Goal: Information Seeking & Learning: Check status

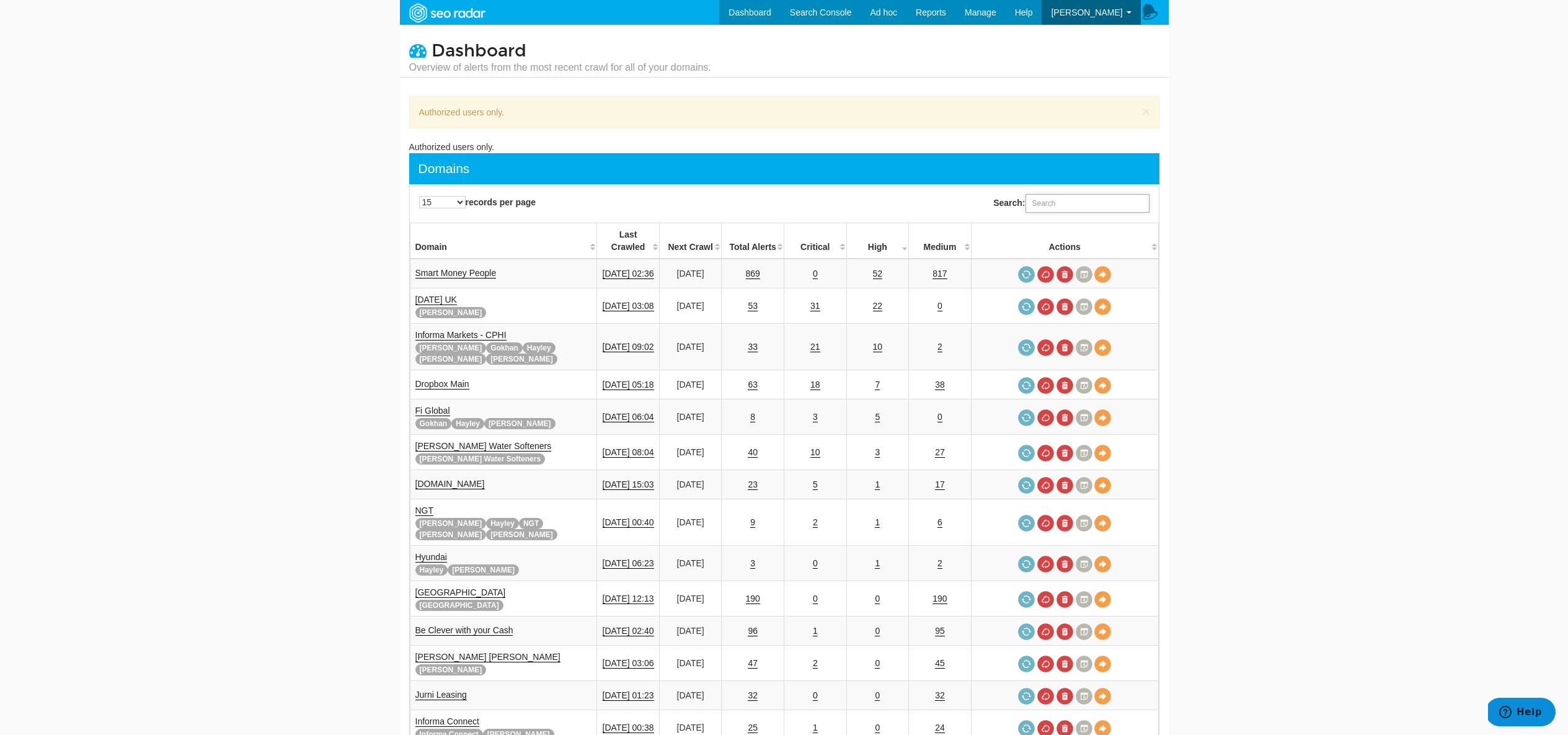
click at [1043, 197] on input "Search:" at bounding box center [1087, 203] width 124 height 19
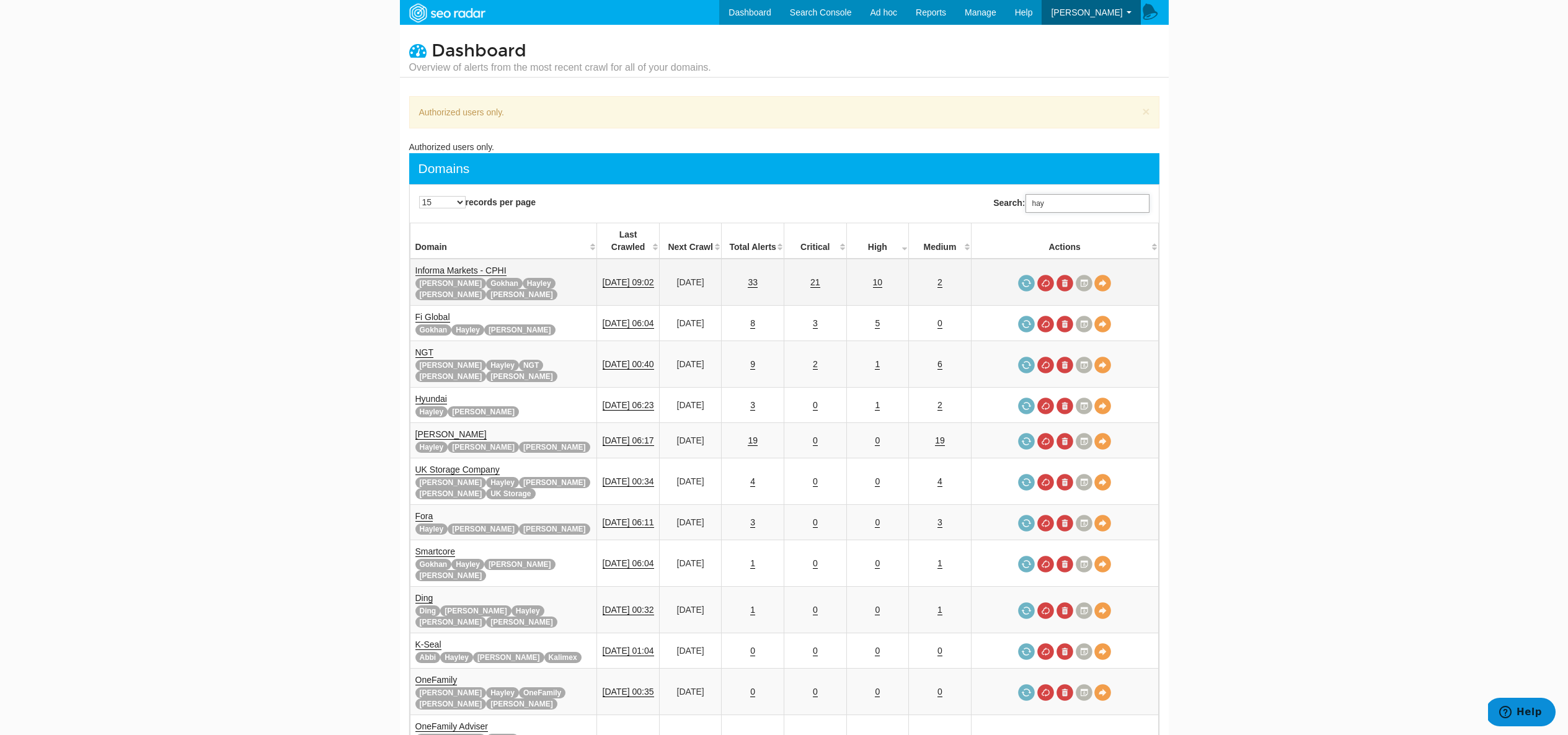
type input "hay"
click at [488, 266] on link "Informa Markets - CPHI" at bounding box center [461, 271] width 91 height 11
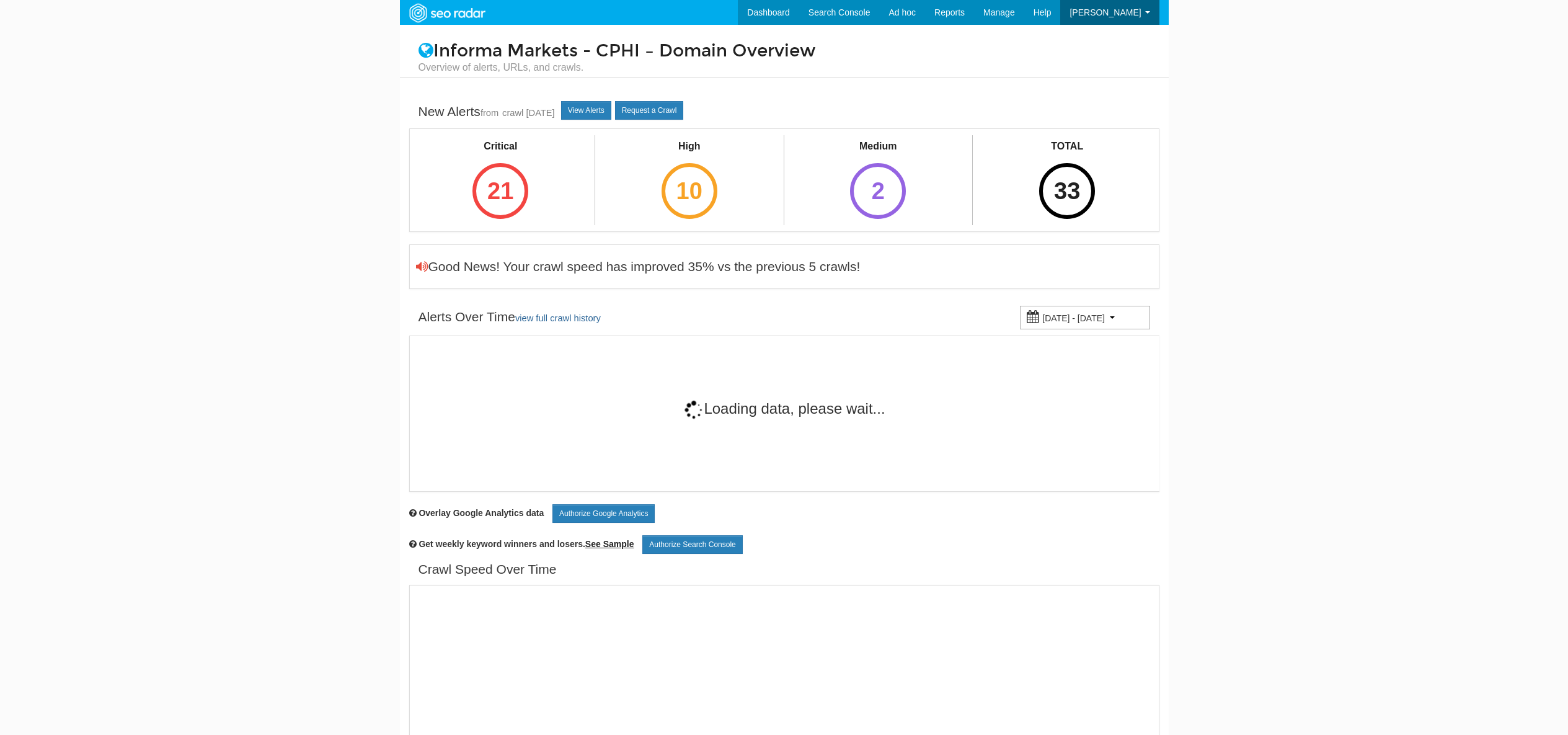
scroll to position [50, 0]
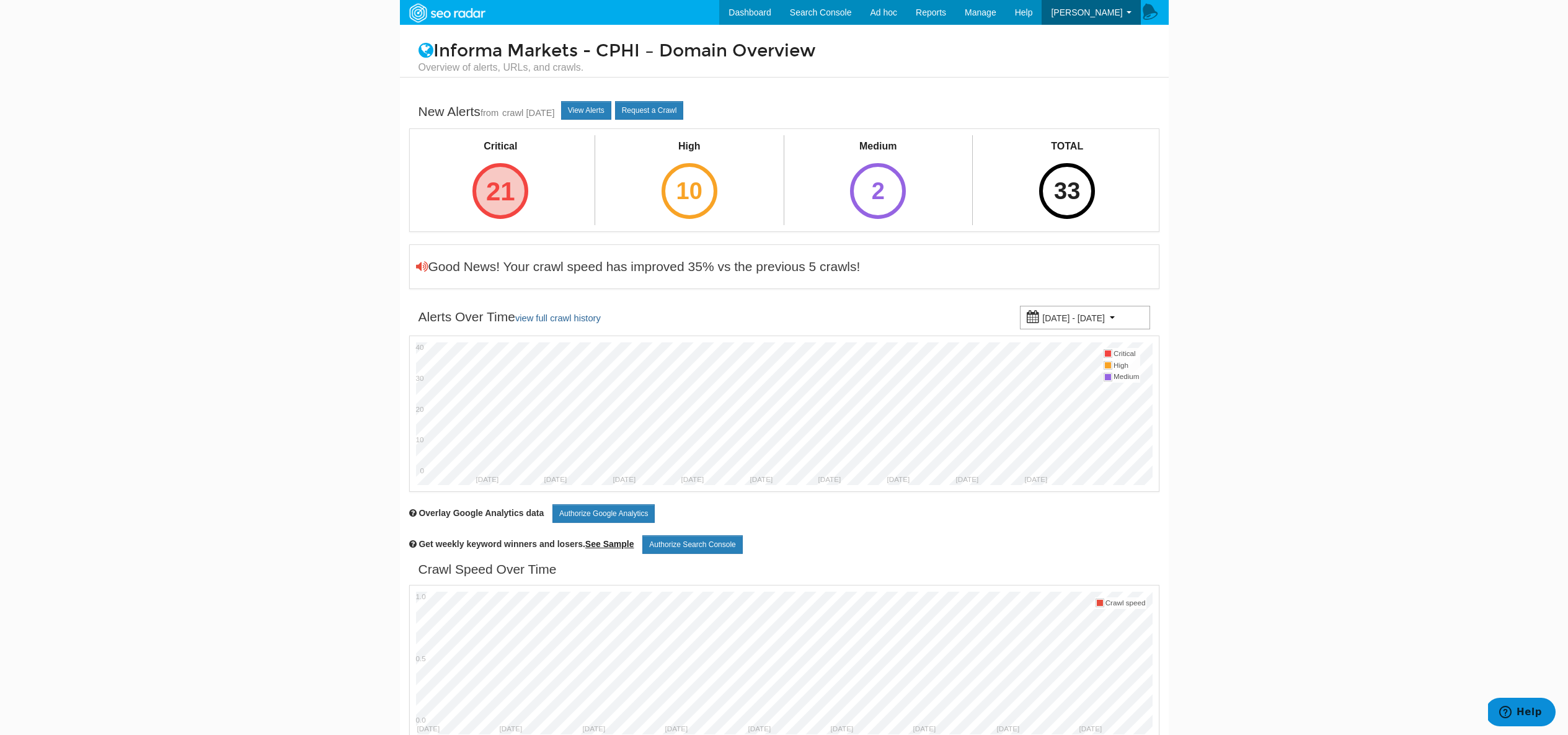
click at [497, 203] on div "21" at bounding box center [500, 191] width 56 height 56
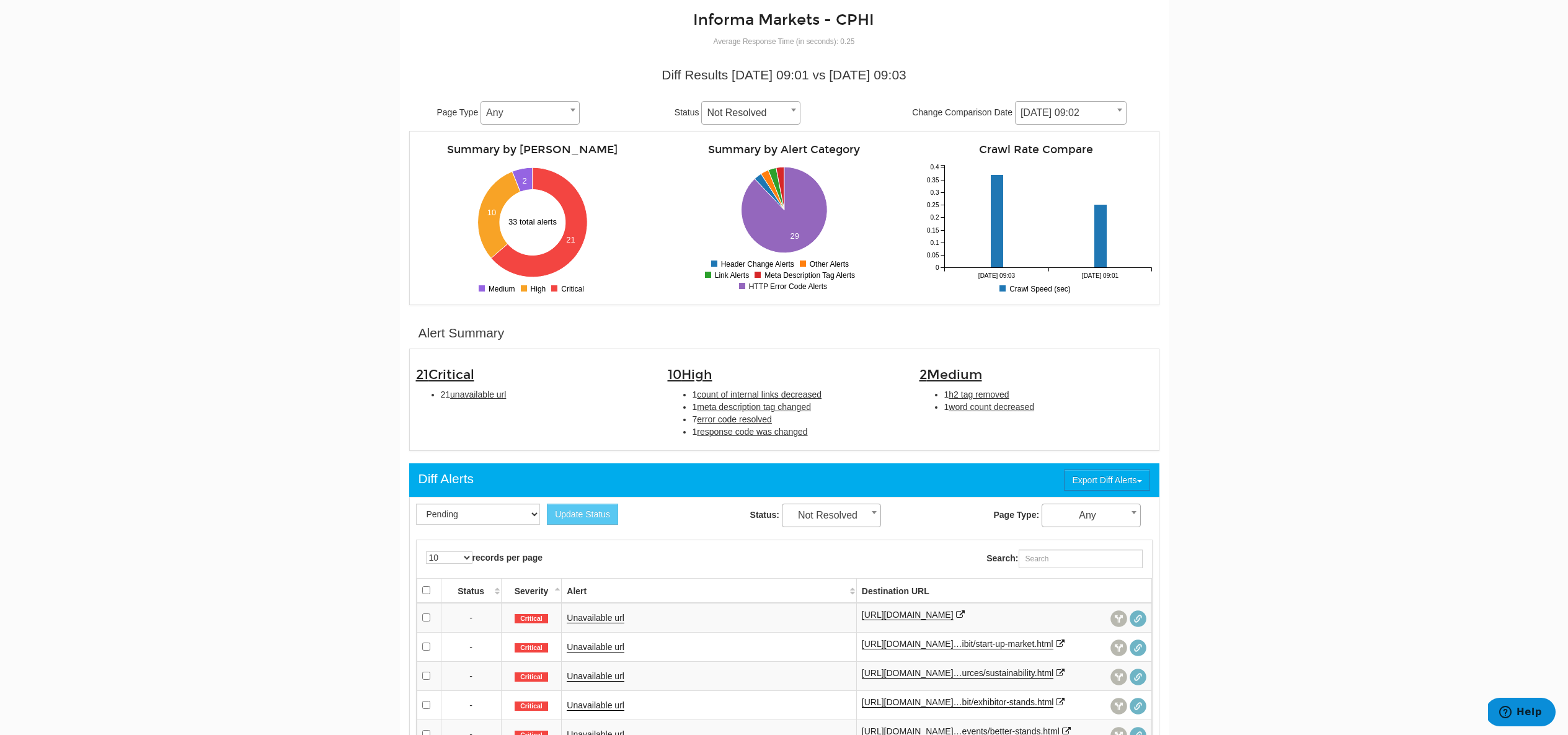
scroll to position [299, 0]
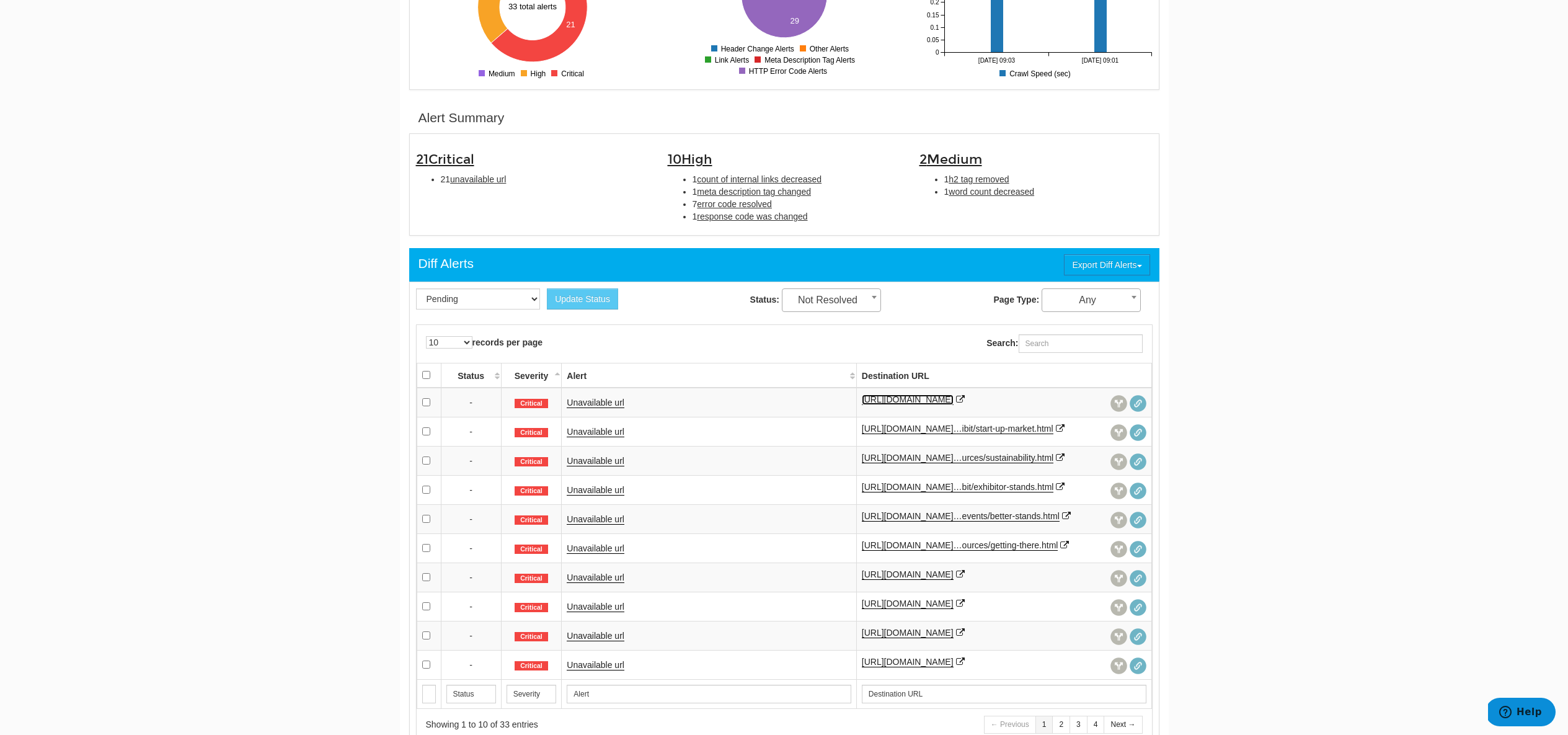
click at [904, 398] on link "https://www.cphi.com/india/en/resources/resources/contact-us.html" at bounding box center [908, 399] width 92 height 11
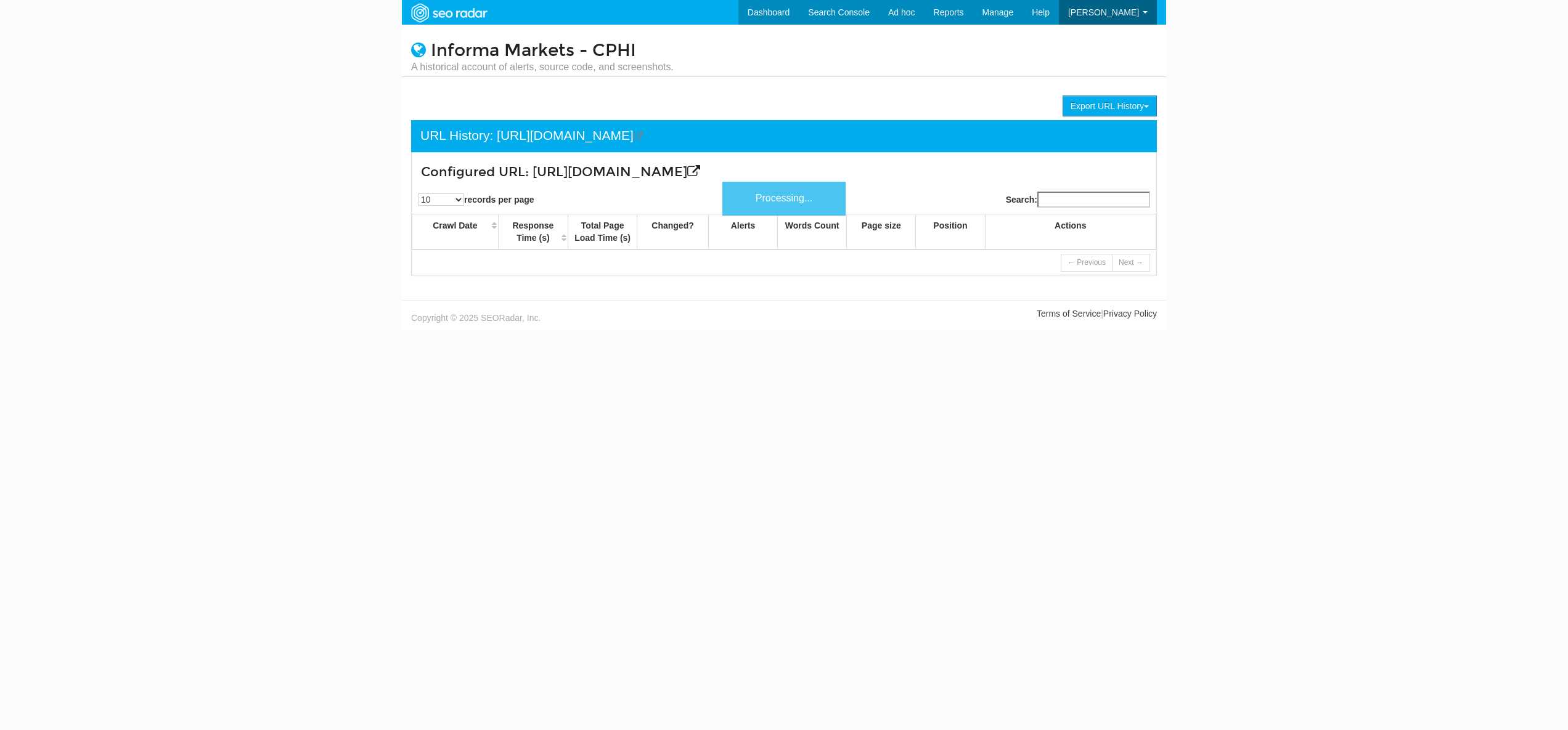
scroll to position [49, 0]
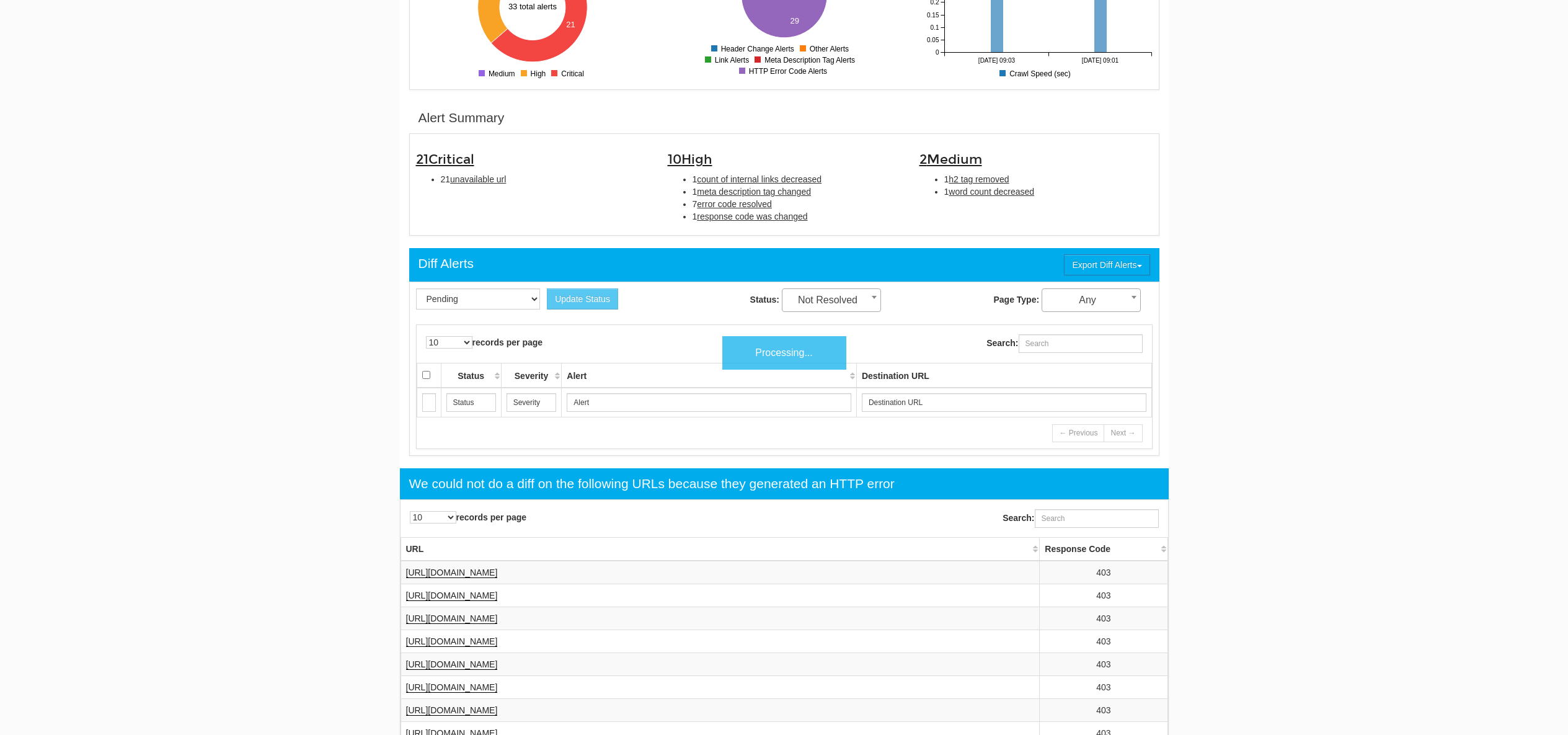
scroll to position [50, 0]
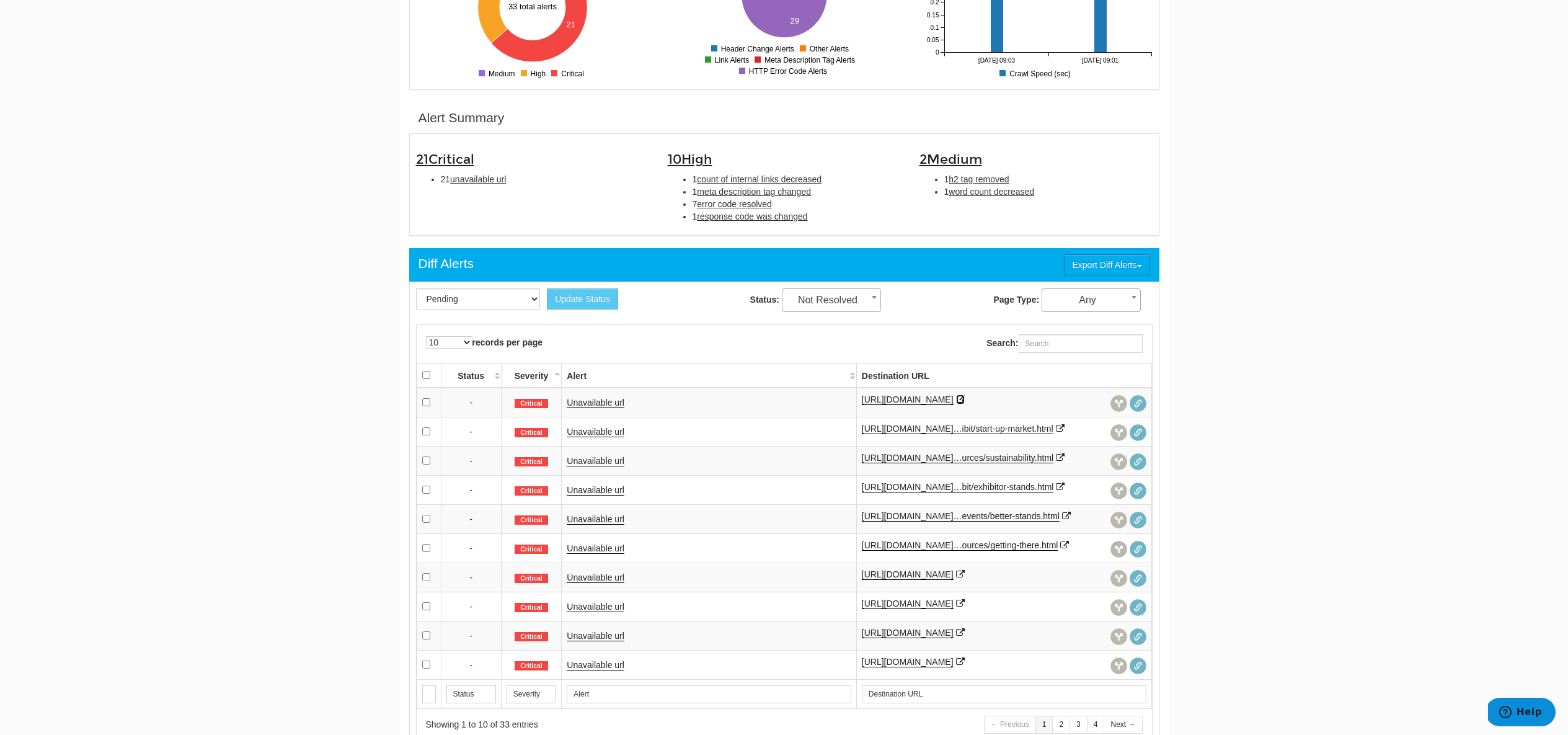
click at [956, 403] on icon at bounding box center [960, 399] width 9 height 9
click at [1056, 433] on icon at bounding box center [1060, 429] width 9 height 9
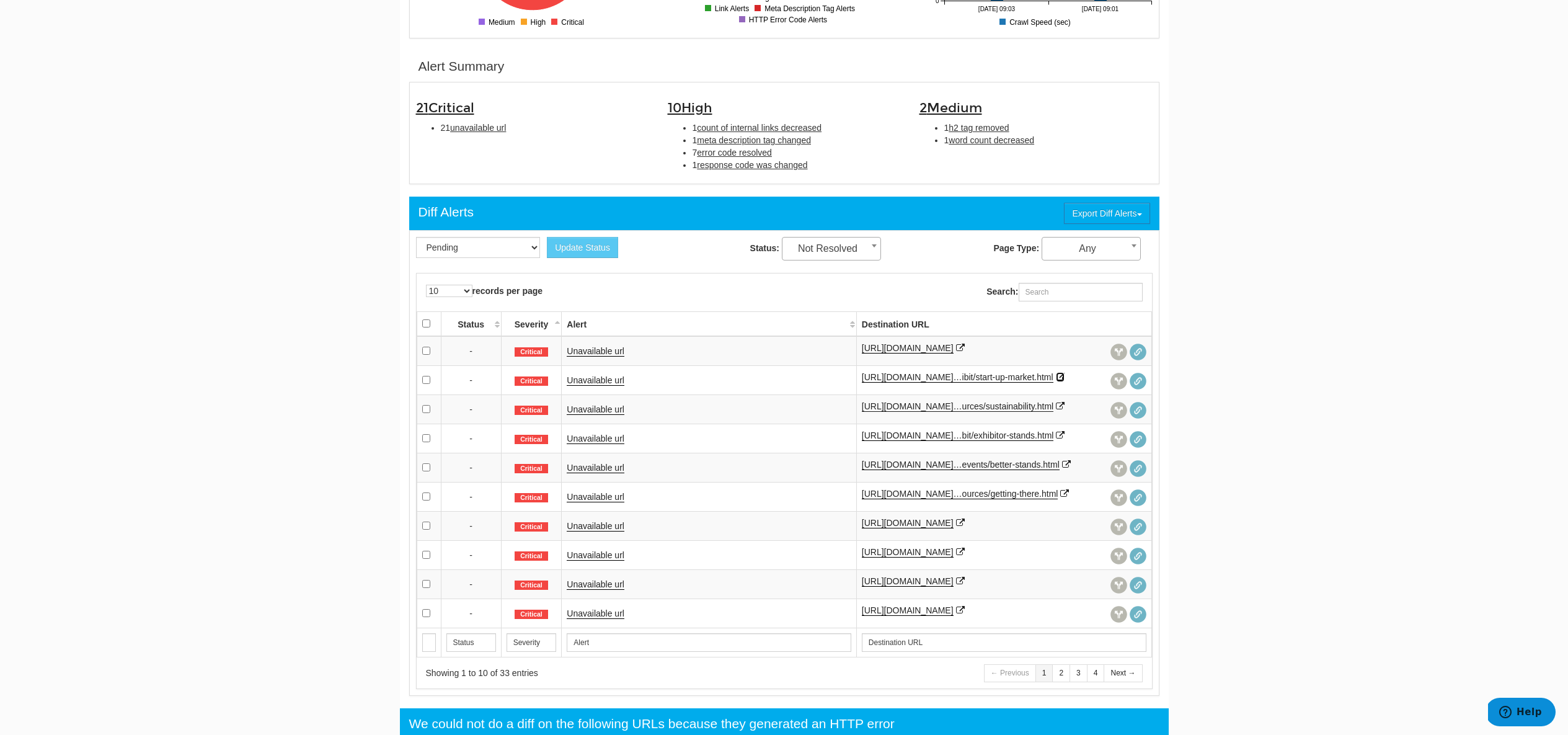
scroll to position [352, 0]
click at [956, 614] on icon at bounding box center [960, 609] width 9 height 9
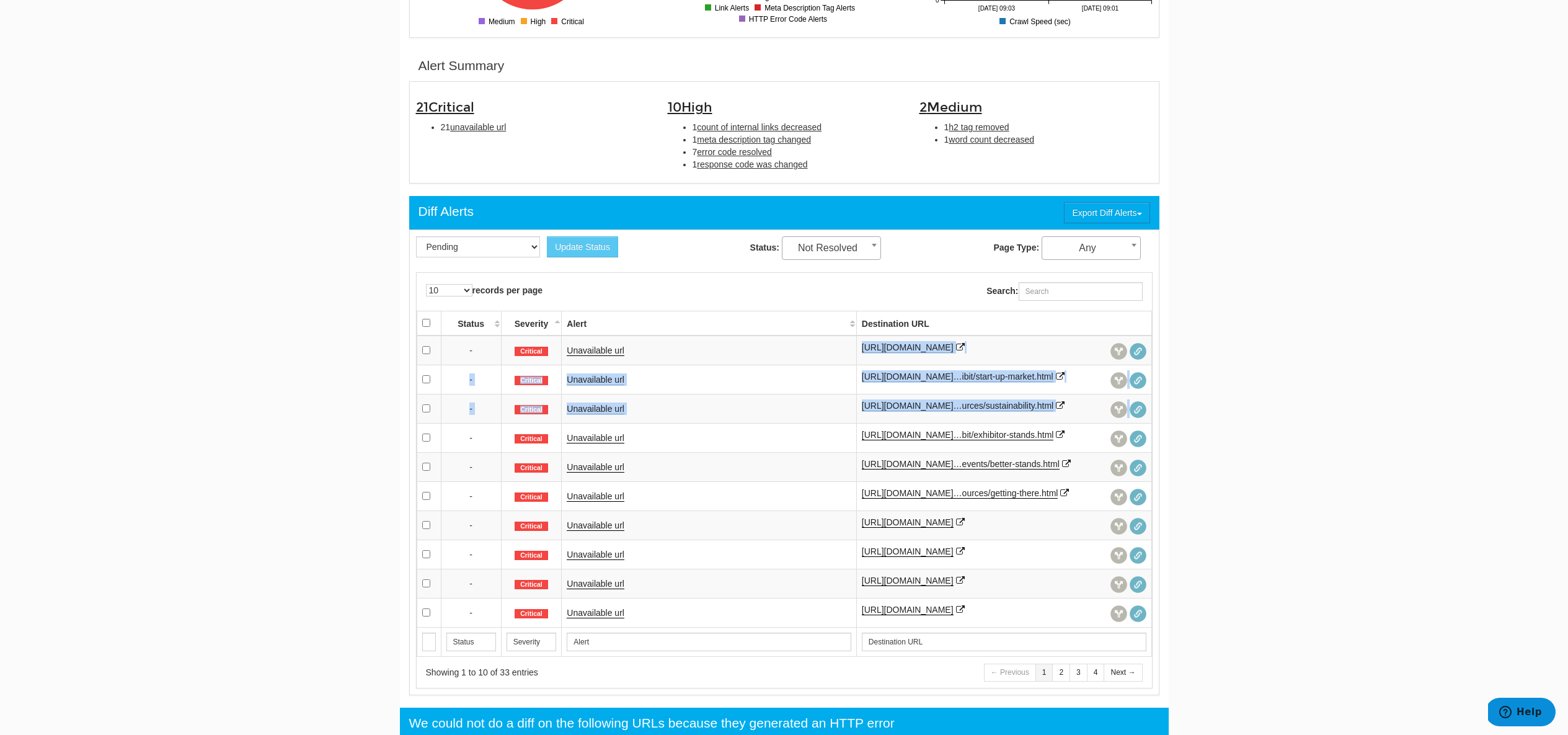
drag, startPoint x: 860, startPoint y: 345, endPoint x: 845, endPoint y: 418, distance: 74.5
click at [872, 440] on tbody "- Critical Unavailable url https://www.cphi.com/india/en/resources/resources/co…" at bounding box center [784, 481] width 735 height 292
click at [837, 386] on td "Unavailable url" at bounding box center [709, 379] width 294 height 29
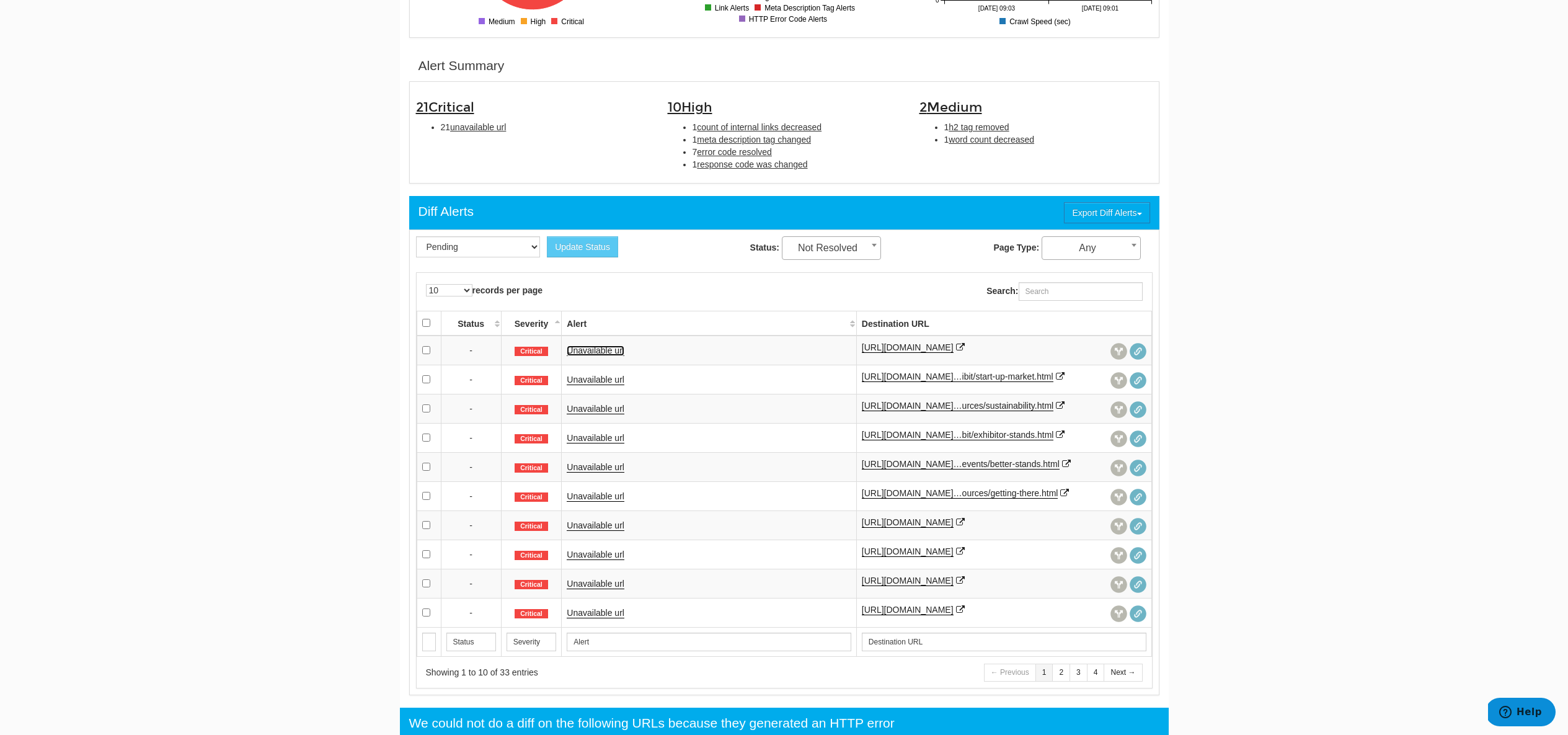
click at [576, 356] on link "Unavailable url" at bounding box center [596, 350] width 57 height 11
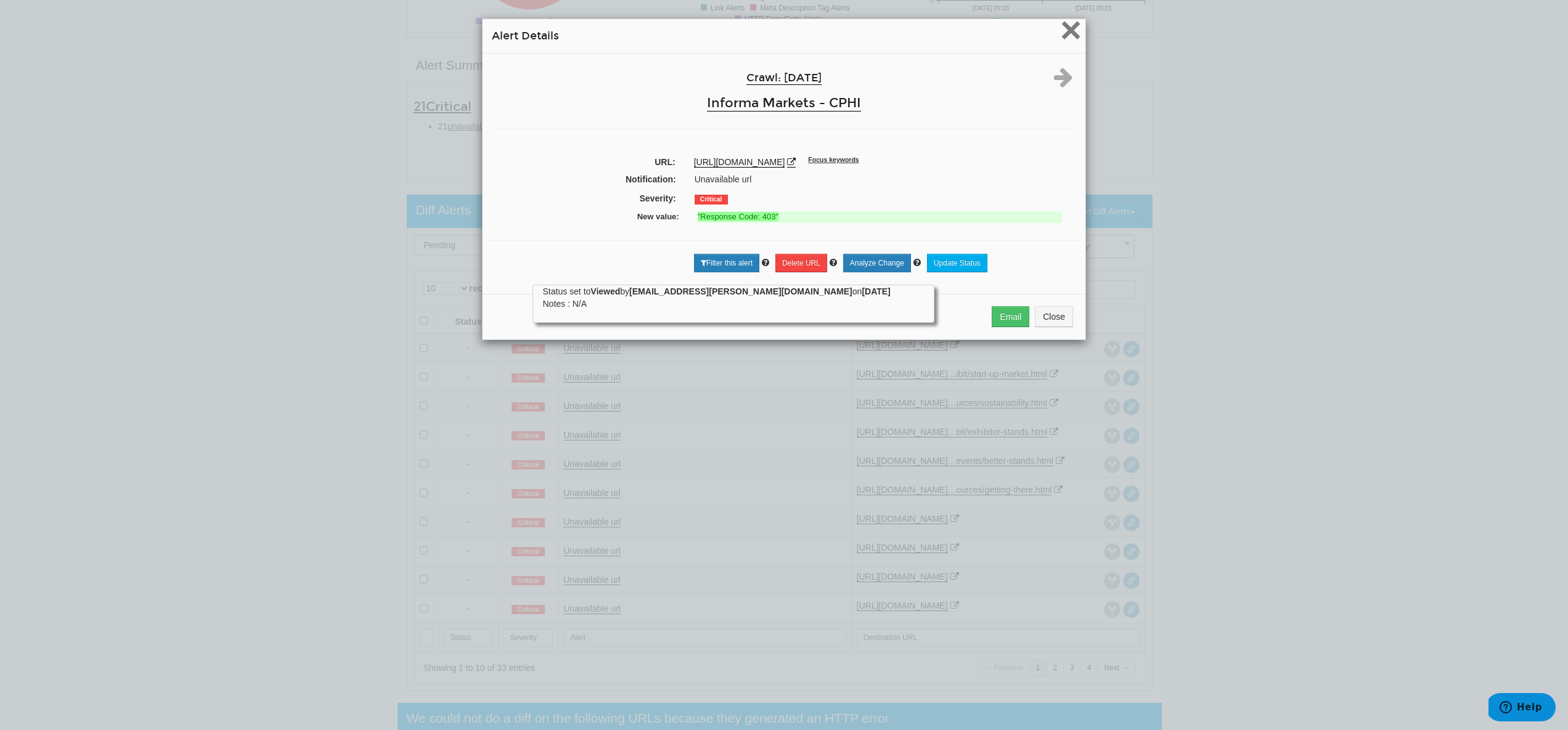
click at [1069, 38] on span "×" at bounding box center [1071, 30] width 21 height 41
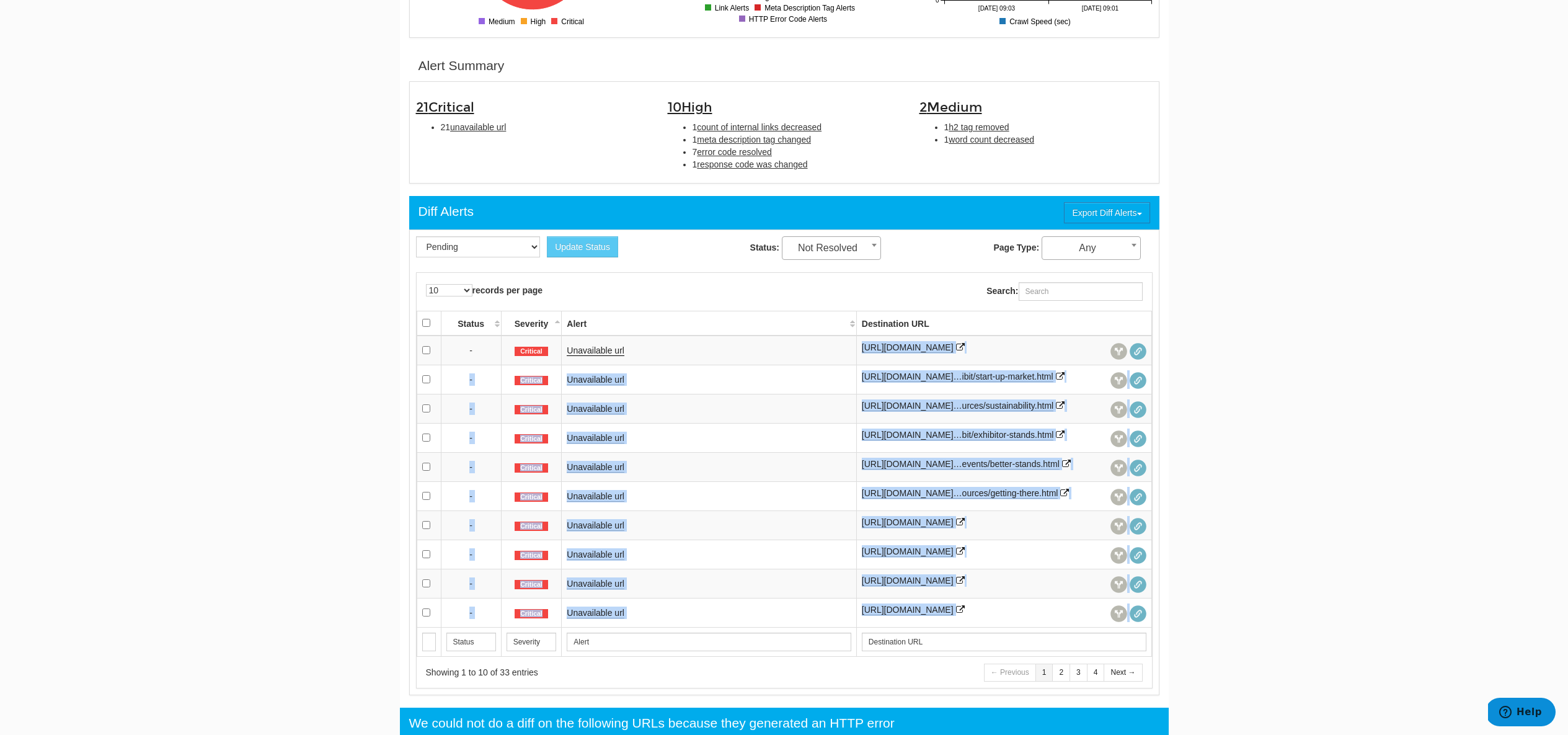
drag, startPoint x: 857, startPoint y: 347, endPoint x: 922, endPoint y: 680, distance: 339.3
click at [922, 627] on tbody "- Critical Unavailable url https://www.cphi.com/india/en/resources/resources/co…" at bounding box center [784, 481] width 735 height 292
copy tbody "https://www.cphi.com/india/en/resources/resources/contact-us.html - Critical Un…"
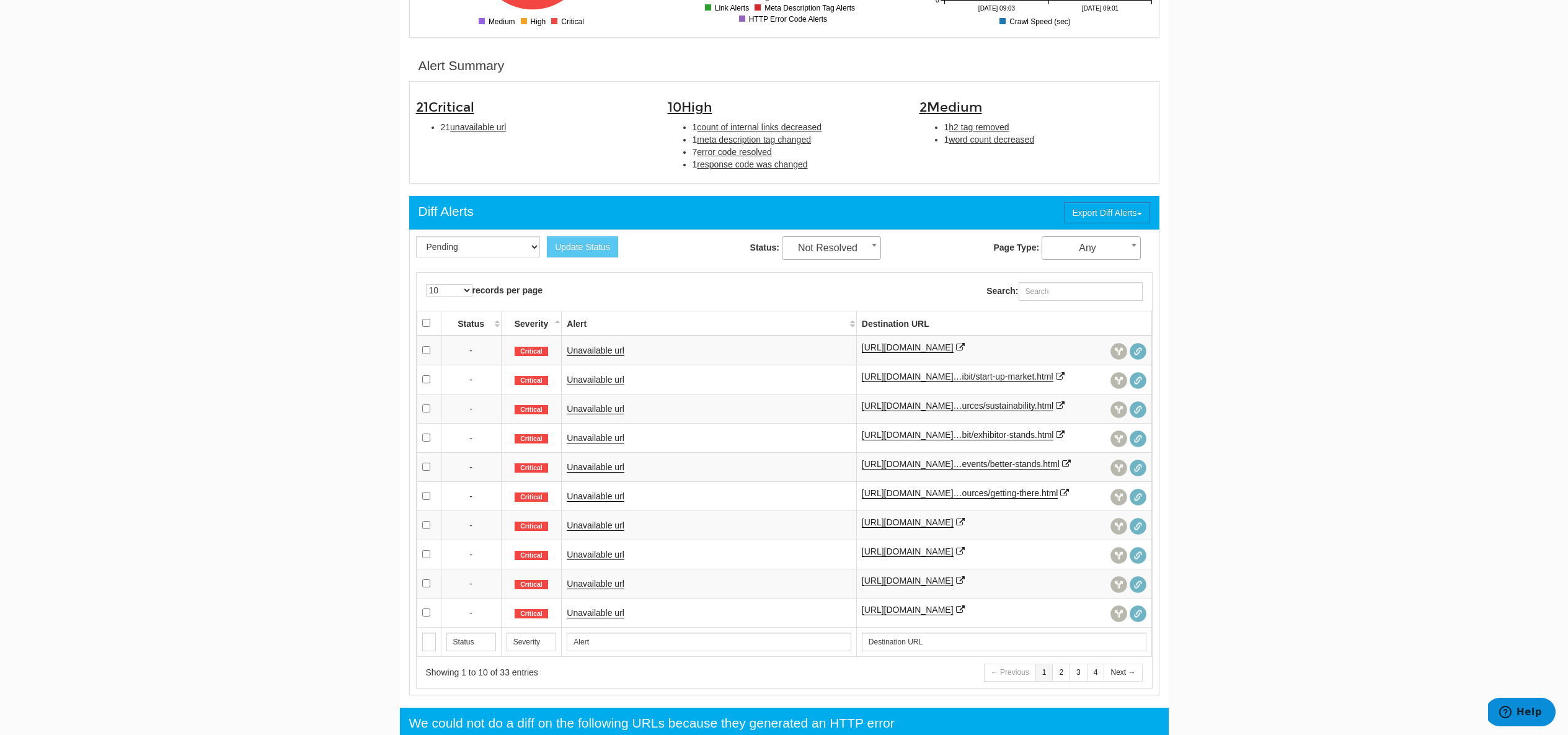
click at [860, 309] on div "10 25 50 100 500 1000 records per page Search: Processing..." at bounding box center [784, 291] width 754 height 37
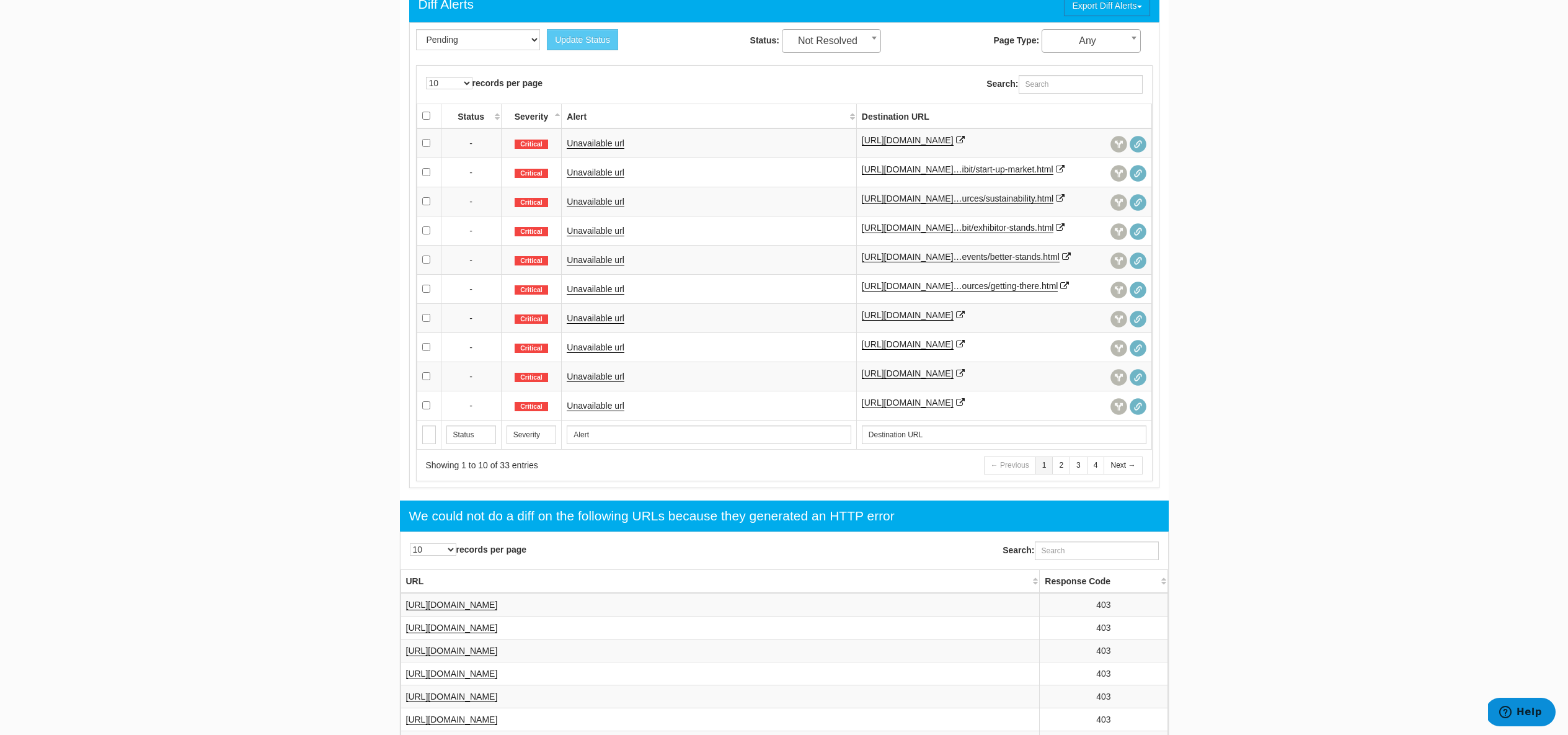
scroll to position [584, 0]
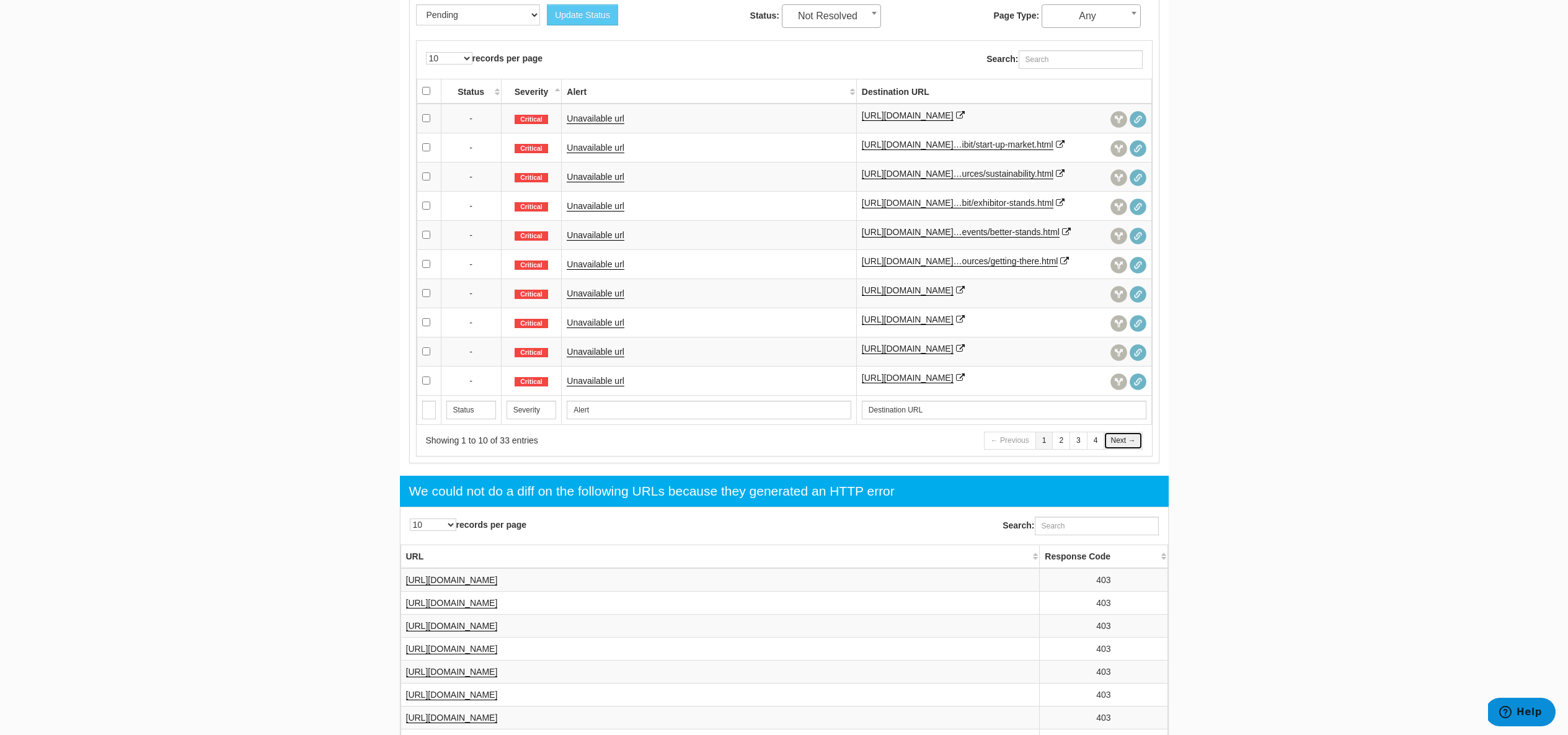
click at [1130, 449] on link "Next →" at bounding box center [1123, 440] width 39 height 18
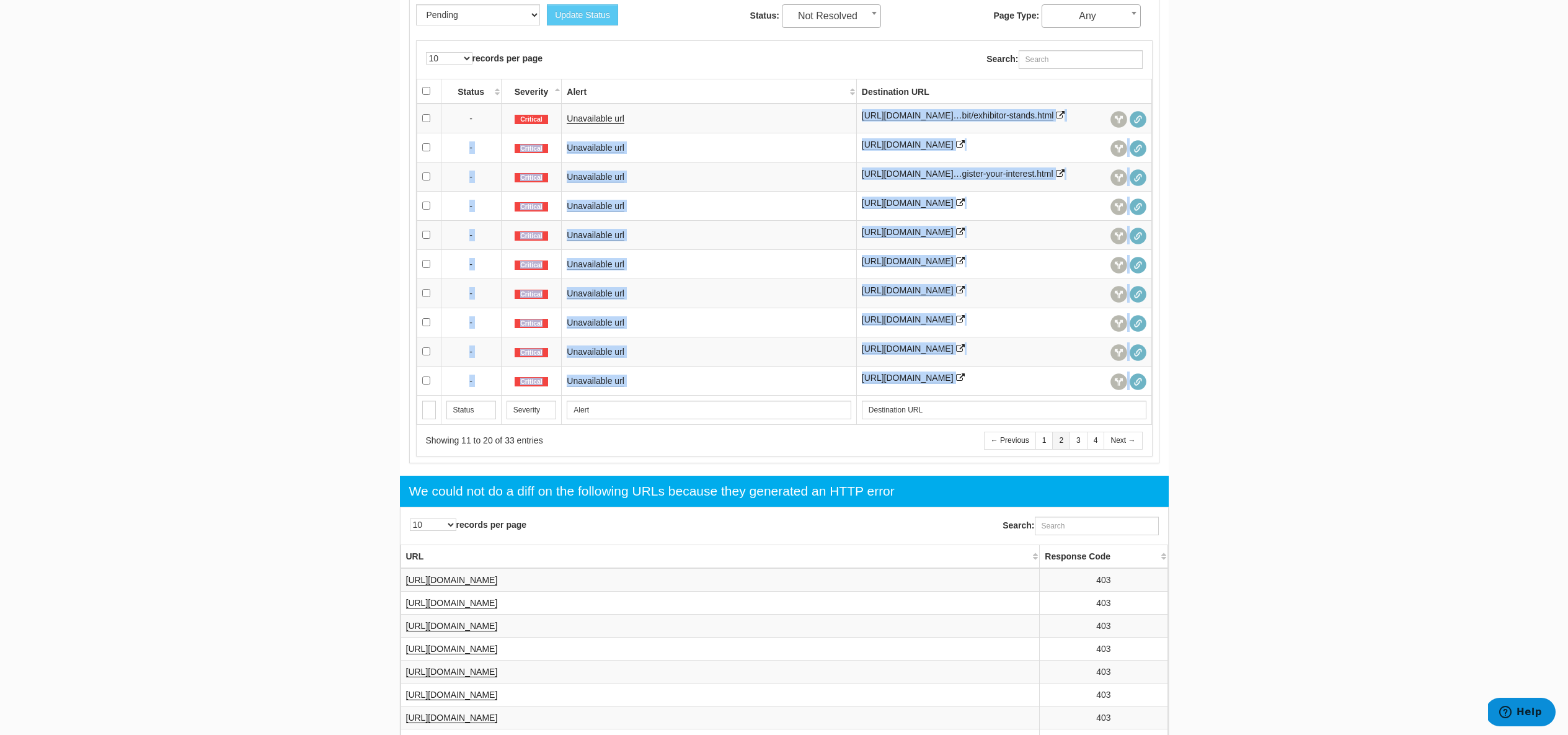
drag, startPoint x: 858, startPoint y: 112, endPoint x: 931, endPoint y: 419, distance: 315.6
click at [931, 395] on tbody "- Critical Unavailable url https://www.cphi.com/india/en/Exhibit/exh…bit/exhibi…" at bounding box center [784, 249] width 735 height 292
copy tbody "https://www.cphi.com/india/en/Exhibit/exh…bit/exhibitor-stands.html - Critical …"
click at [1122, 449] on link "Next →" at bounding box center [1123, 440] width 39 height 18
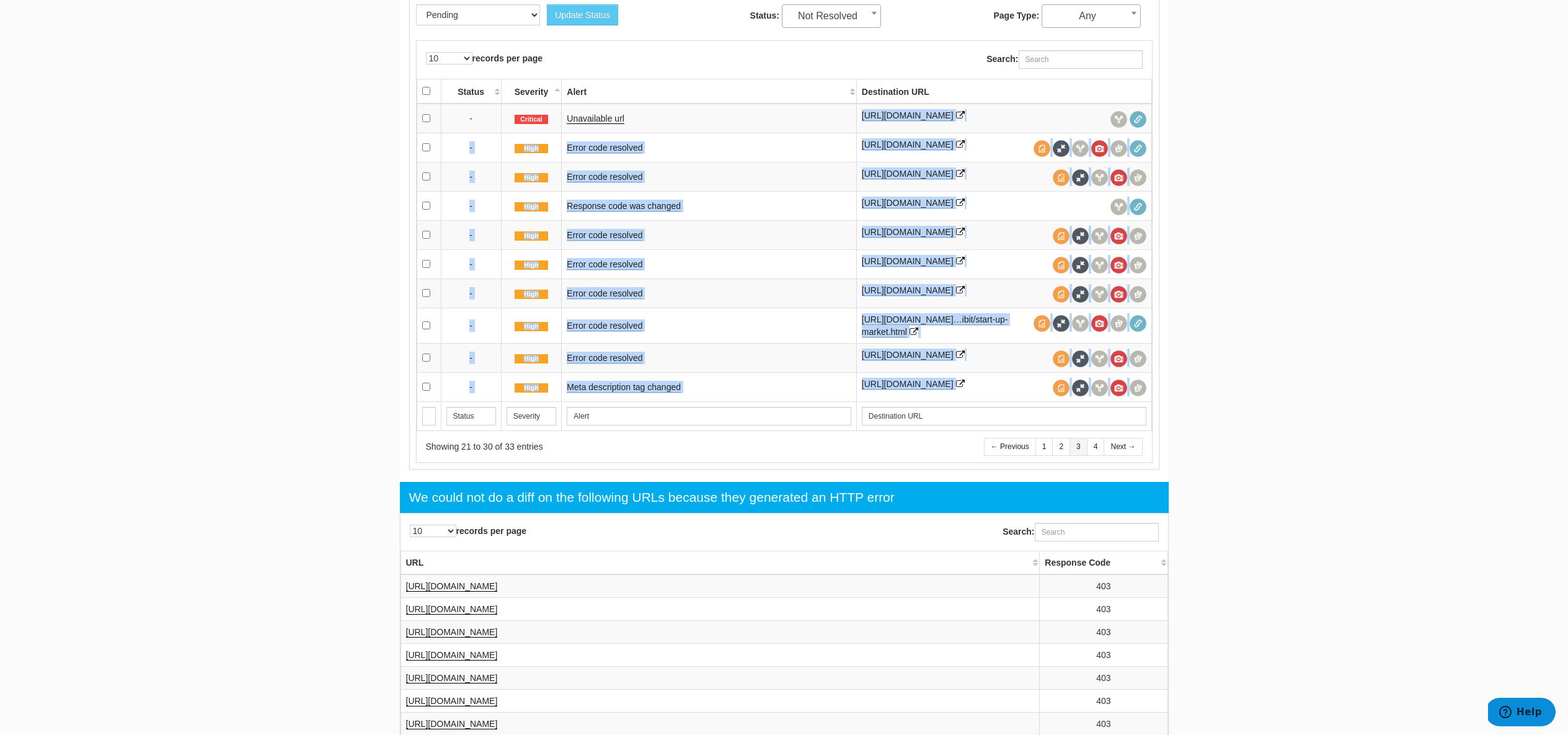
drag, startPoint x: 858, startPoint y: 112, endPoint x: 1037, endPoint y: 422, distance: 358.0
click at [1037, 402] on tbody "- Critical Unavailable url https://www.cphi.com/china/en/attend/attend/why-atte…" at bounding box center [784, 253] width 735 height 299
copy tbody "https://www.cphi.com/china/en/attend/attend/why-attend.html - High Error code r…"
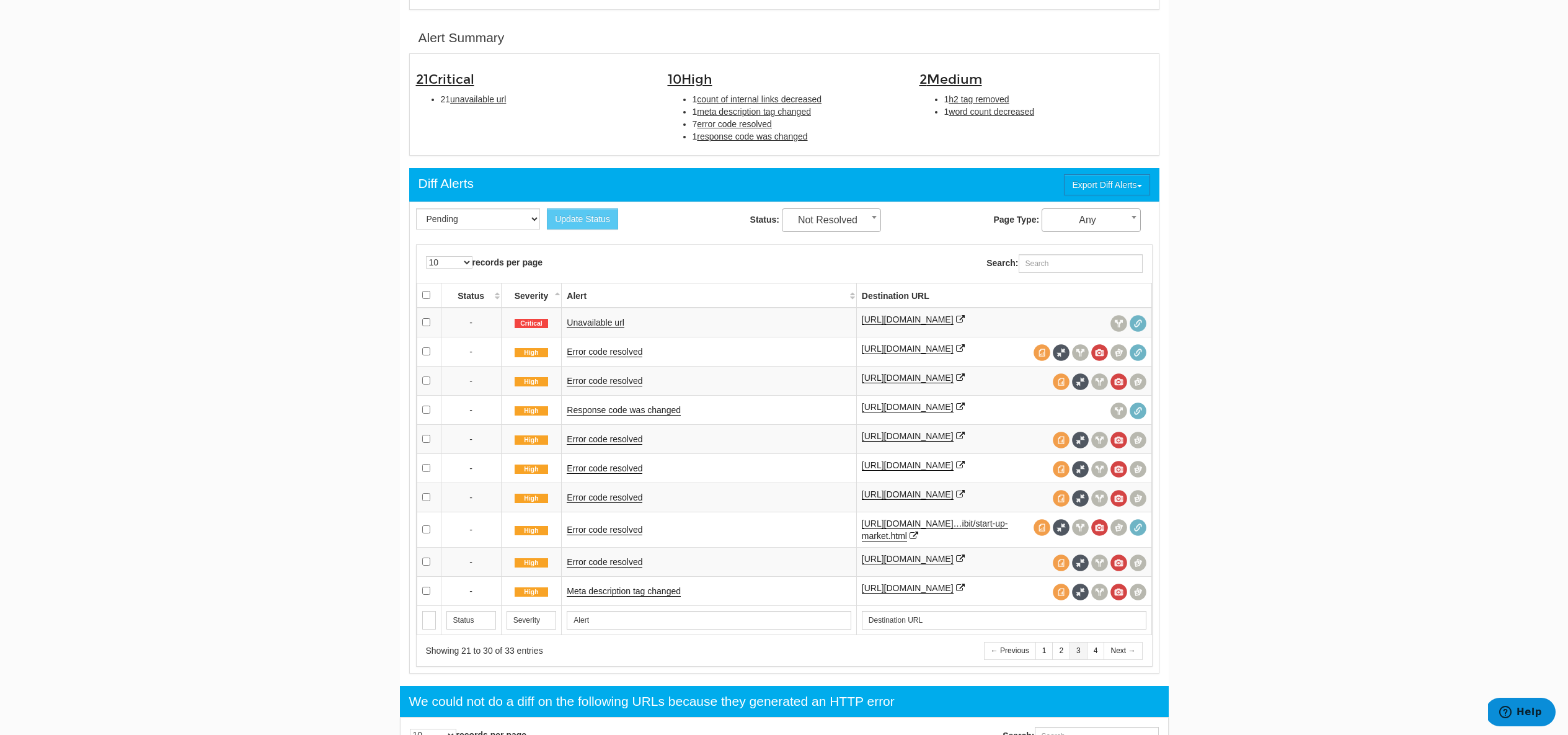
scroll to position [352, 0]
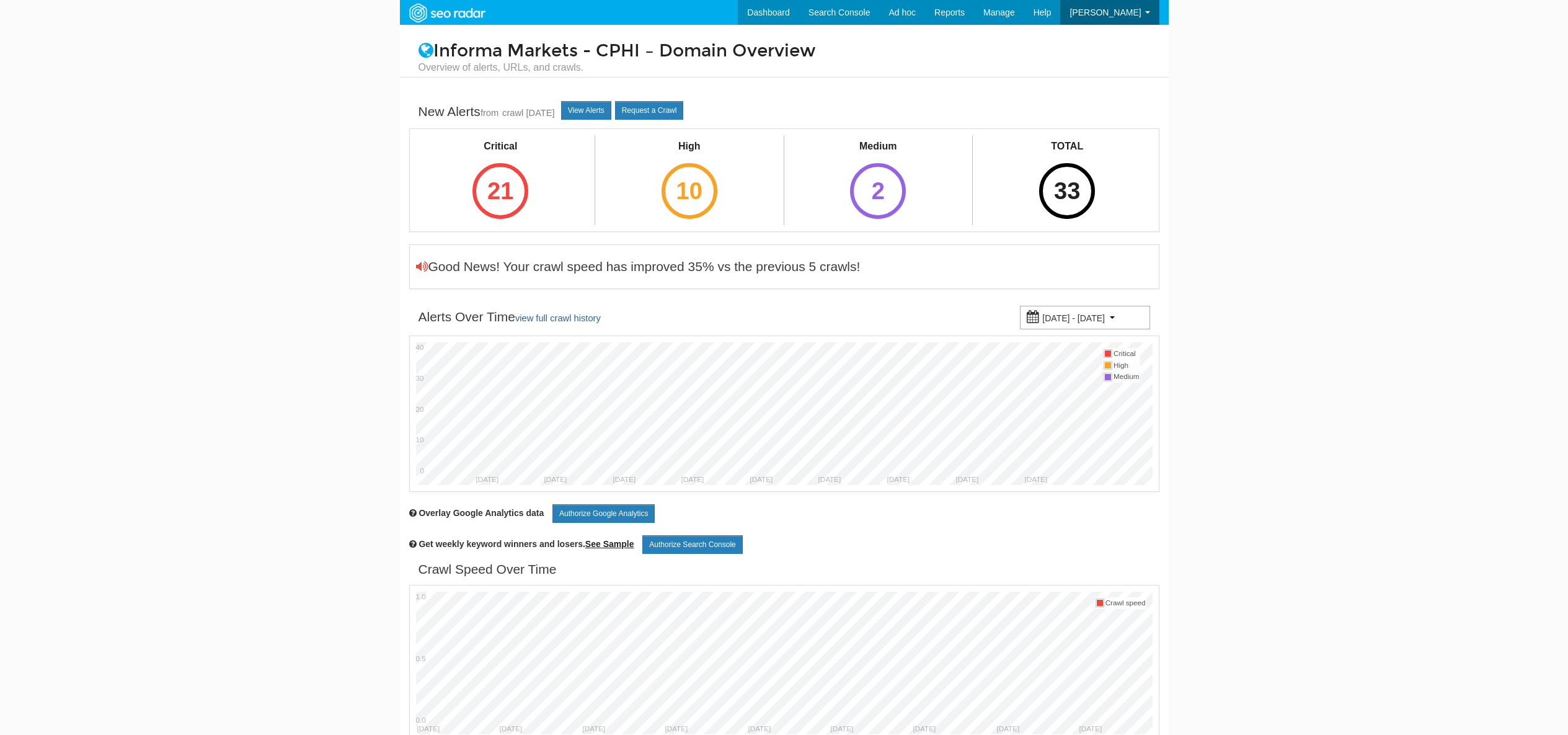
scroll to position [50, 0]
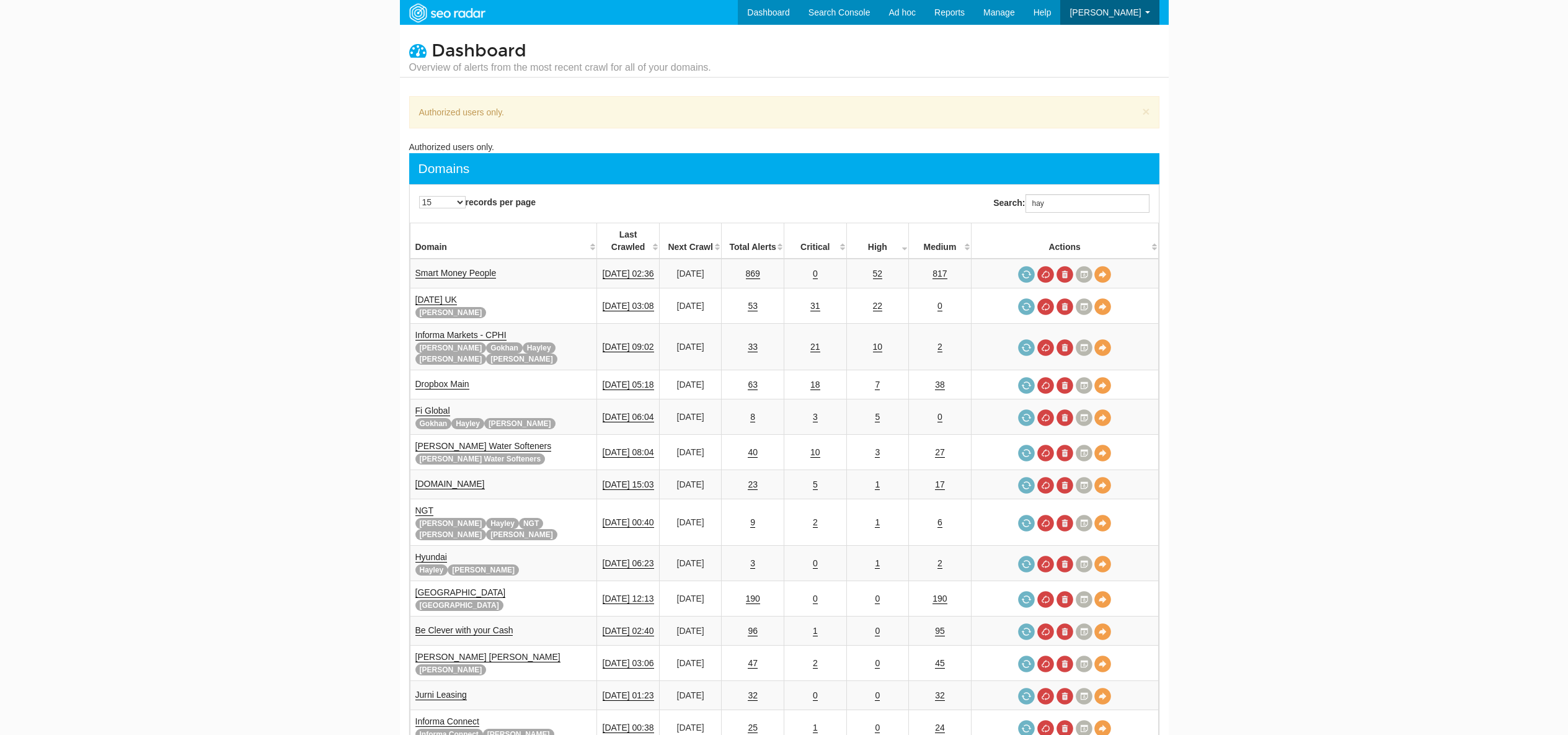
scroll to position [50, 0]
click at [1062, 206] on input "hay" at bounding box center [1087, 203] width 124 height 19
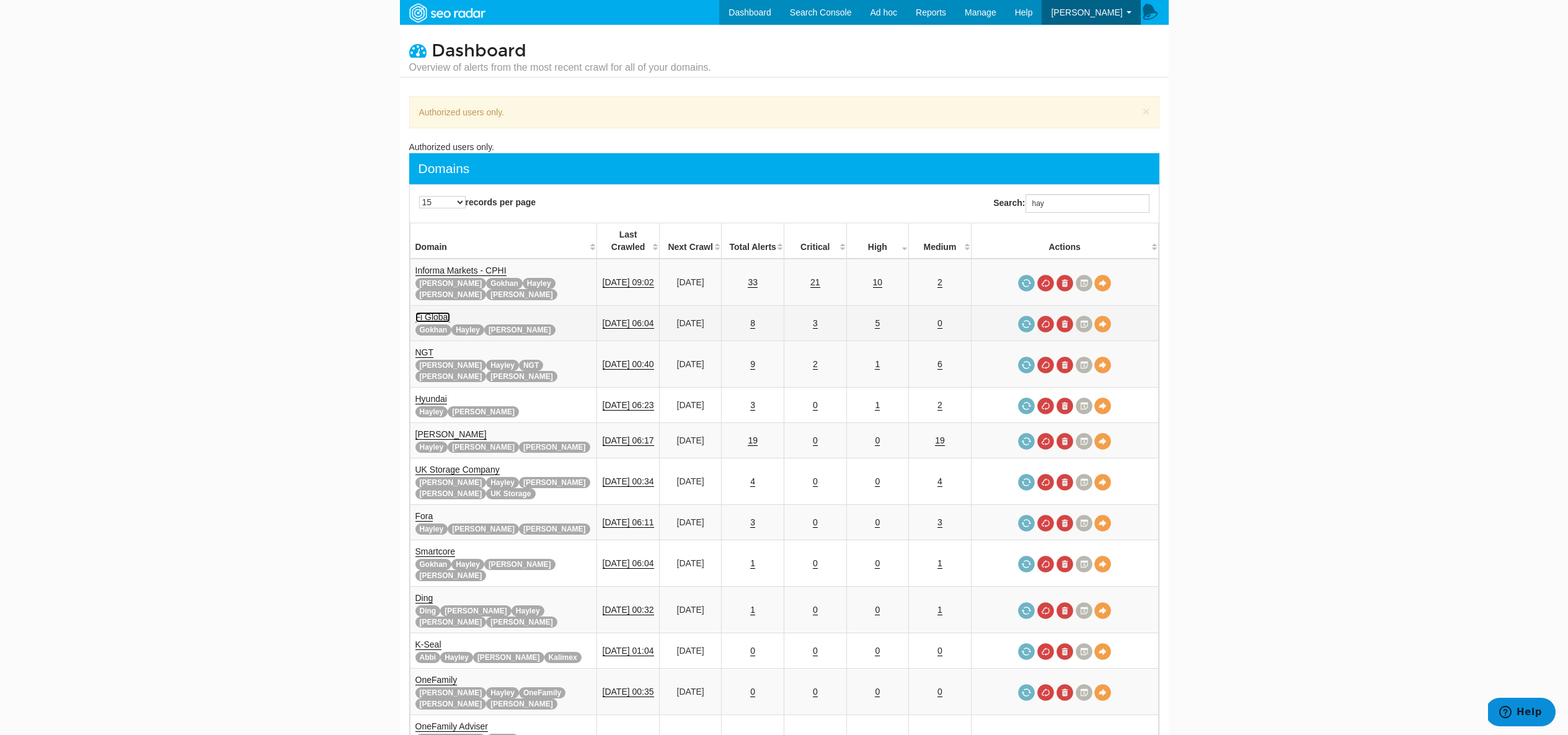
click at [436, 312] on link "Fi Global" at bounding box center [433, 317] width 34 height 11
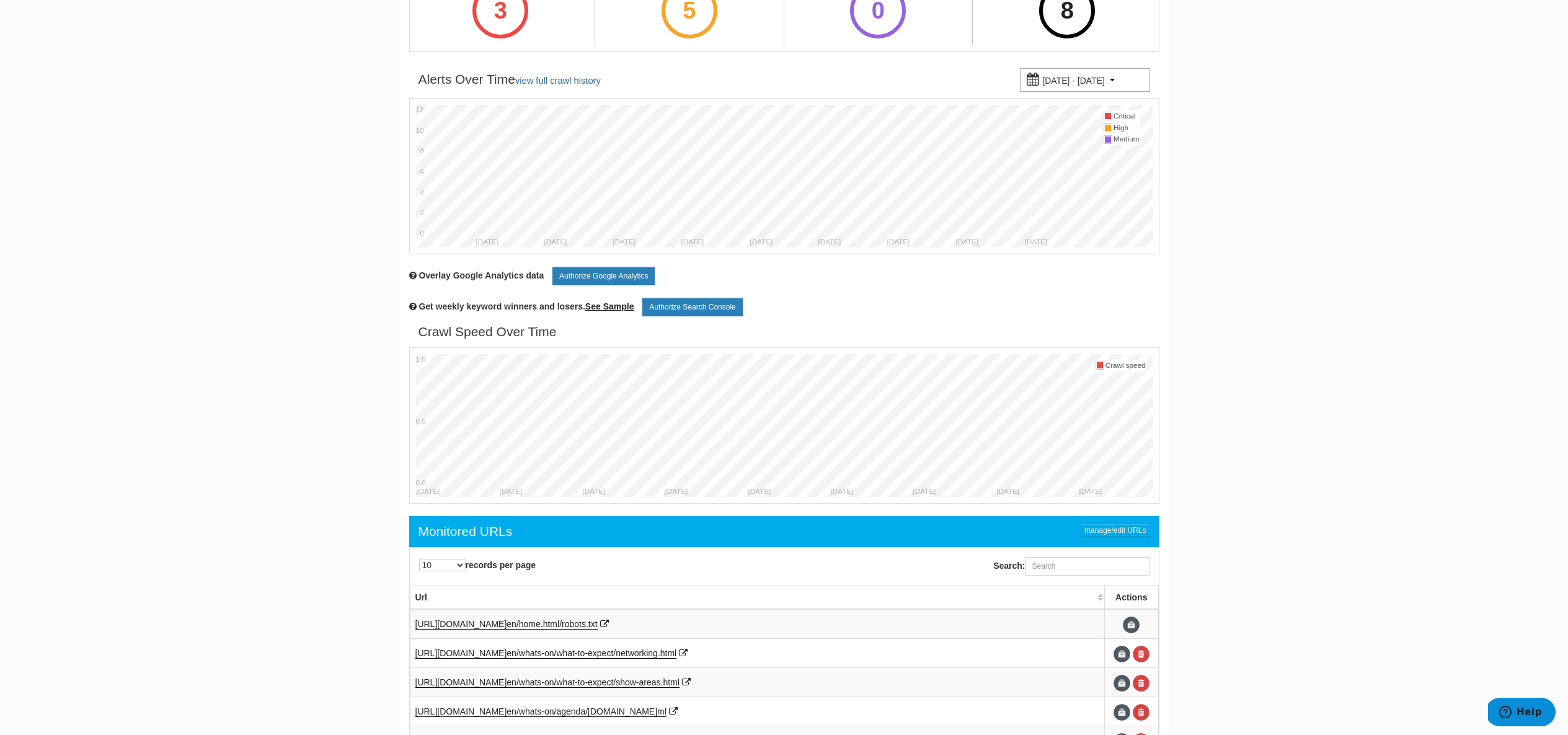
scroll to position [96, 0]
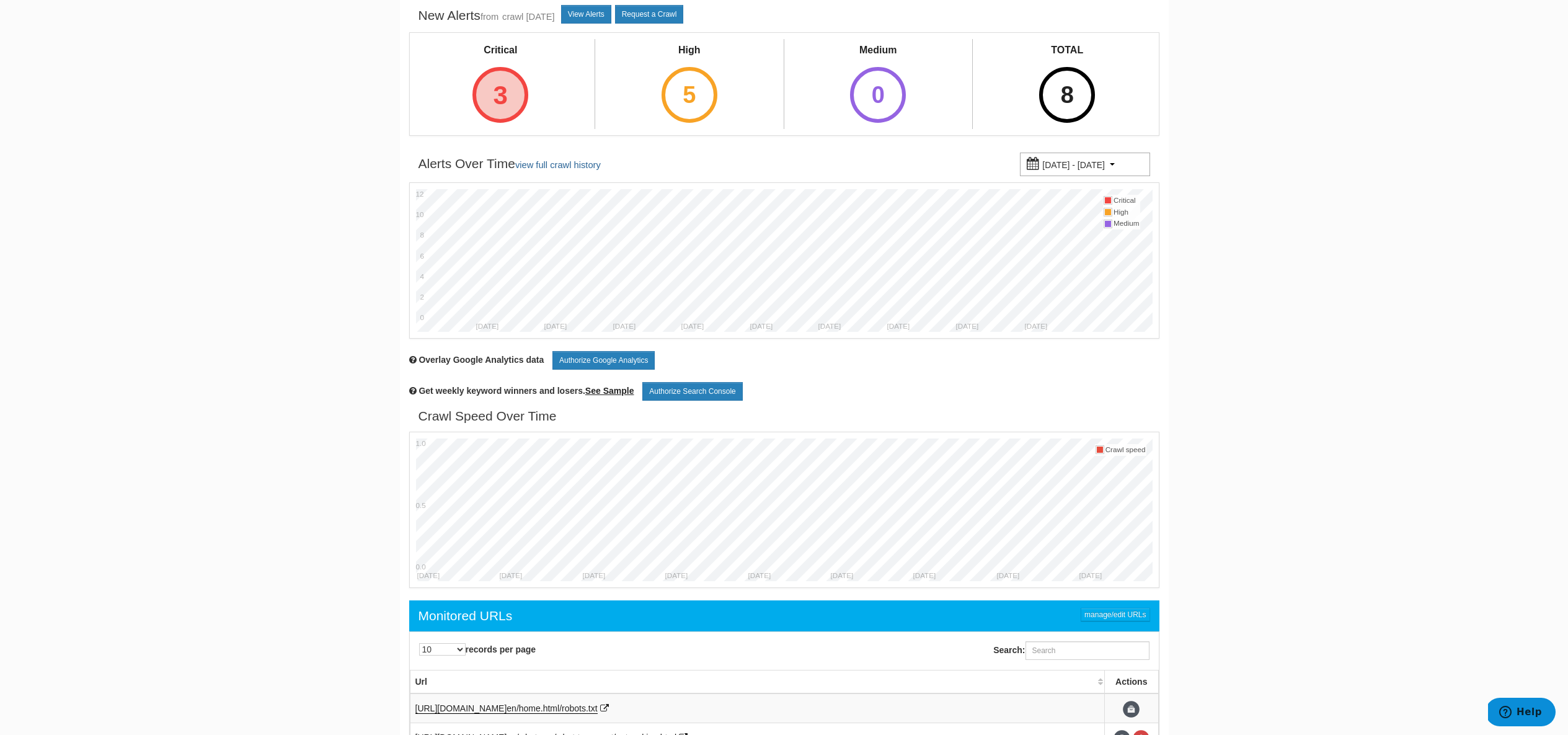
click at [502, 89] on div "3" at bounding box center [500, 95] width 56 height 56
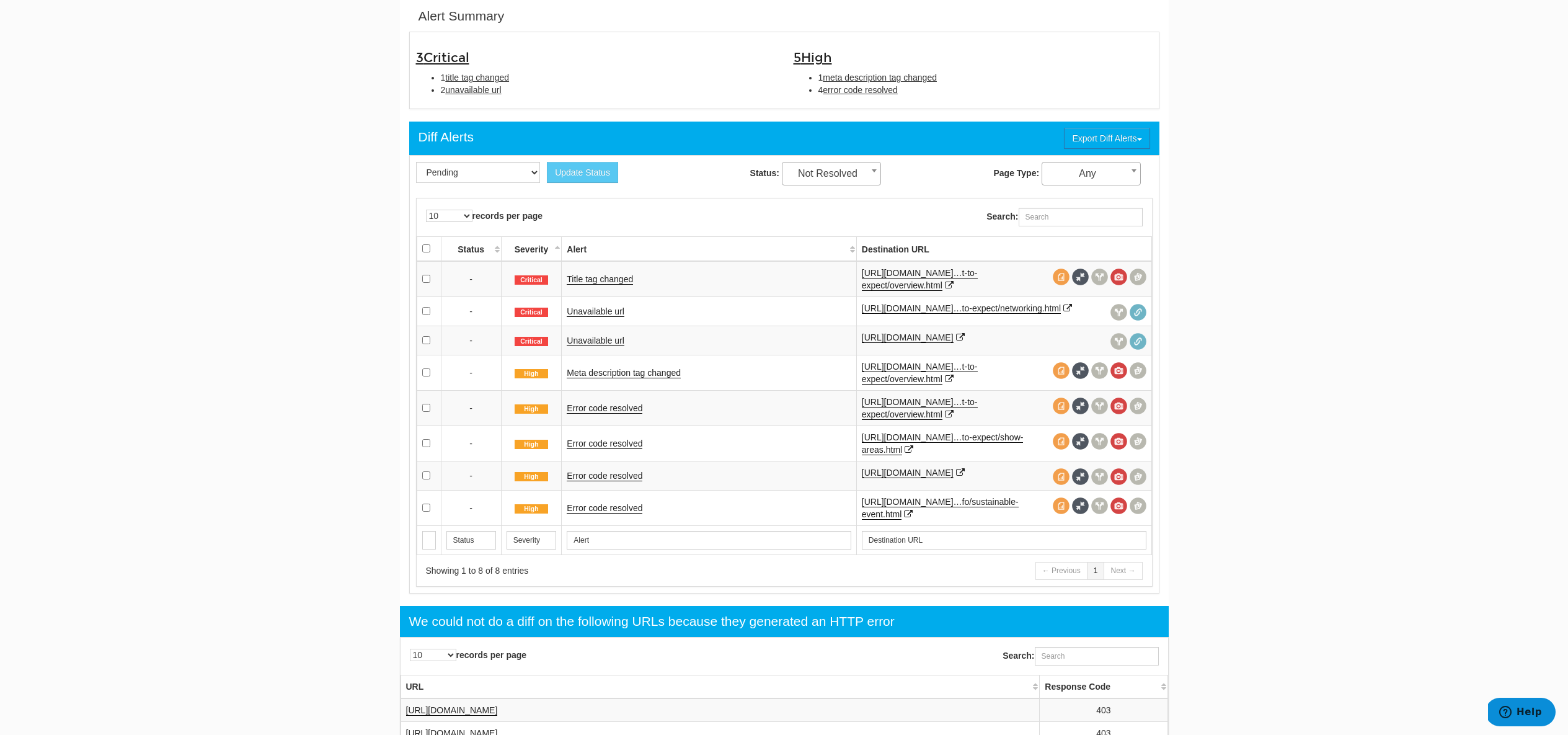
scroll to position [369, 0]
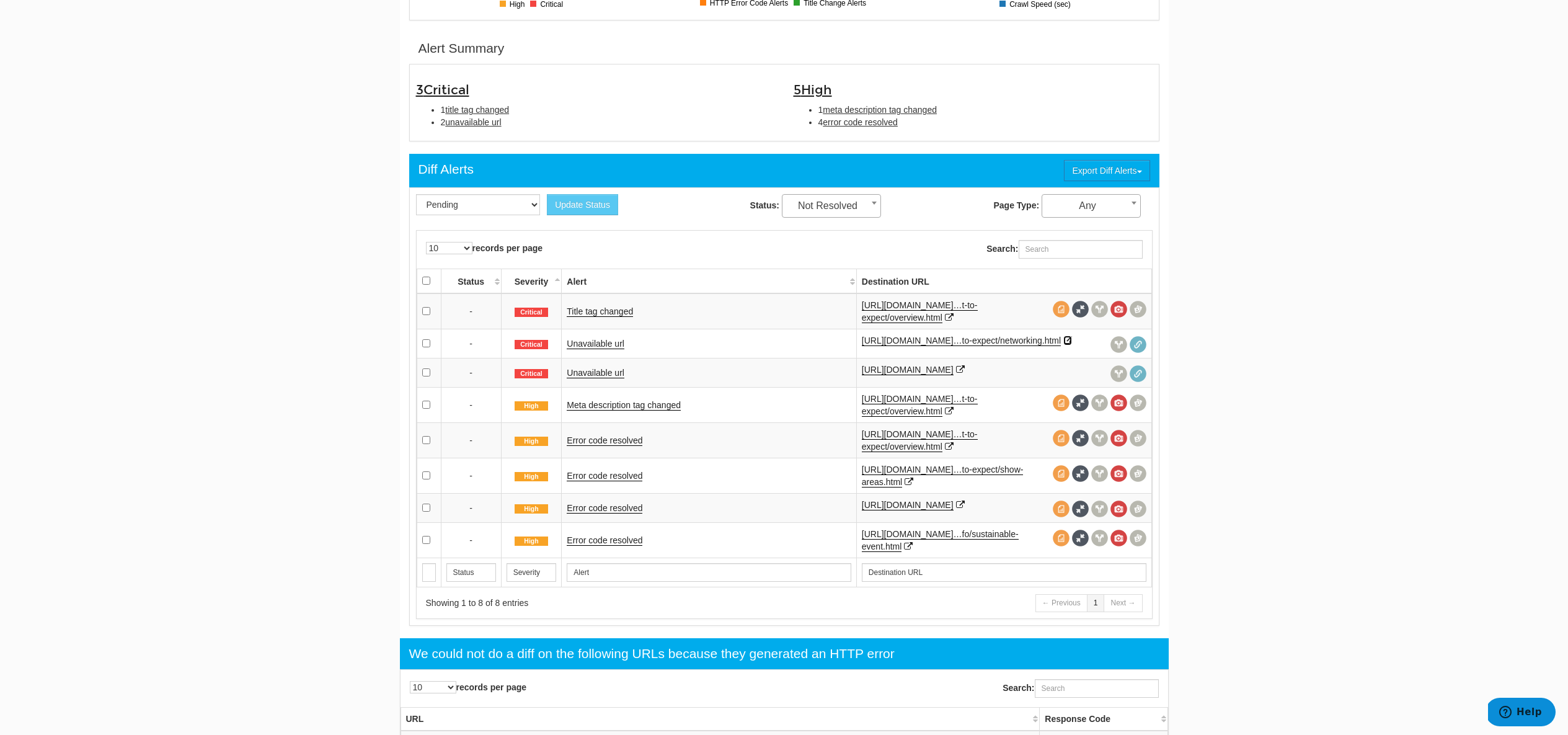
click at [1064, 345] on icon at bounding box center [1068, 340] width 9 height 9
click at [956, 374] on icon at bounding box center [960, 370] width 9 height 9
click at [601, 313] on link "Title tag changed" at bounding box center [600, 312] width 66 height 11
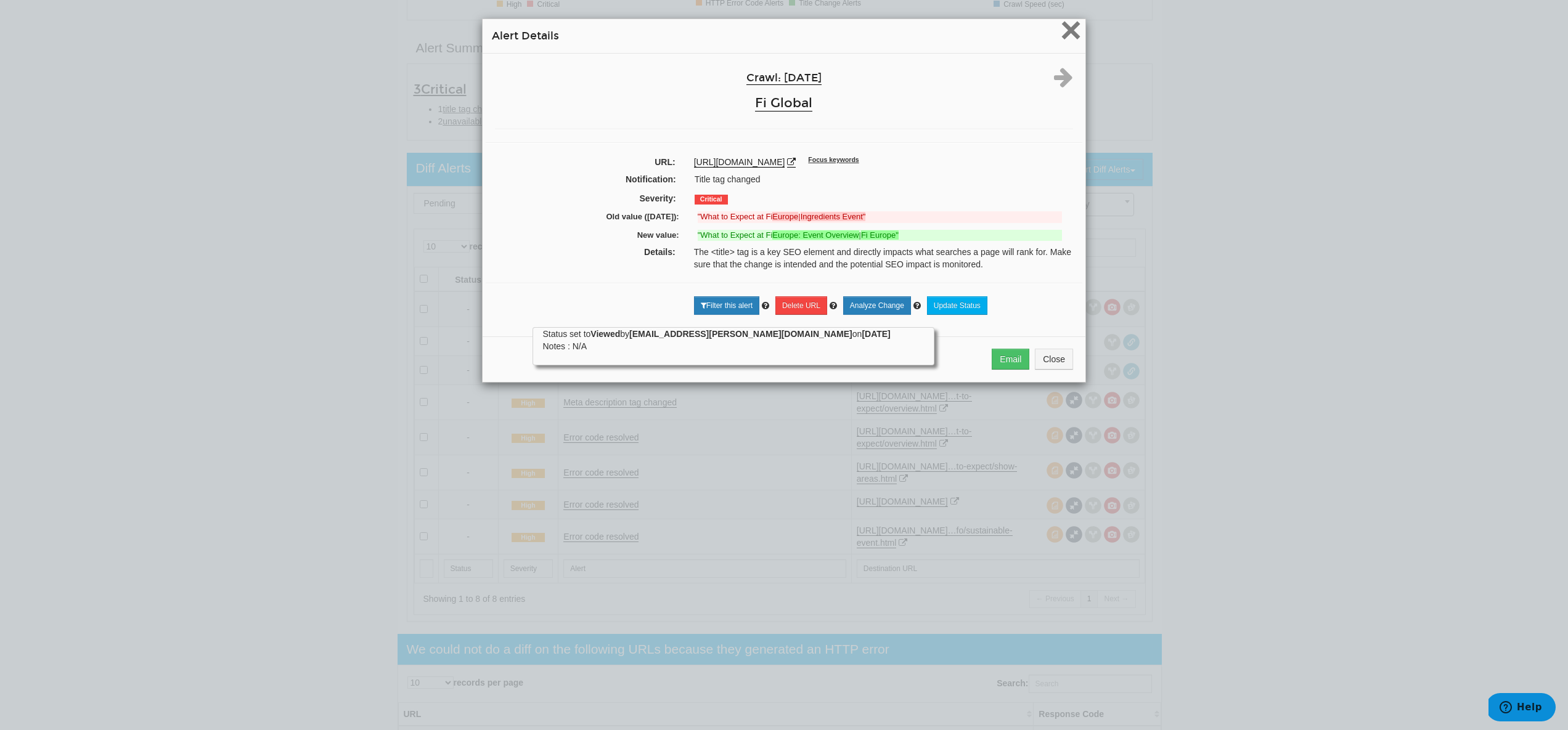
click at [1067, 43] on span "×" at bounding box center [1071, 30] width 21 height 41
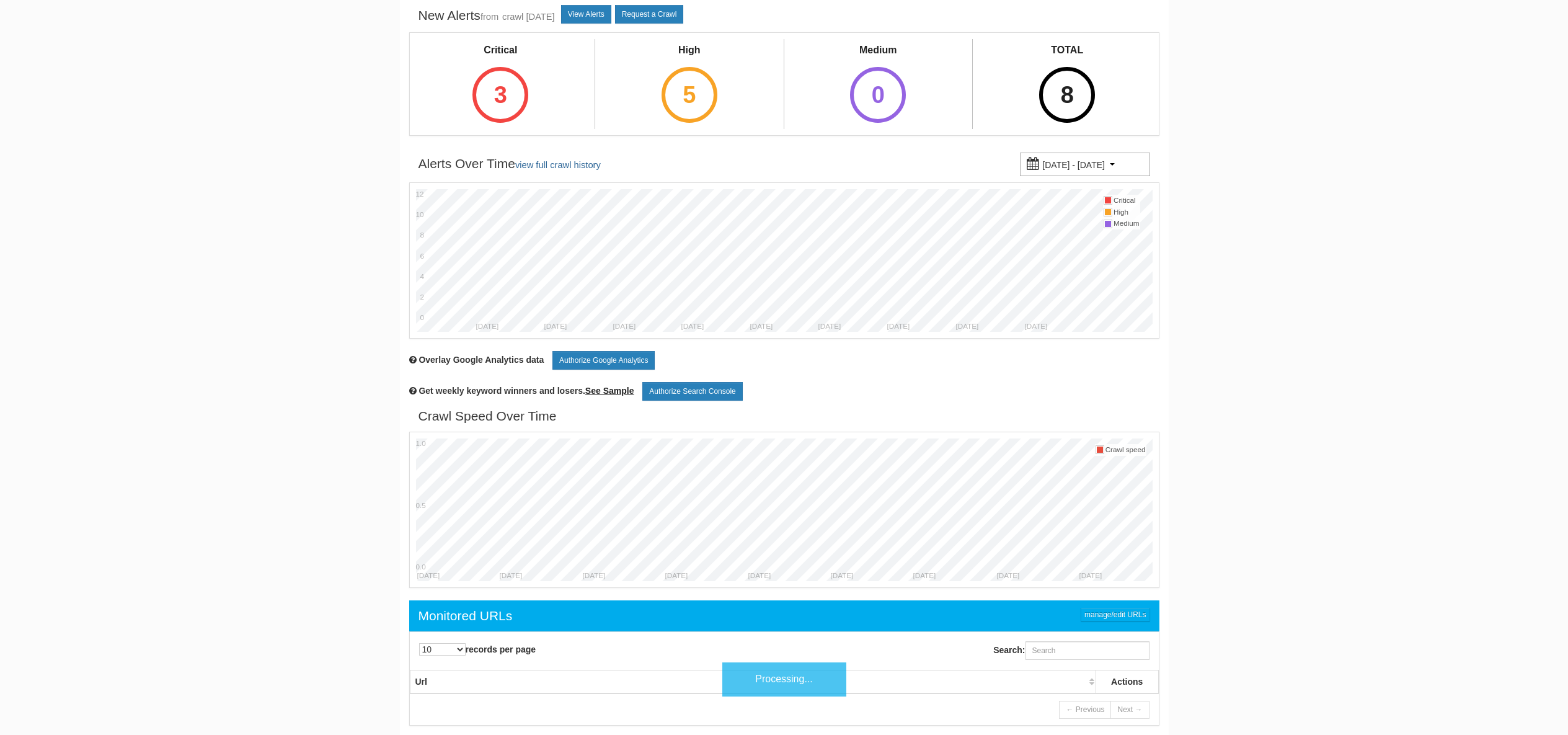
scroll to position [50, 0]
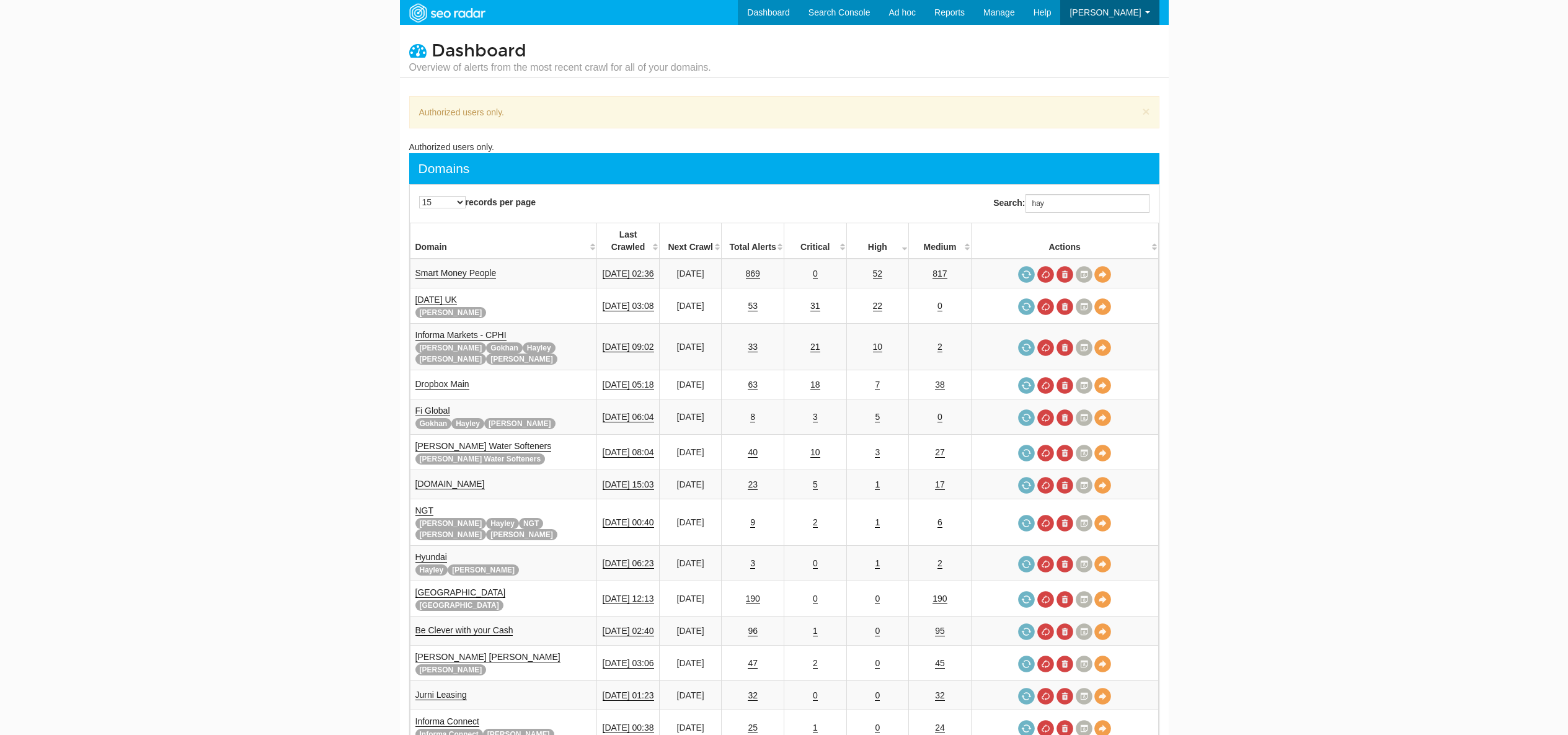
scroll to position [50, 0]
click at [1077, 204] on input "hay" at bounding box center [1087, 203] width 124 height 19
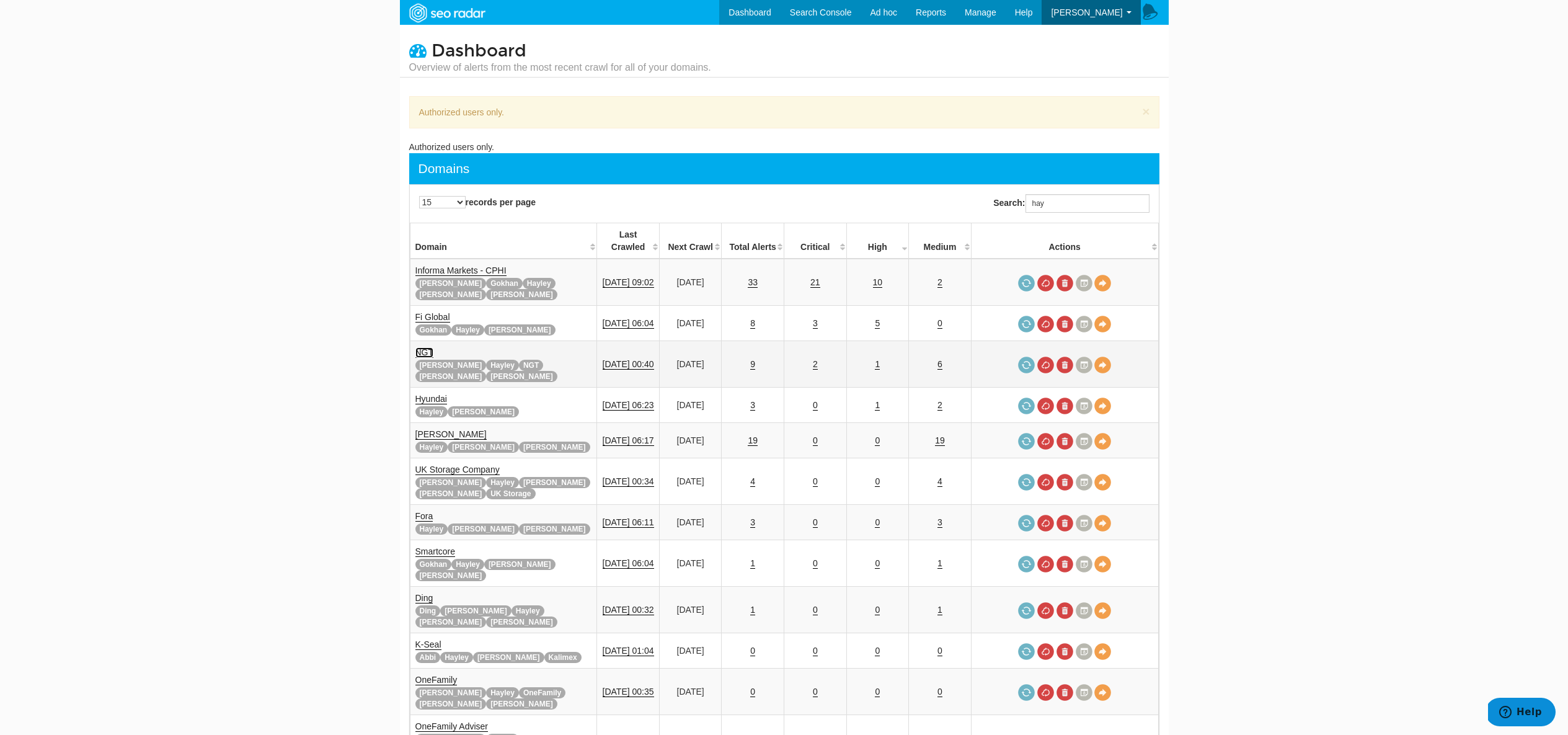
click at [425, 347] on link "NGT" at bounding box center [425, 352] width 19 height 11
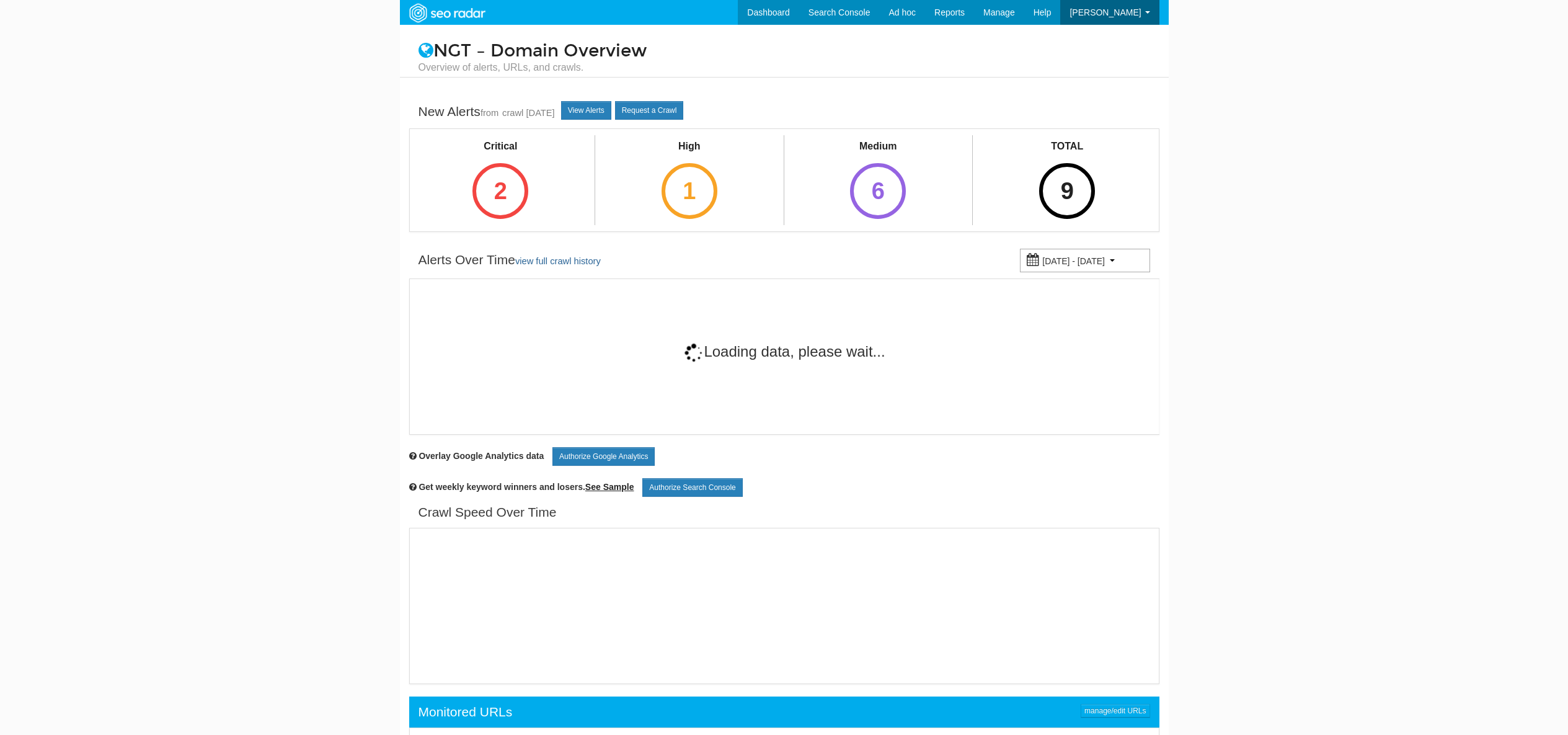
scroll to position [50, 0]
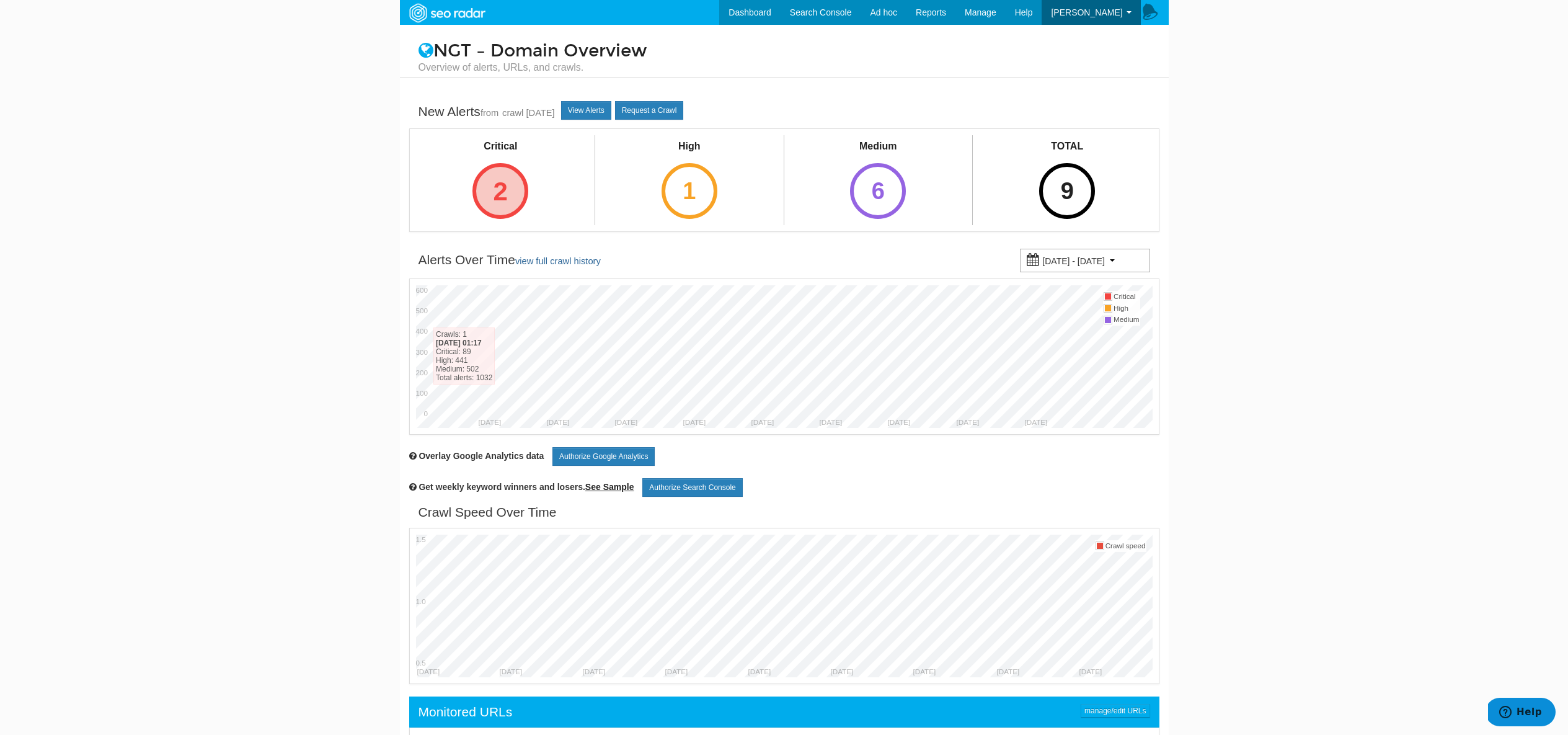
click at [494, 198] on div "2" at bounding box center [500, 191] width 56 height 56
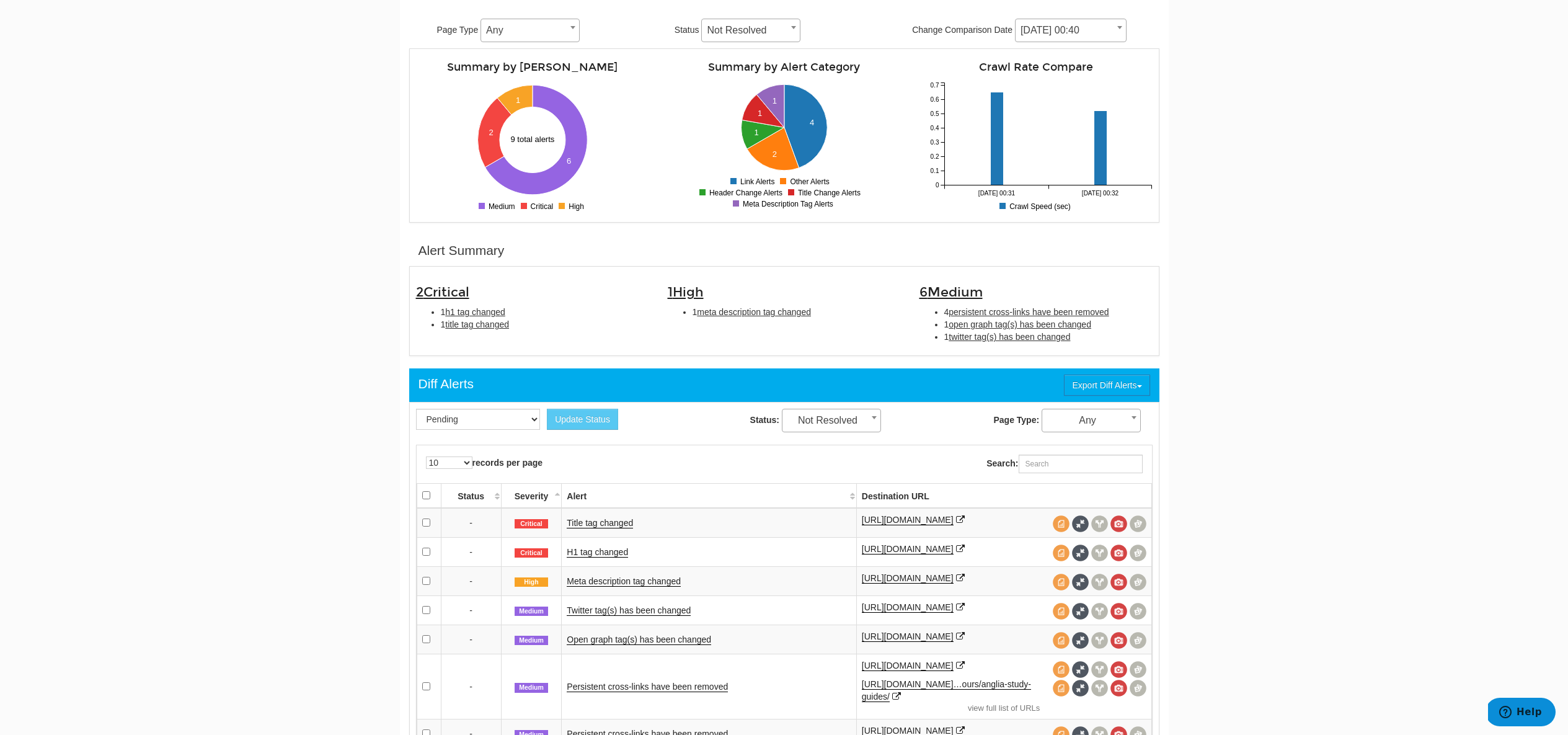
scroll to position [200, 0]
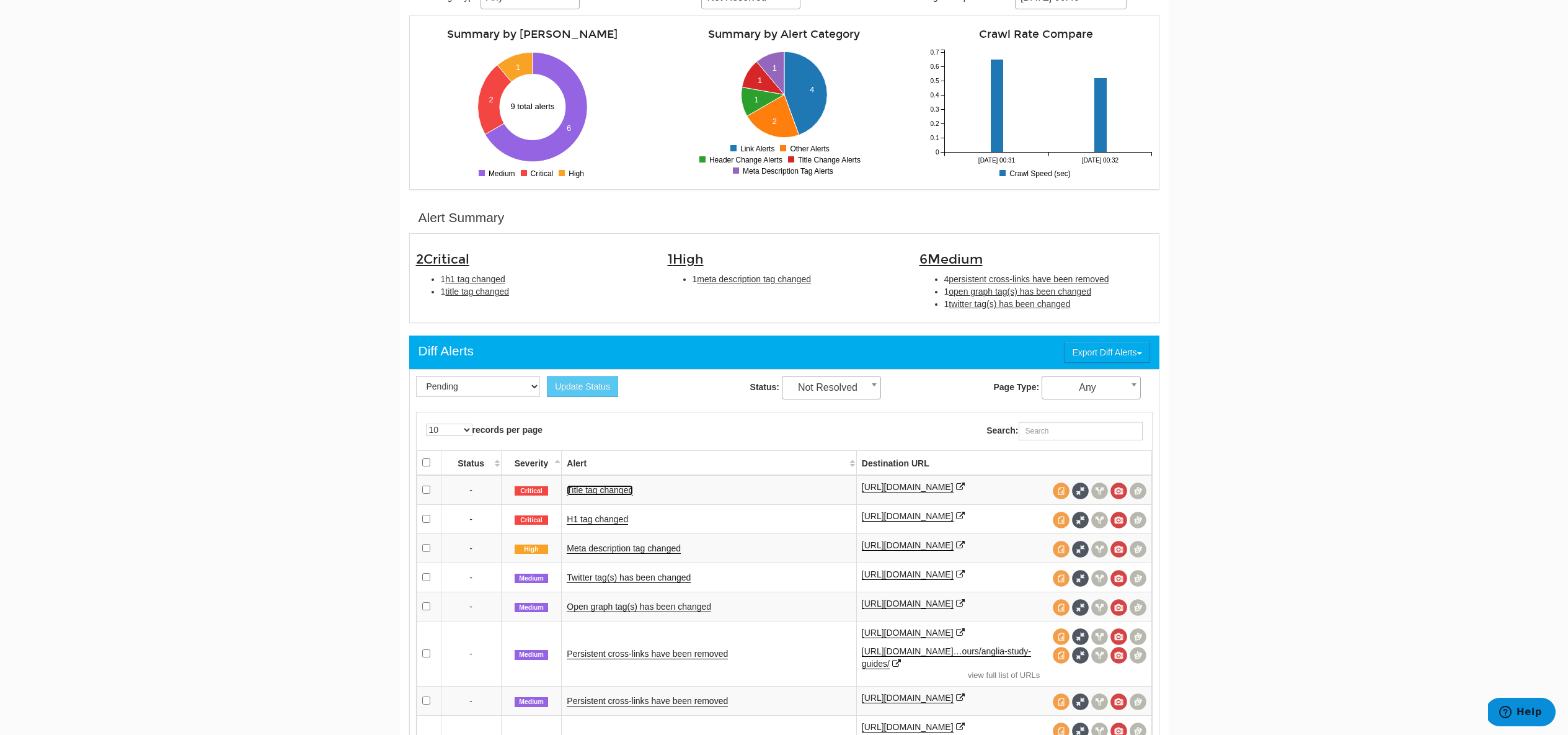
click at [596, 493] on link "Title tag changed" at bounding box center [600, 490] width 66 height 11
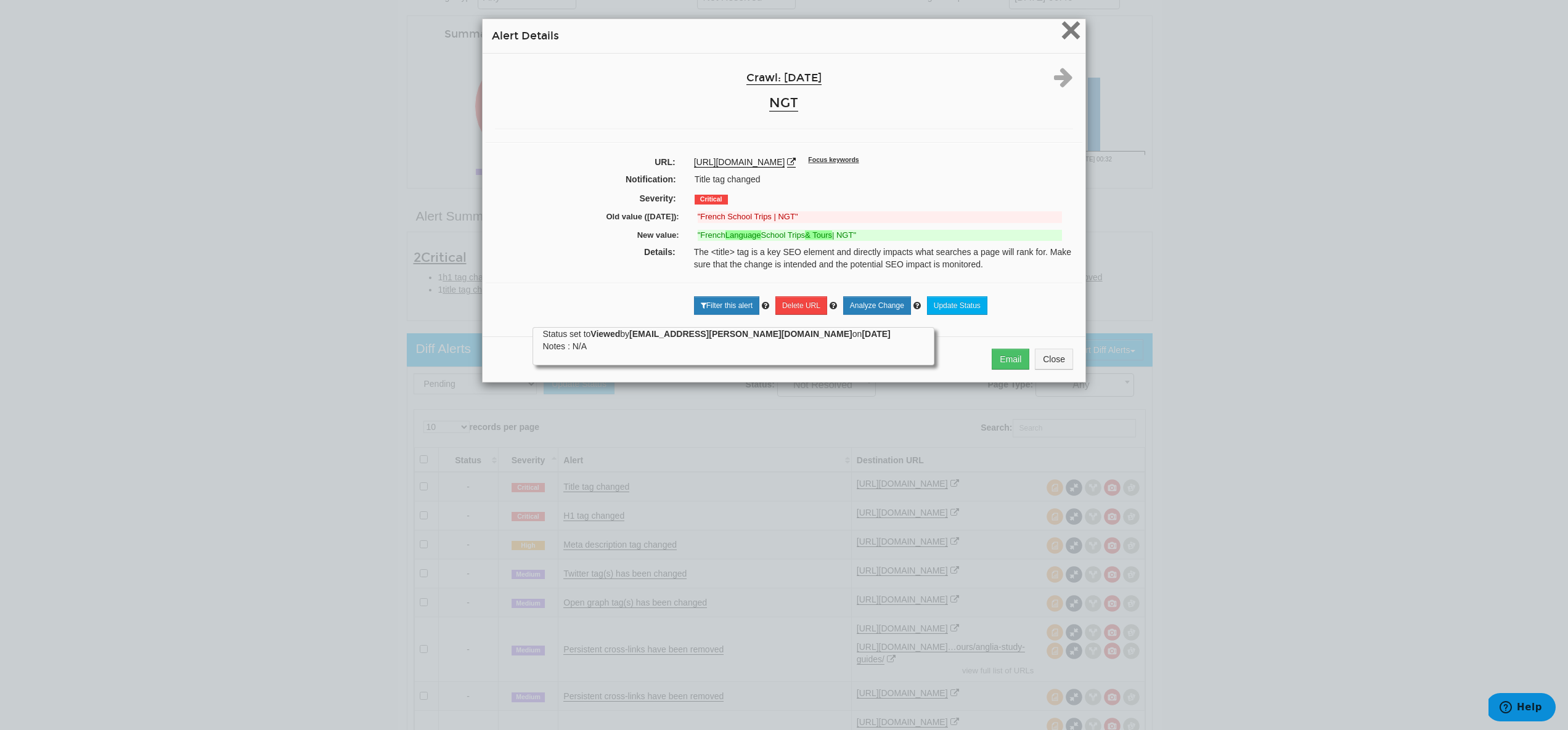
click at [1066, 40] on span "×" at bounding box center [1071, 30] width 21 height 41
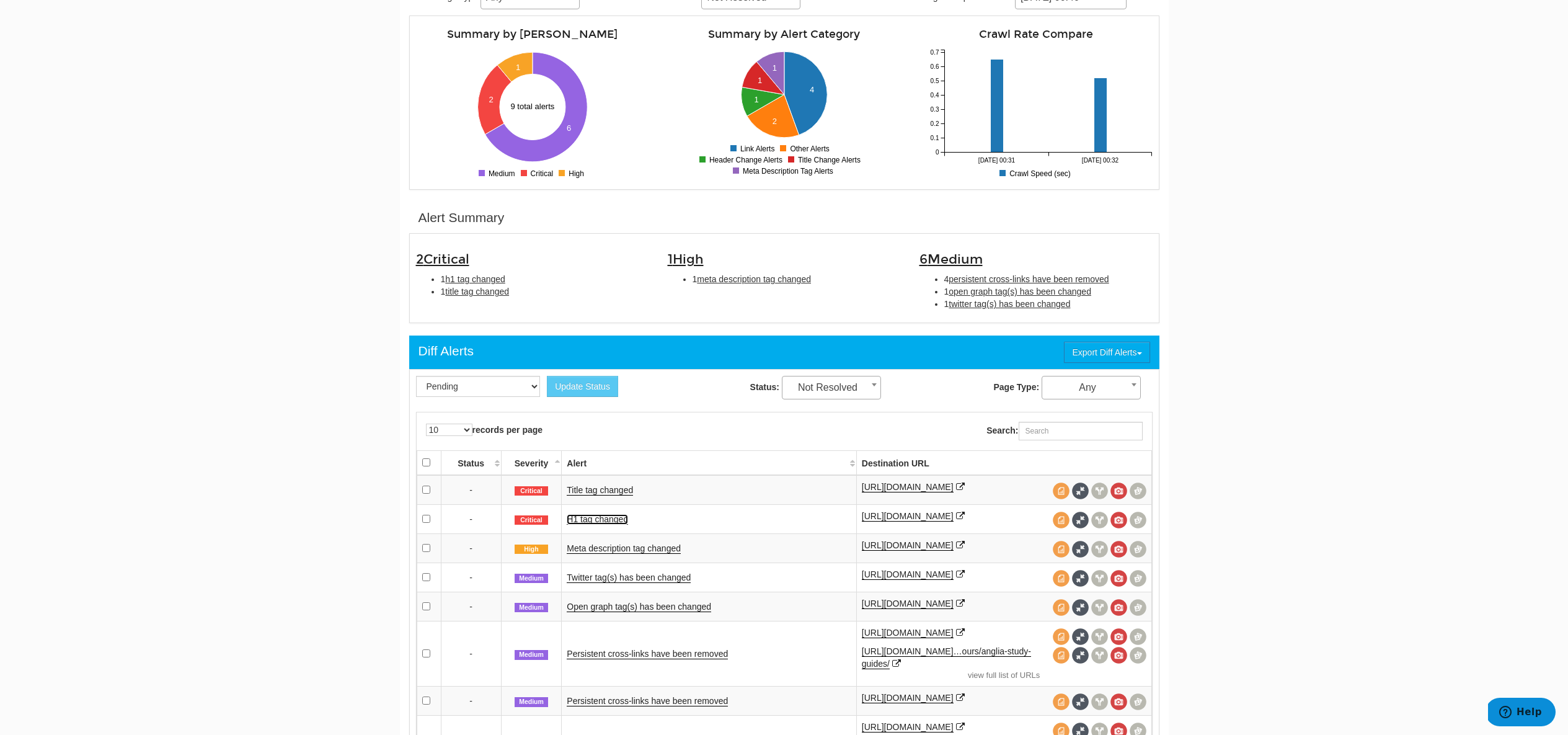
click at [608, 525] on link "H1 tag changed" at bounding box center [598, 519] width 62 height 11
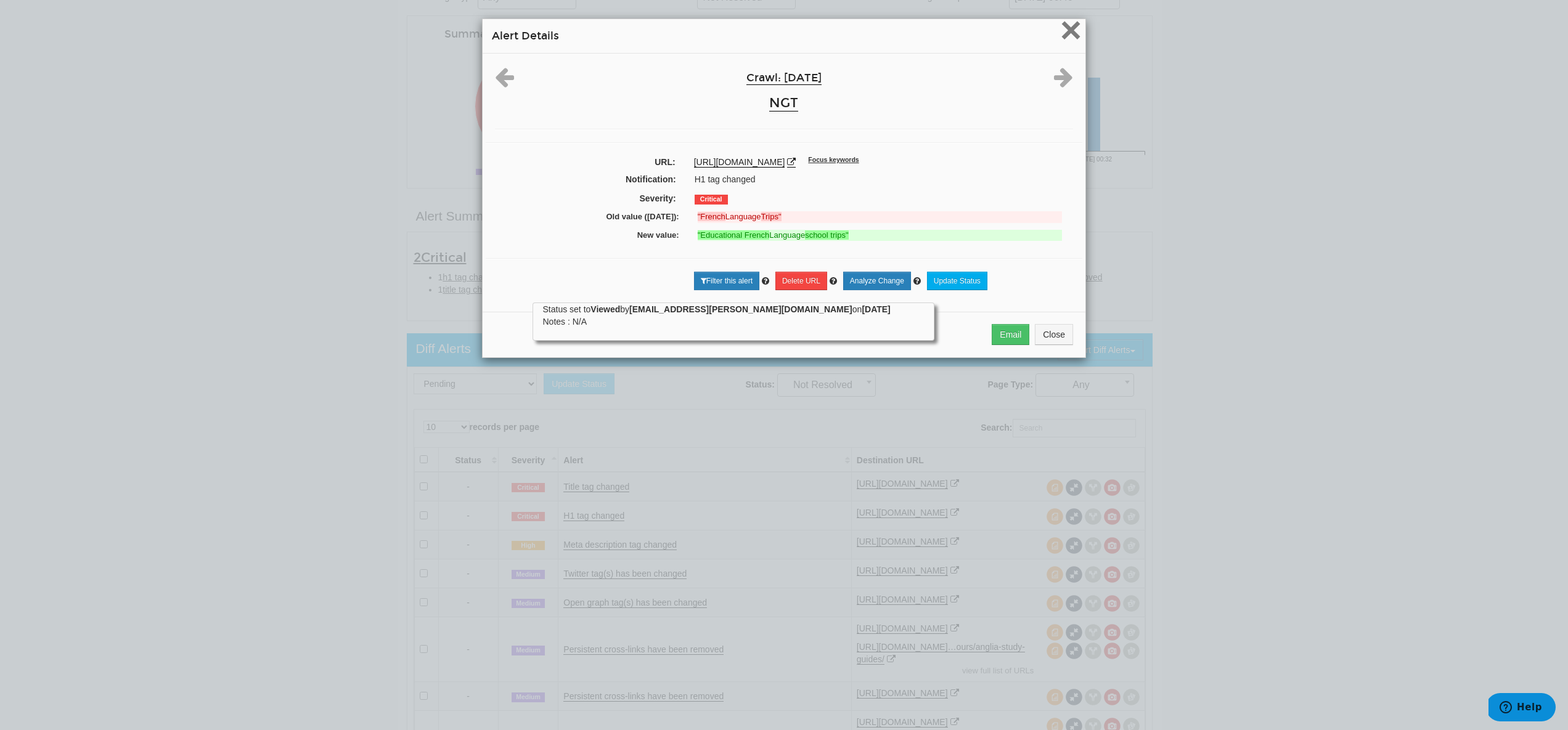
click at [1062, 39] on span "×" at bounding box center [1071, 30] width 21 height 41
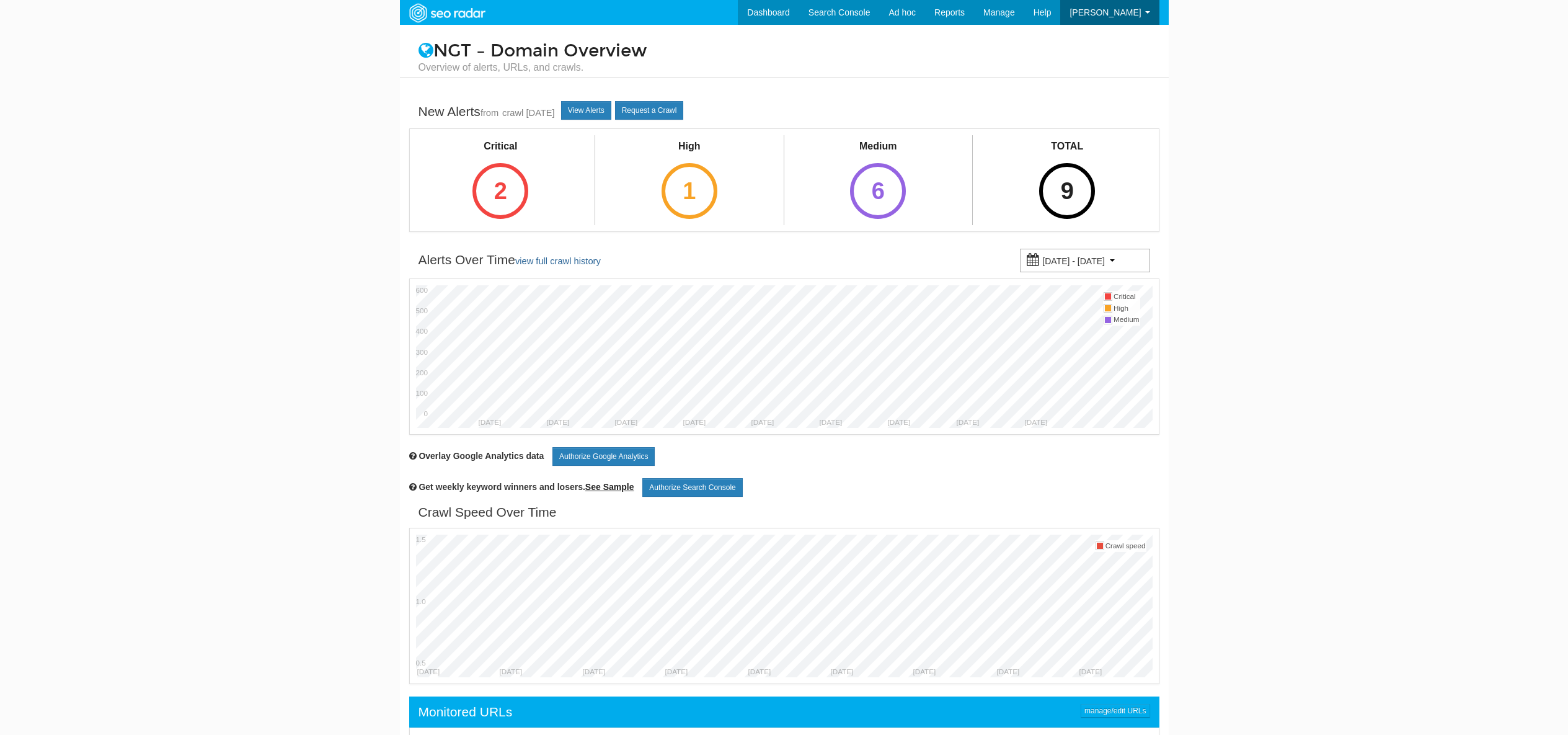
scroll to position [50, 0]
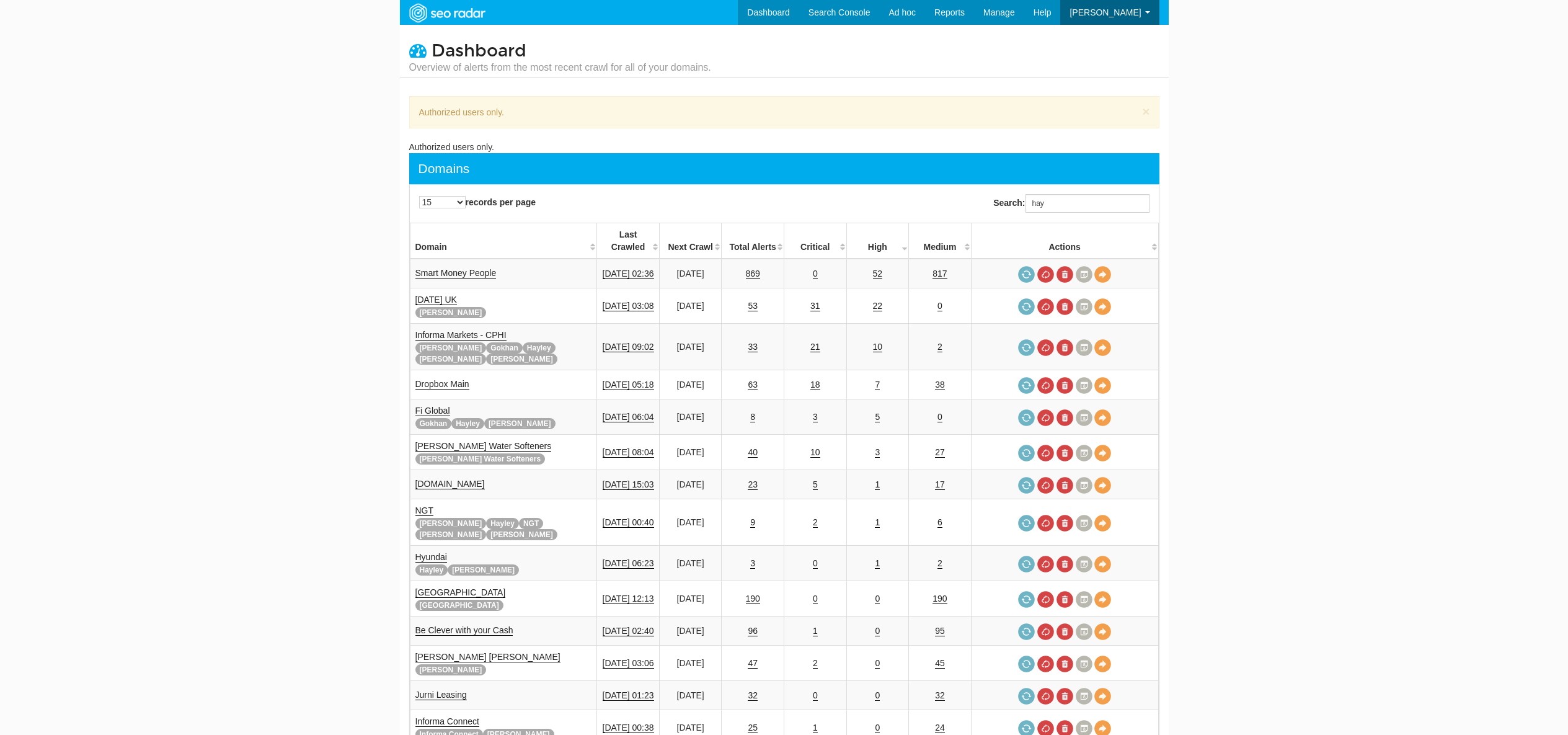
scroll to position [50, 0]
click at [1095, 202] on input "hay" at bounding box center [1087, 203] width 124 height 19
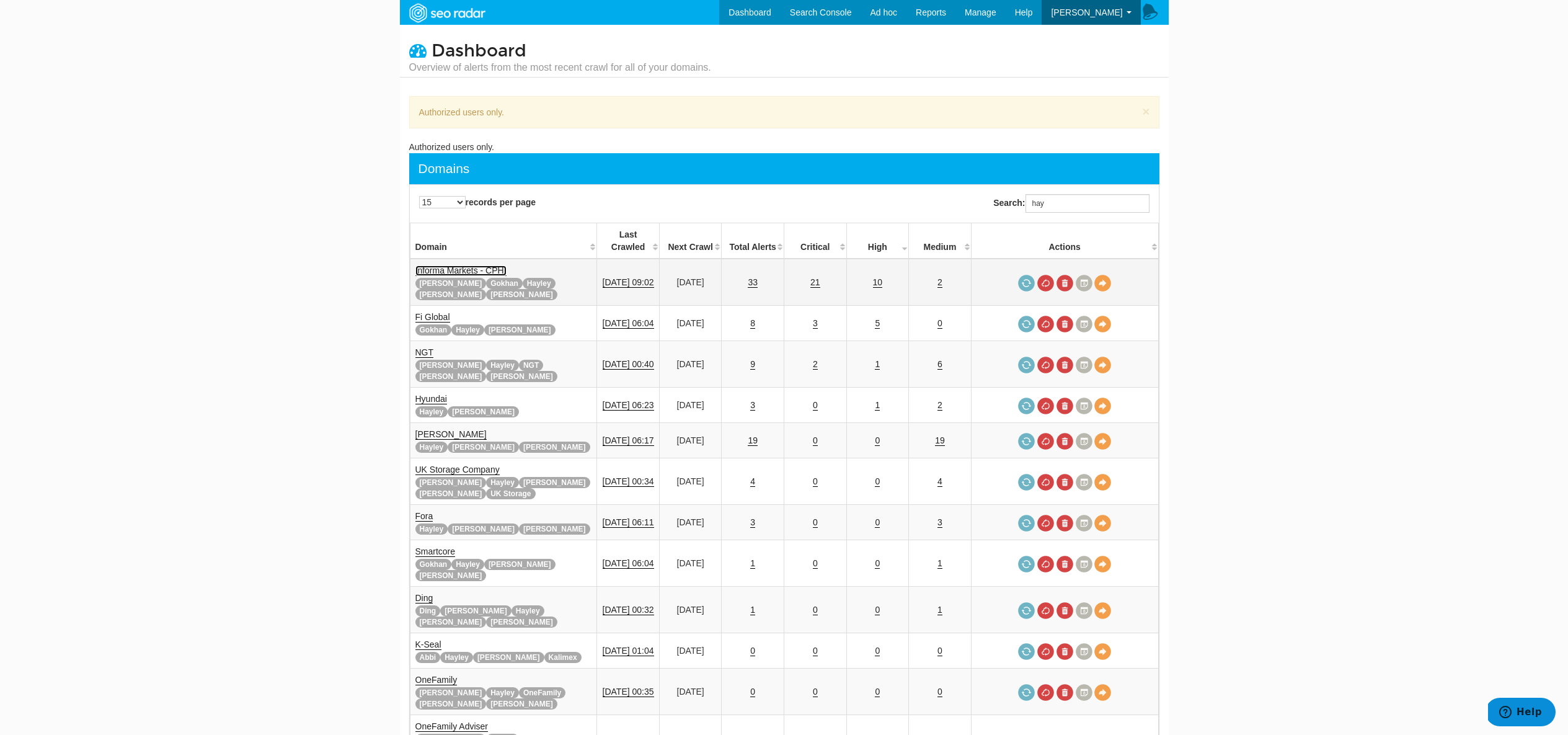
click at [483, 266] on link "Informa Markets - CPHI" at bounding box center [461, 271] width 91 height 11
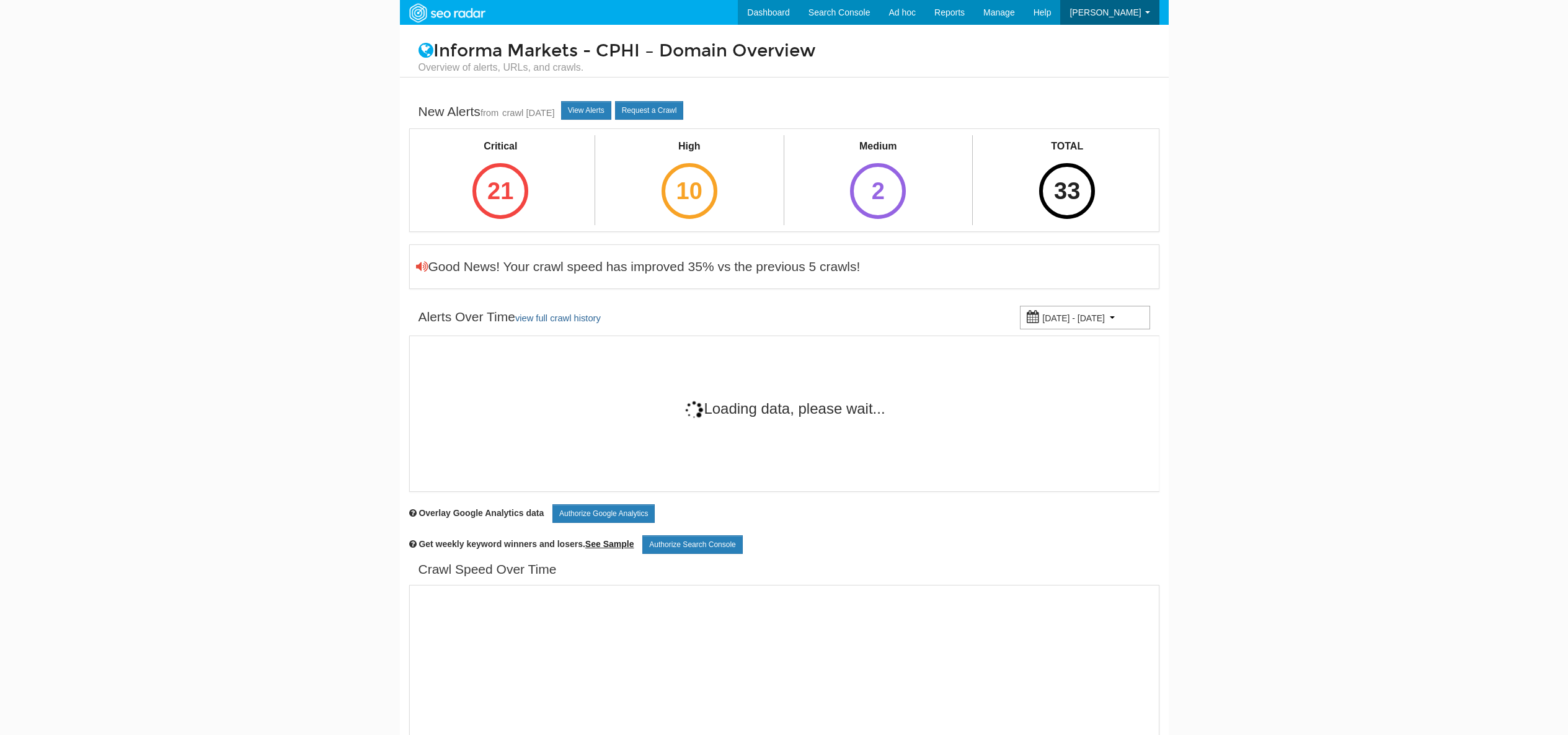
scroll to position [50, 0]
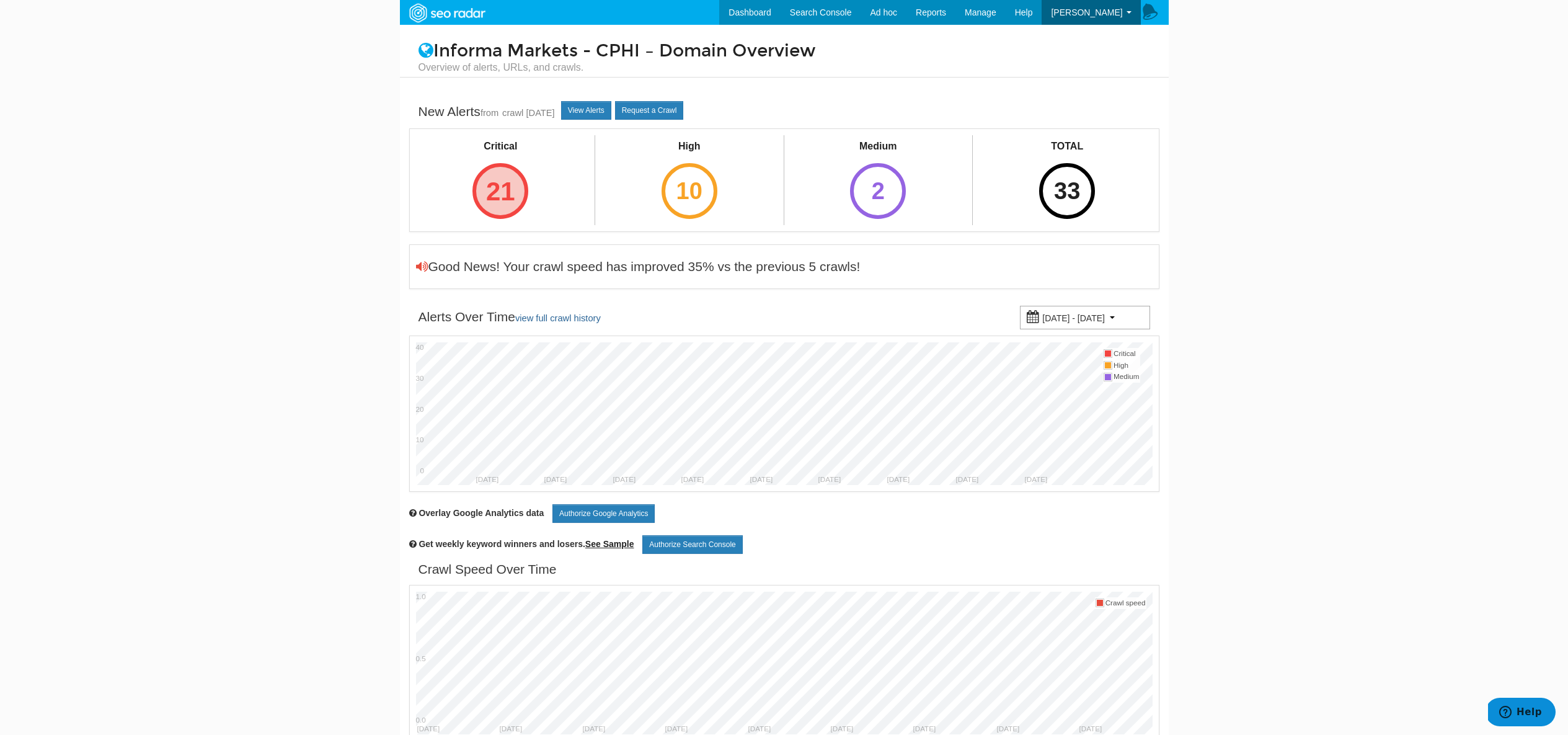
click at [494, 189] on div "21" at bounding box center [500, 191] width 56 height 56
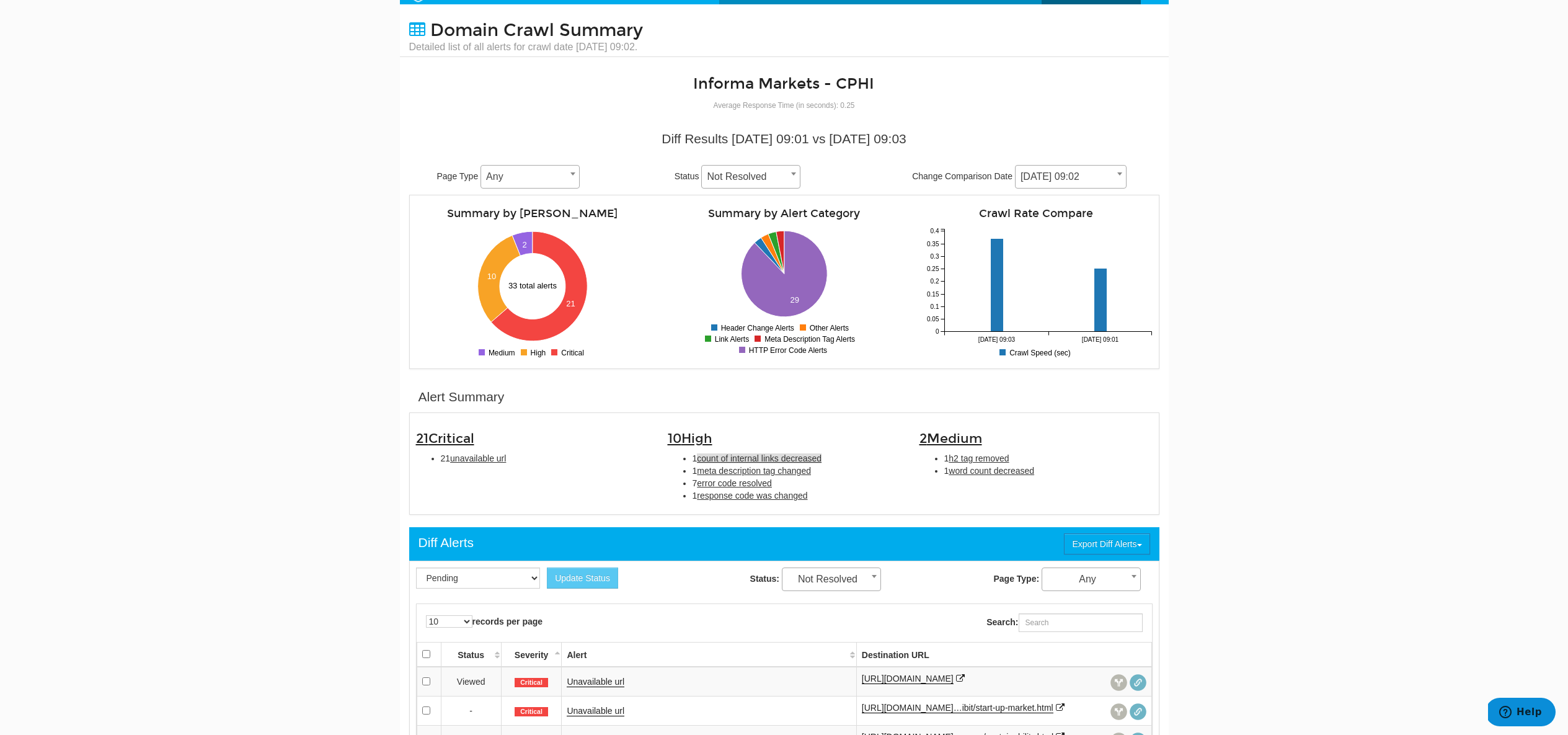
click at [730, 459] on span "count of internal links decreased" at bounding box center [759, 459] width 125 height 10
type input "count of internal links decreased"
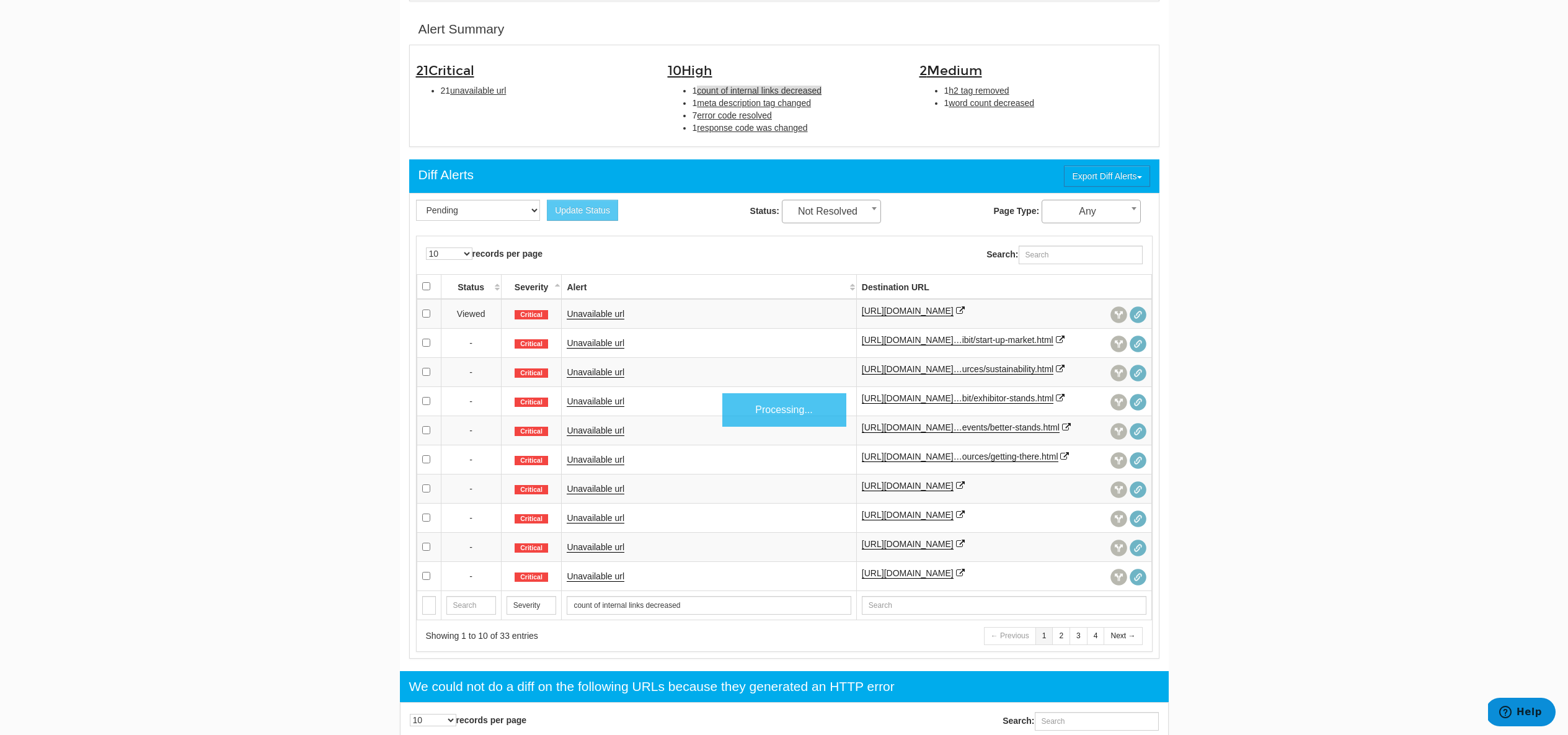
scroll to position [403, 0]
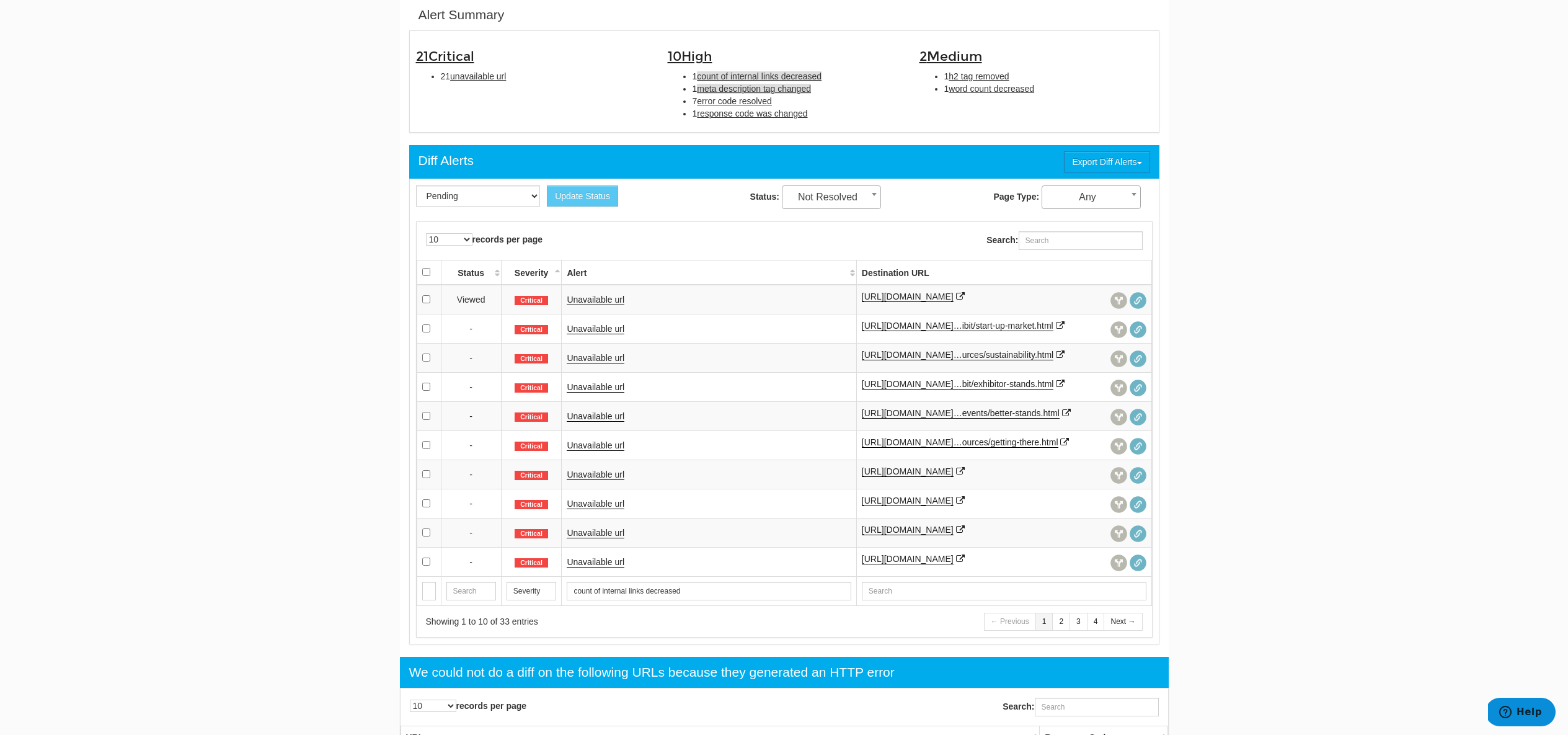
click at [772, 84] on span "meta description tag changed" at bounding box center [754, 89] width 114 height 10
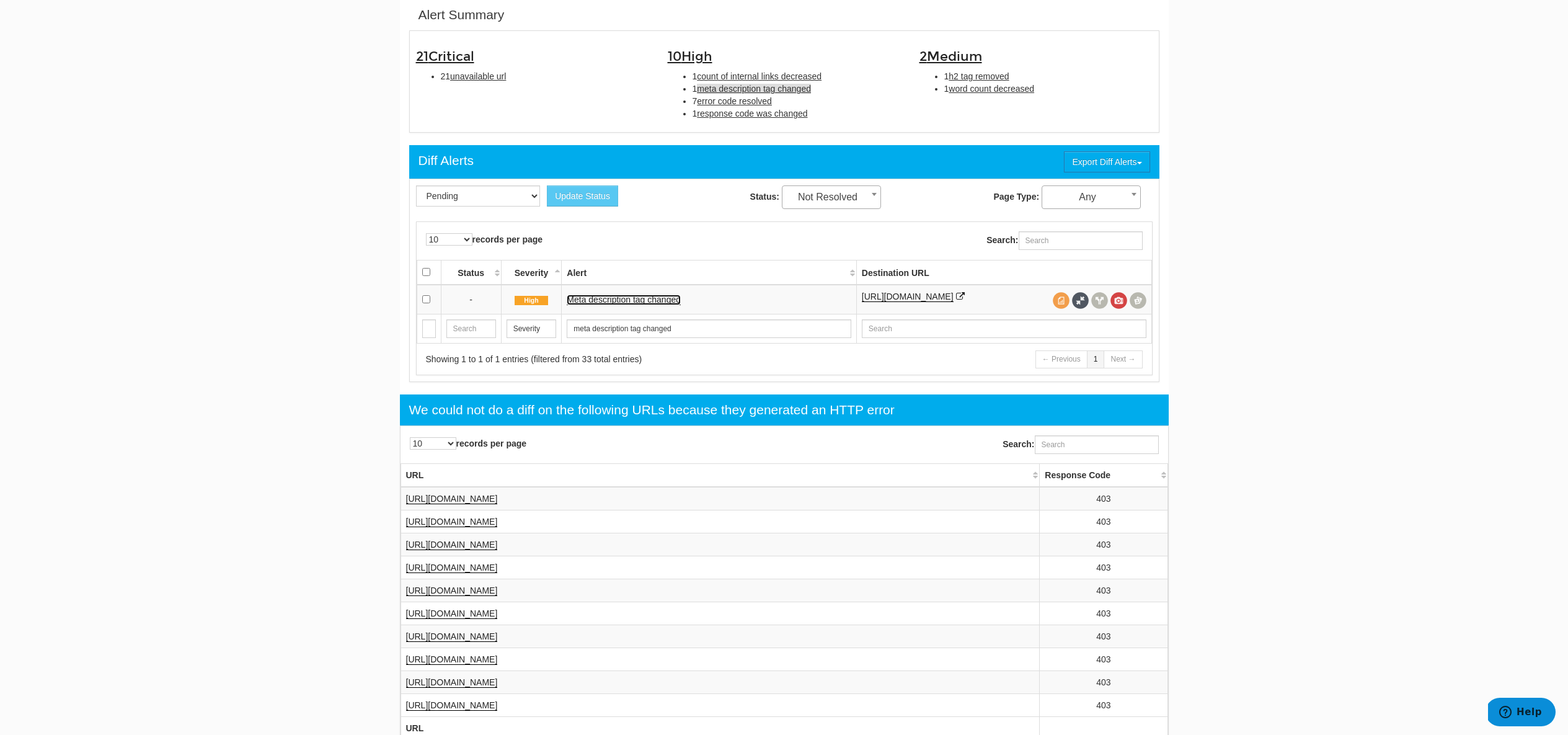
click at [631, 299] on link "Meta description tag changed" at bounding box center [624, 299] width 114 height 11
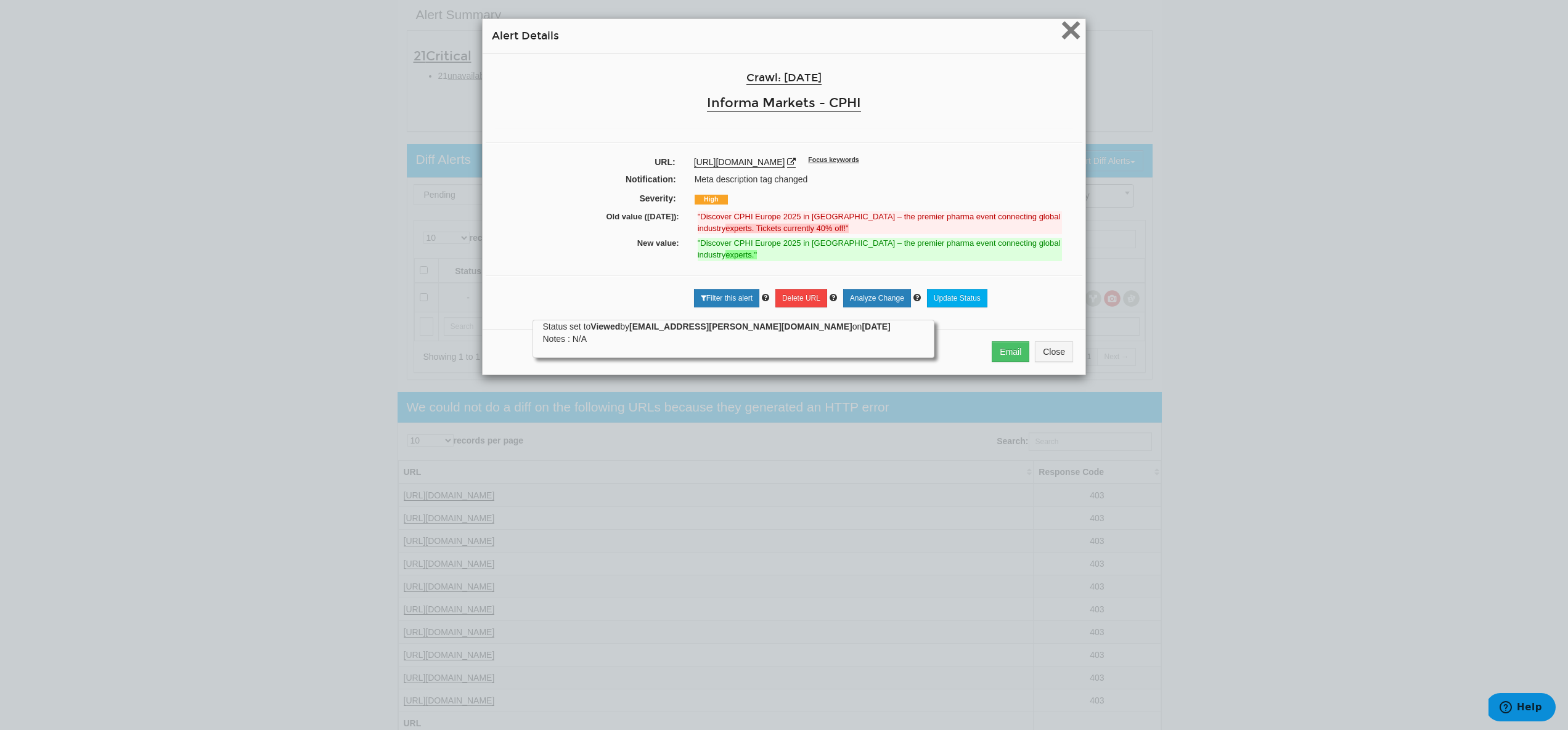
click at [1062, 37] on span "×" at bounding box center [1071, 30] width 21 height 41
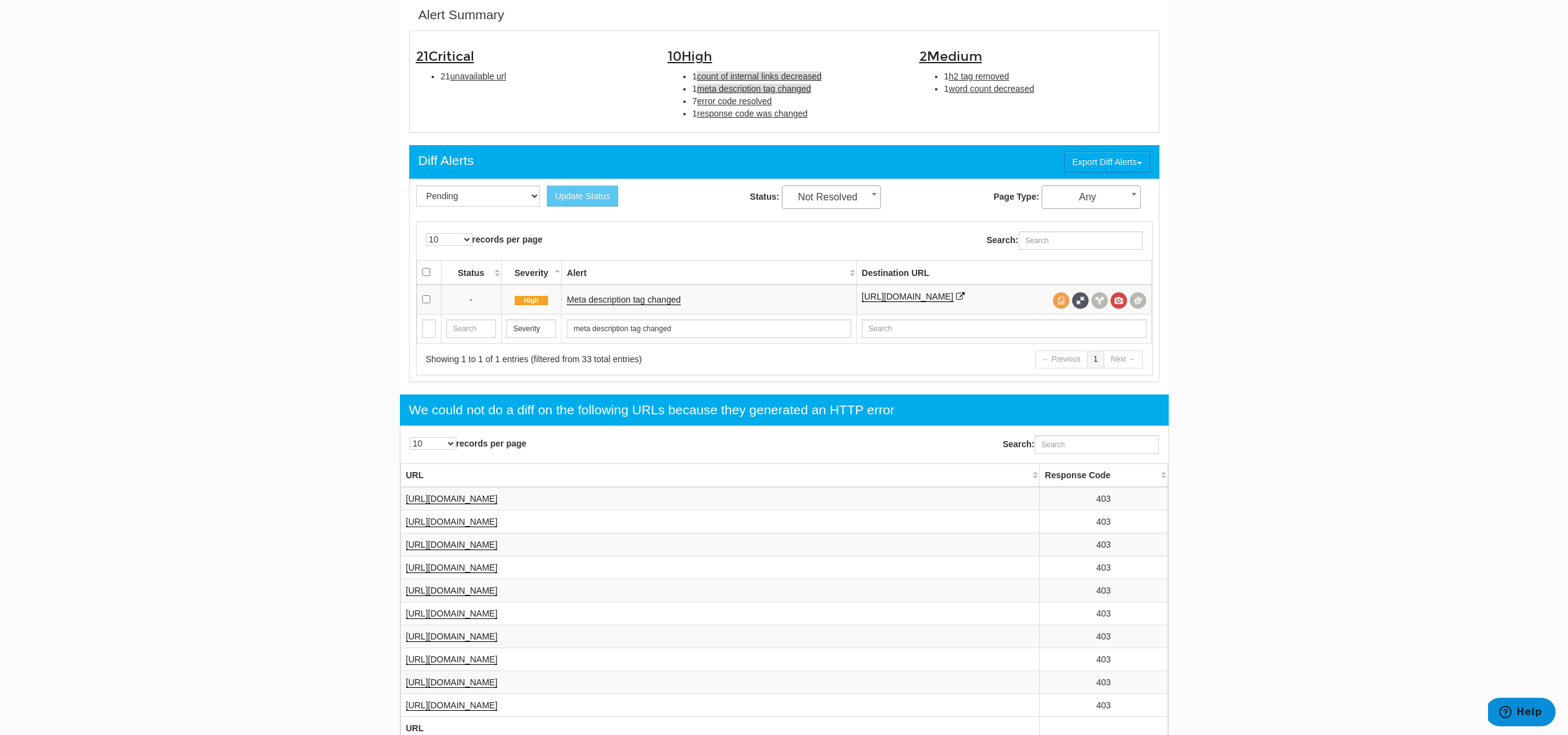
click at [722, 75] on span "count of internal links decreased" at bounding box center [759, 76] width 125 height 10
click at [665, 300] on link "Count of internal links decreased" at bounding box center [630, 299] width 126 height 11
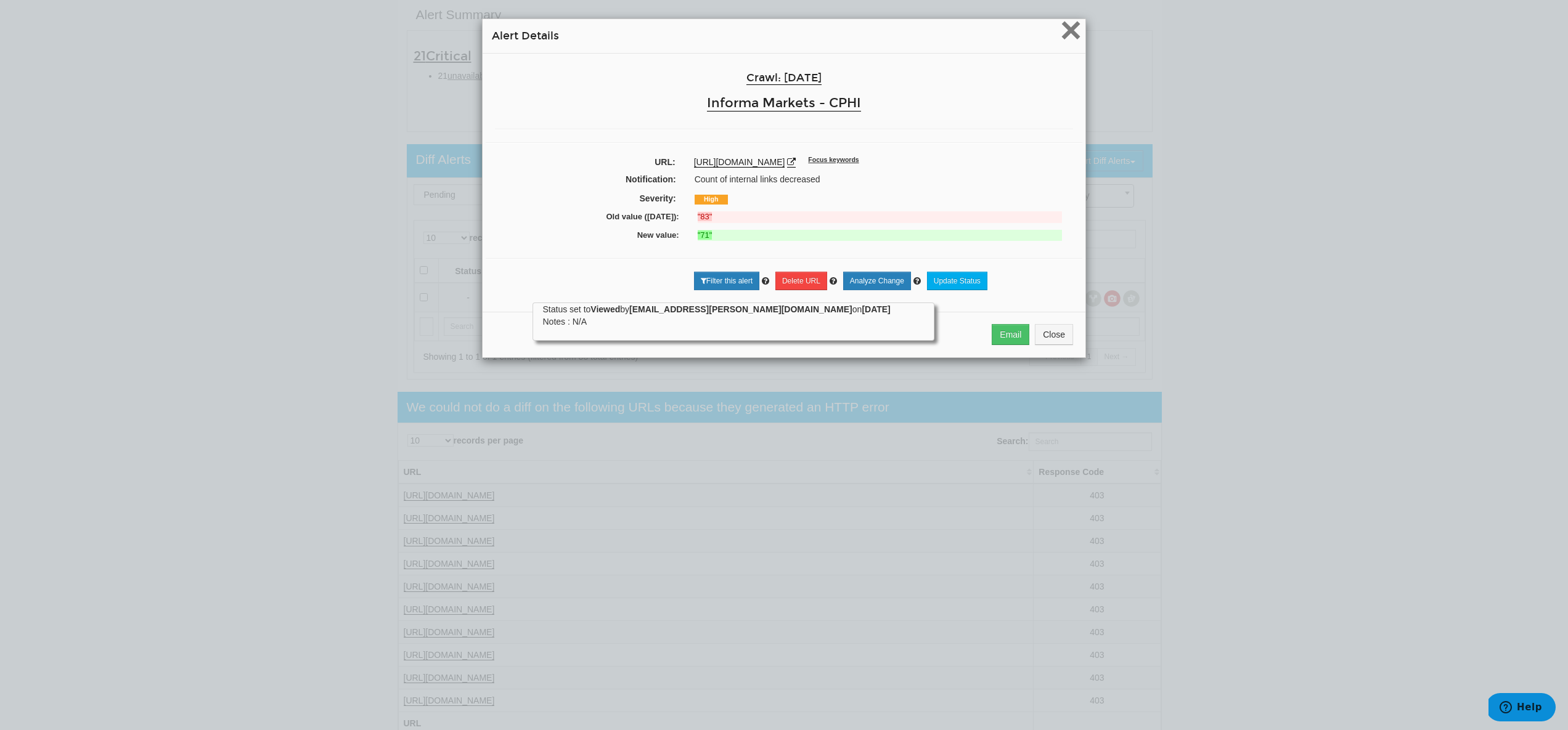
click at [1066, 39] on span "×" at bounding box center [1071, 30] width 21 height 41
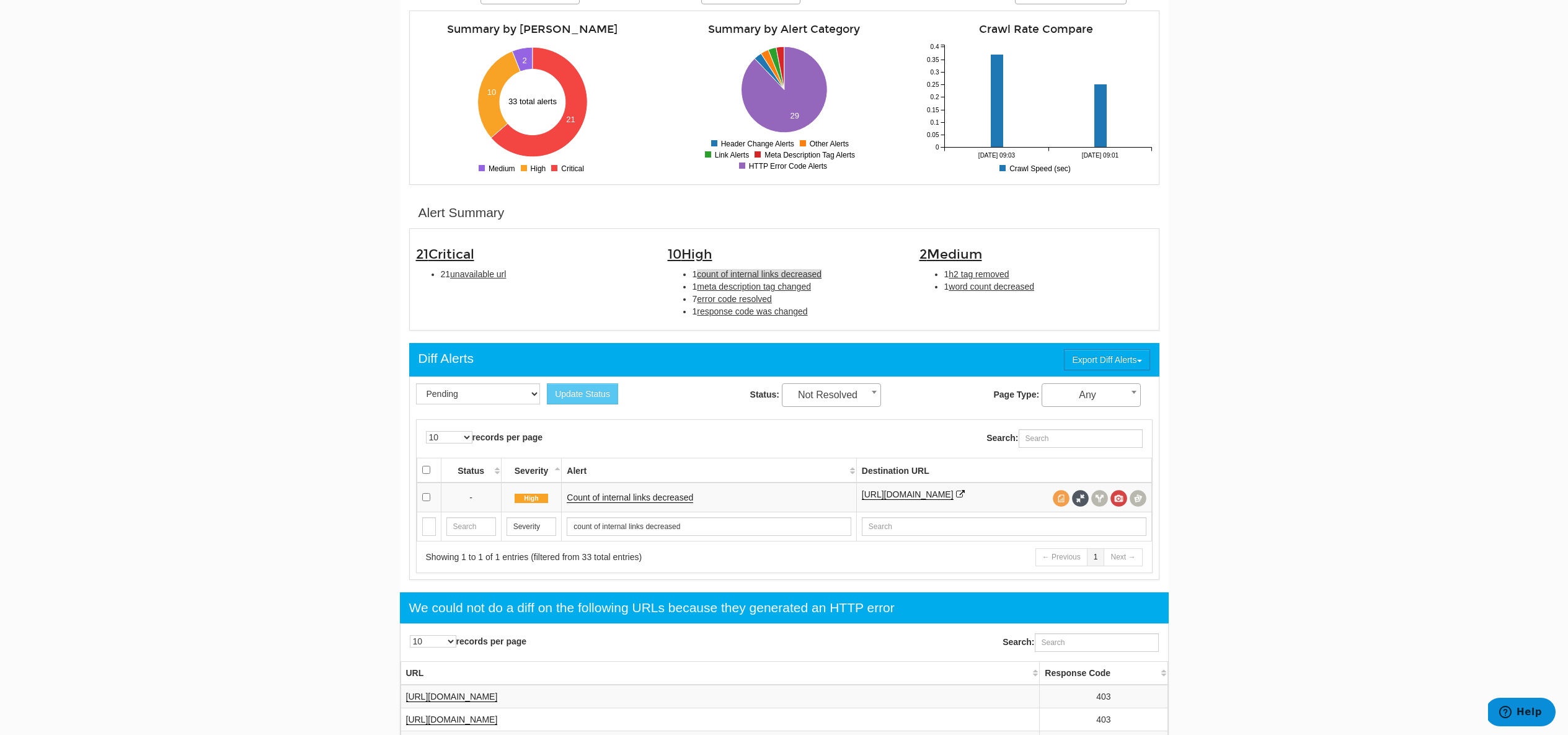
scroll to position [0, 0]
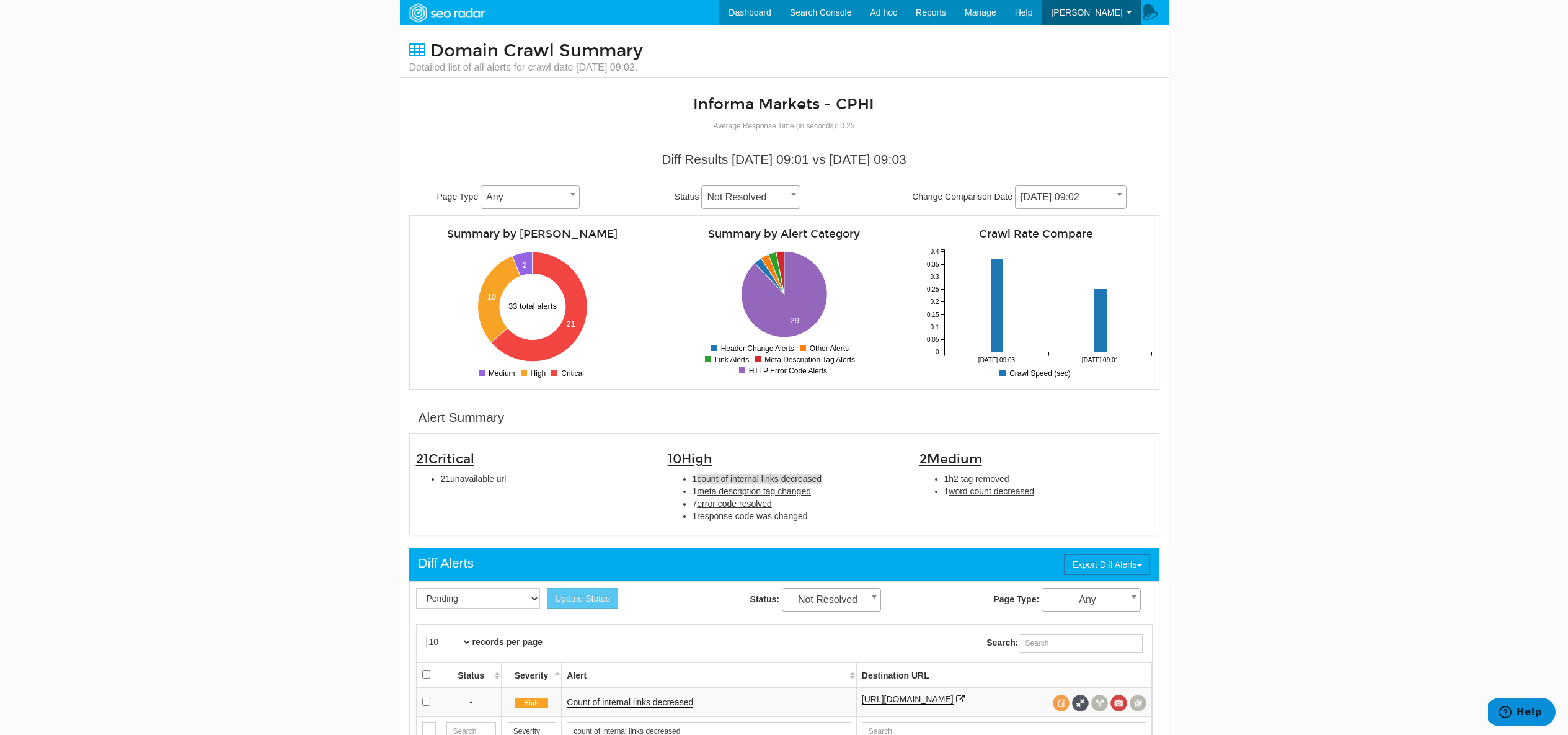
click at [483, 467] on h3 "21 Critical" at bounding box center [532, 459] width 233 height 14
click at [481, 481] on span "unavailable url" at bounding box center [478, 479] width 56 height 10
type input "unavailable url"
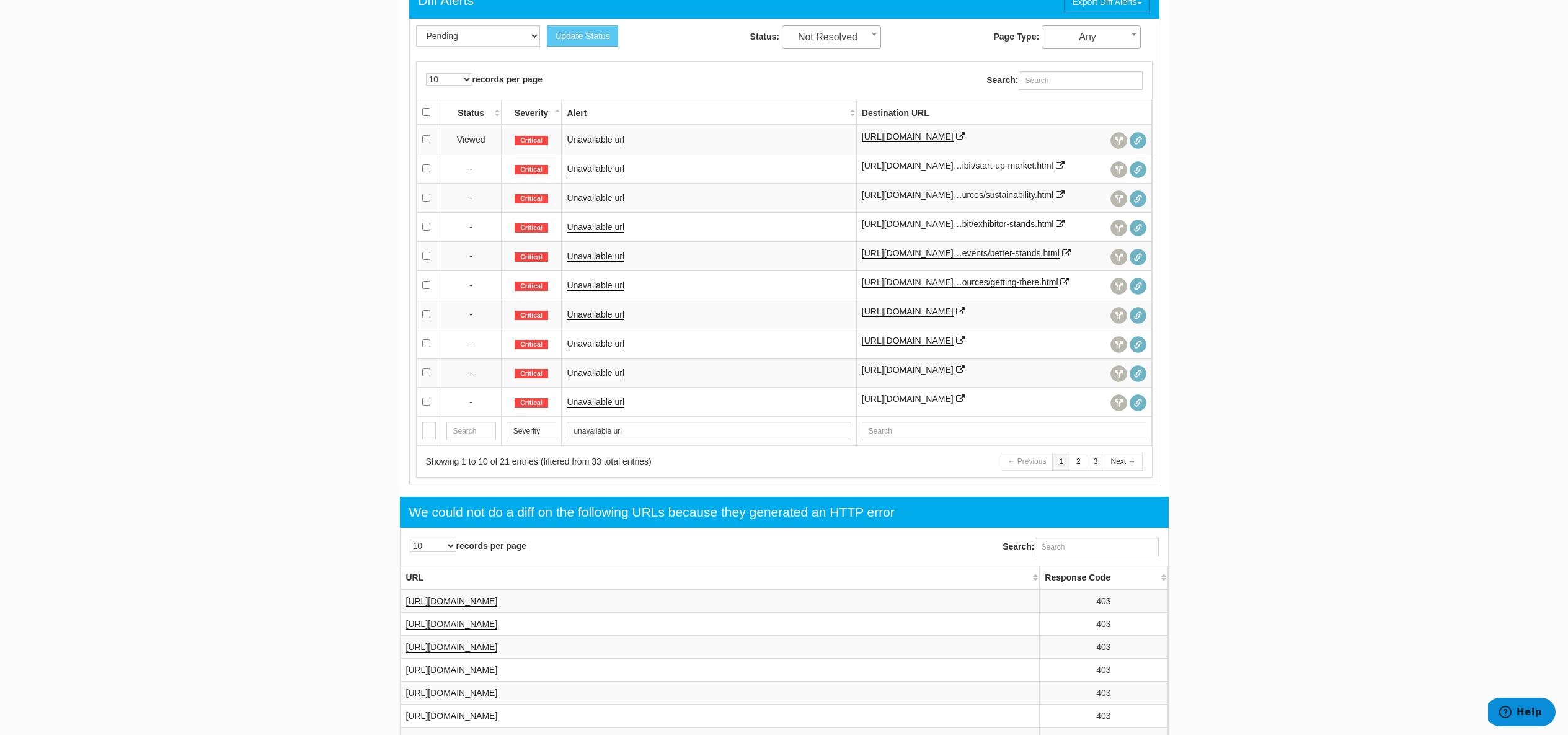
scroll to position [562, 0]
click at [873, 201] on link "https://www.cphi.com/europe/en/resources/…urces/sustainability.html" at bounding box center [957, 195] width 192 height 11
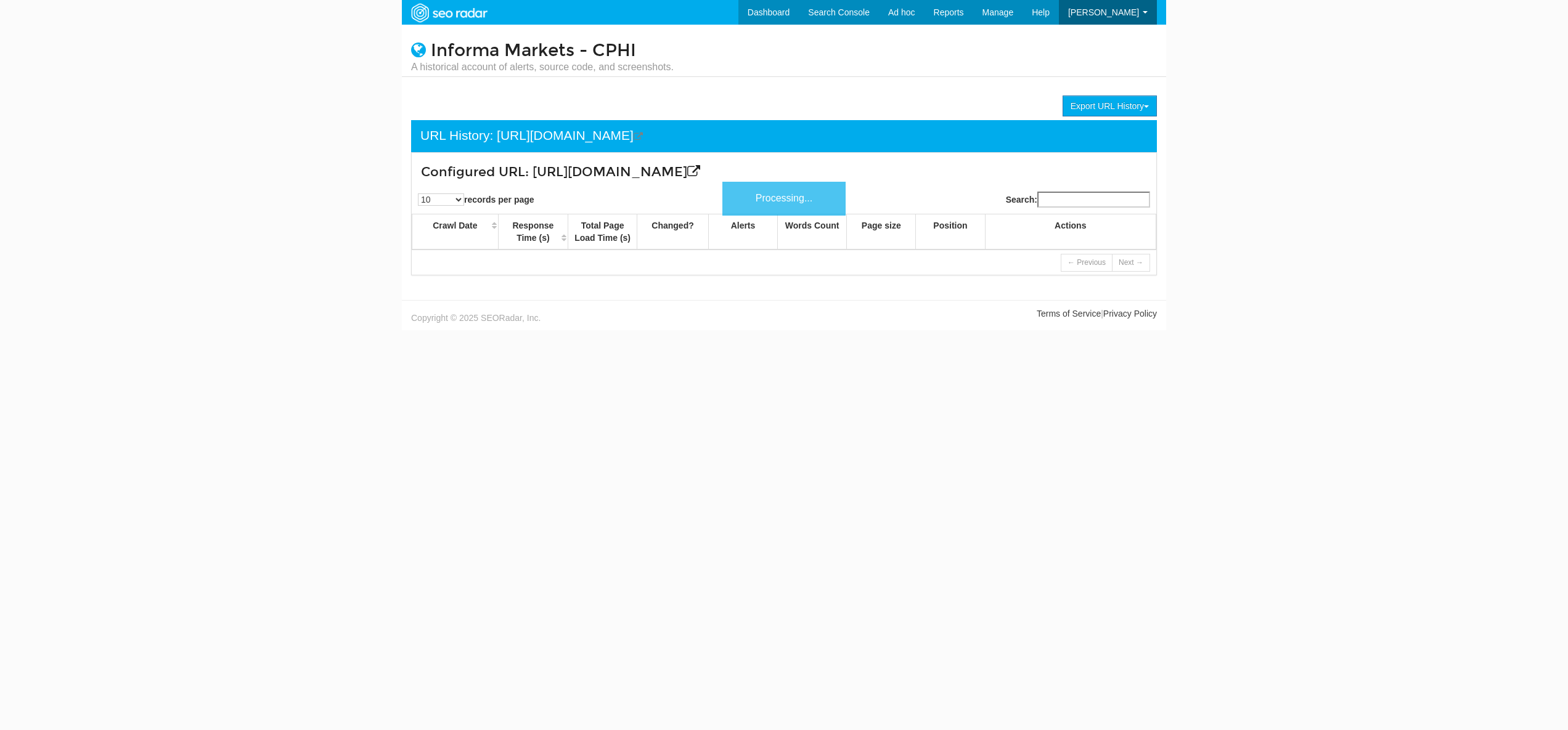
scroll to position [49, 0]
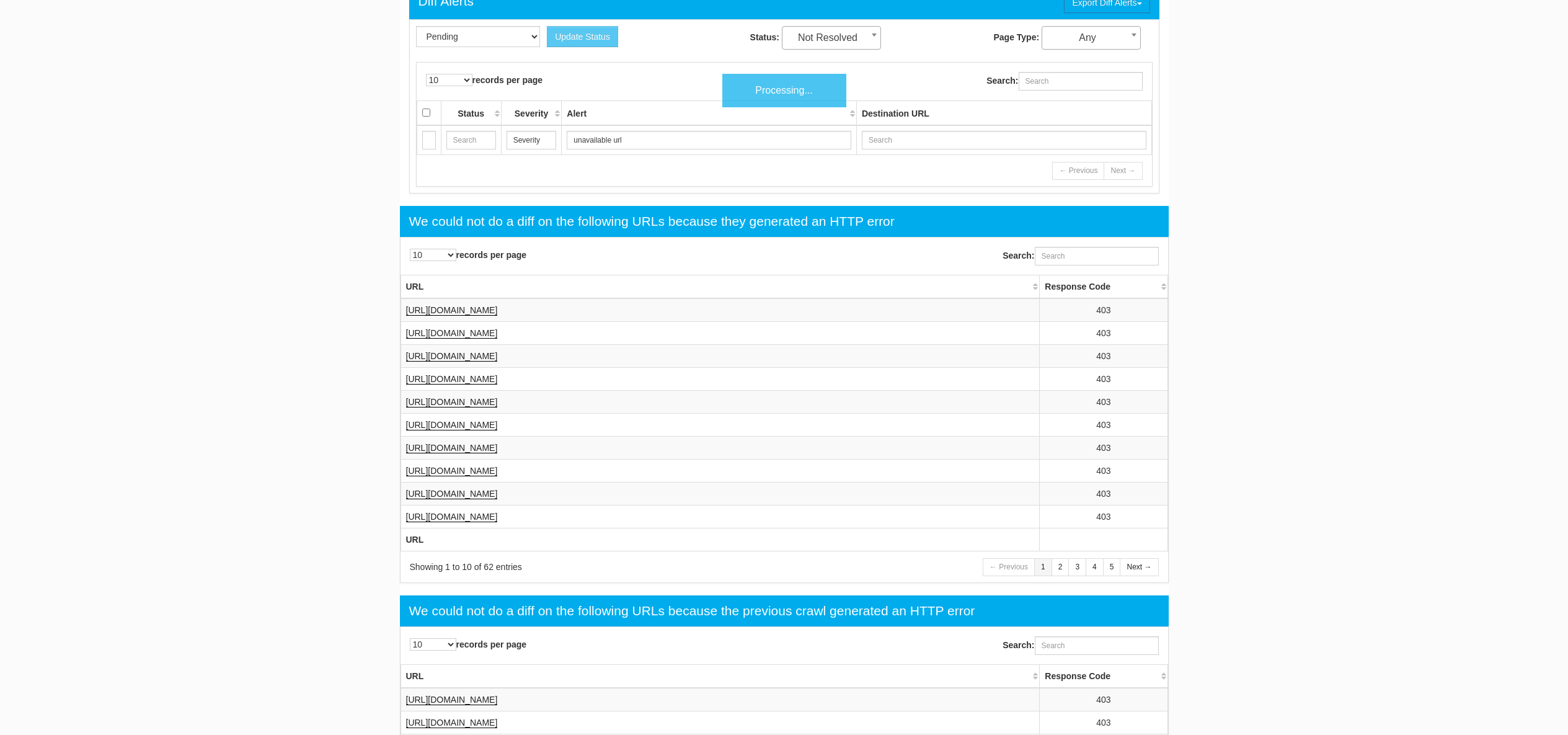
scroll to position [50, 0]
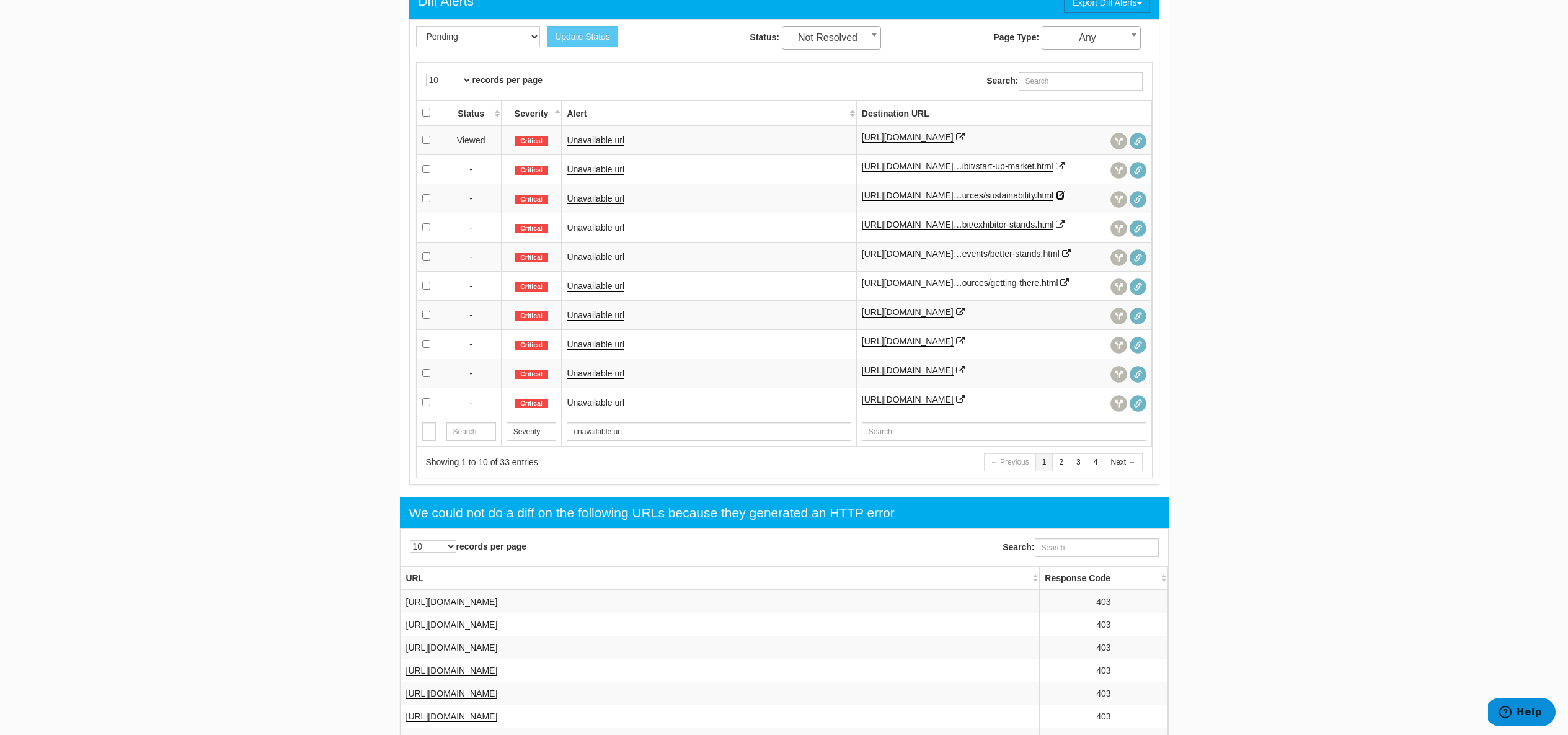
click at [1056, 200] on icon at bounding box center [1060, 195] width 9 height 9
click at [1137, 472] on link "Next →" at bounding box center [1123, 462] width 39 height 18
click at [1056, 141] on icon at bounding box center [1060, 137] width 9 height 9
click at [1130, 472] on link "Next →" at bounding box center [1123, 462] width 39 height 18
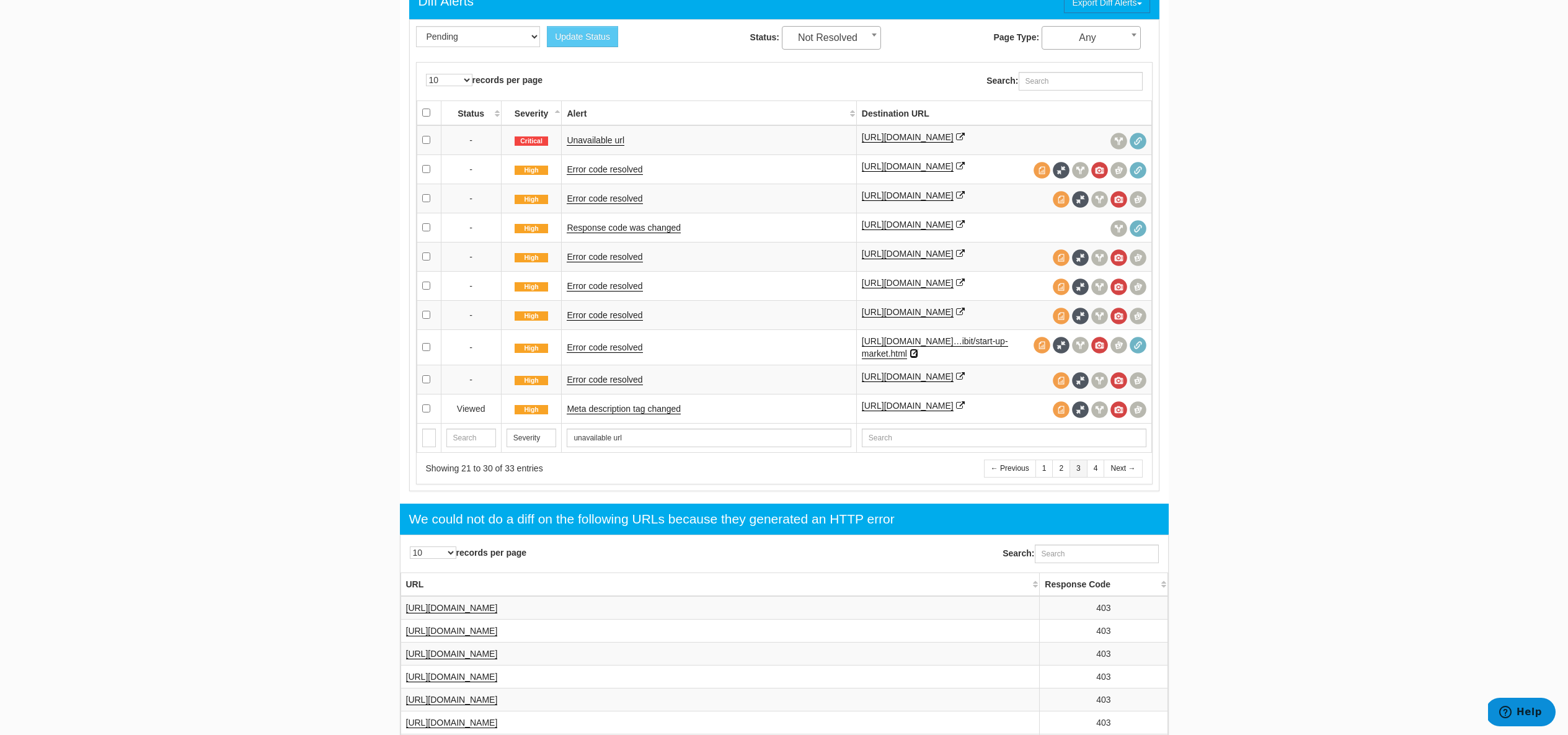
click at [918, 357] on icon at bounding box center [914, 353] width 9 height 9
click at [1123, 477] on link "Next →" at bounding box center [1123, 468] width 39 height 18
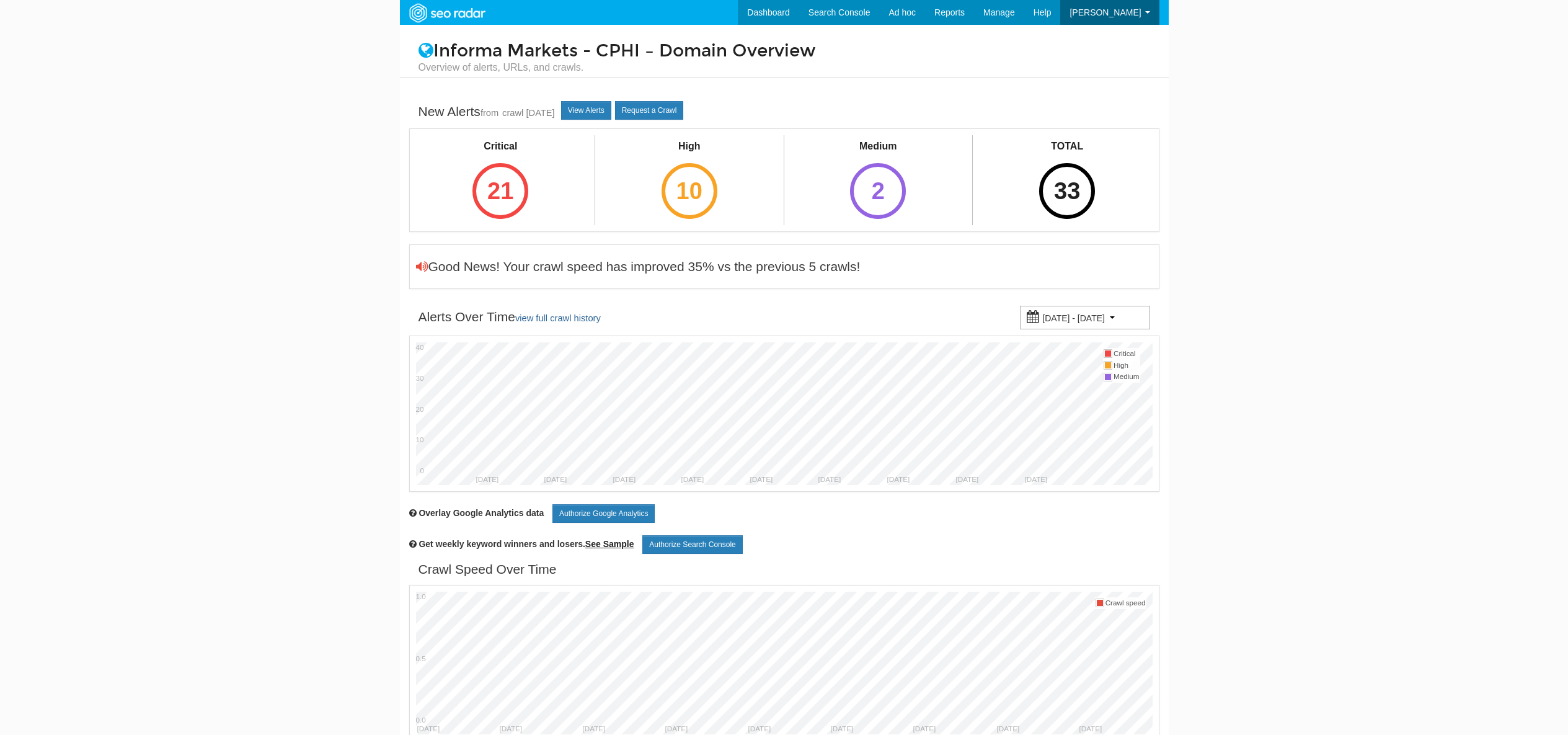
scroll to position [50, 0]
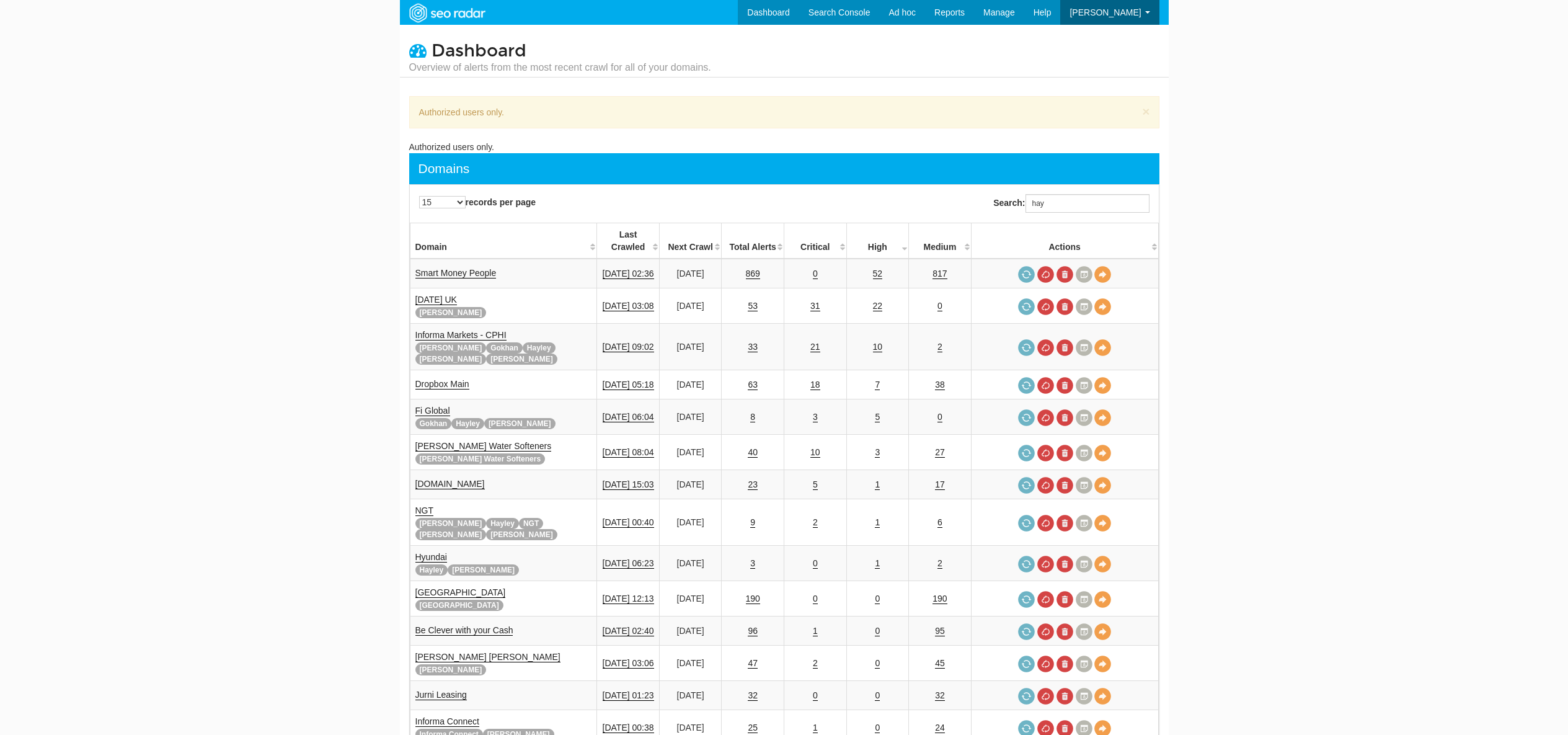
scroll to position [50, 0]
click at [1066, 197] on input "hay" at bounding box center [1087, 203] width 124 height 19
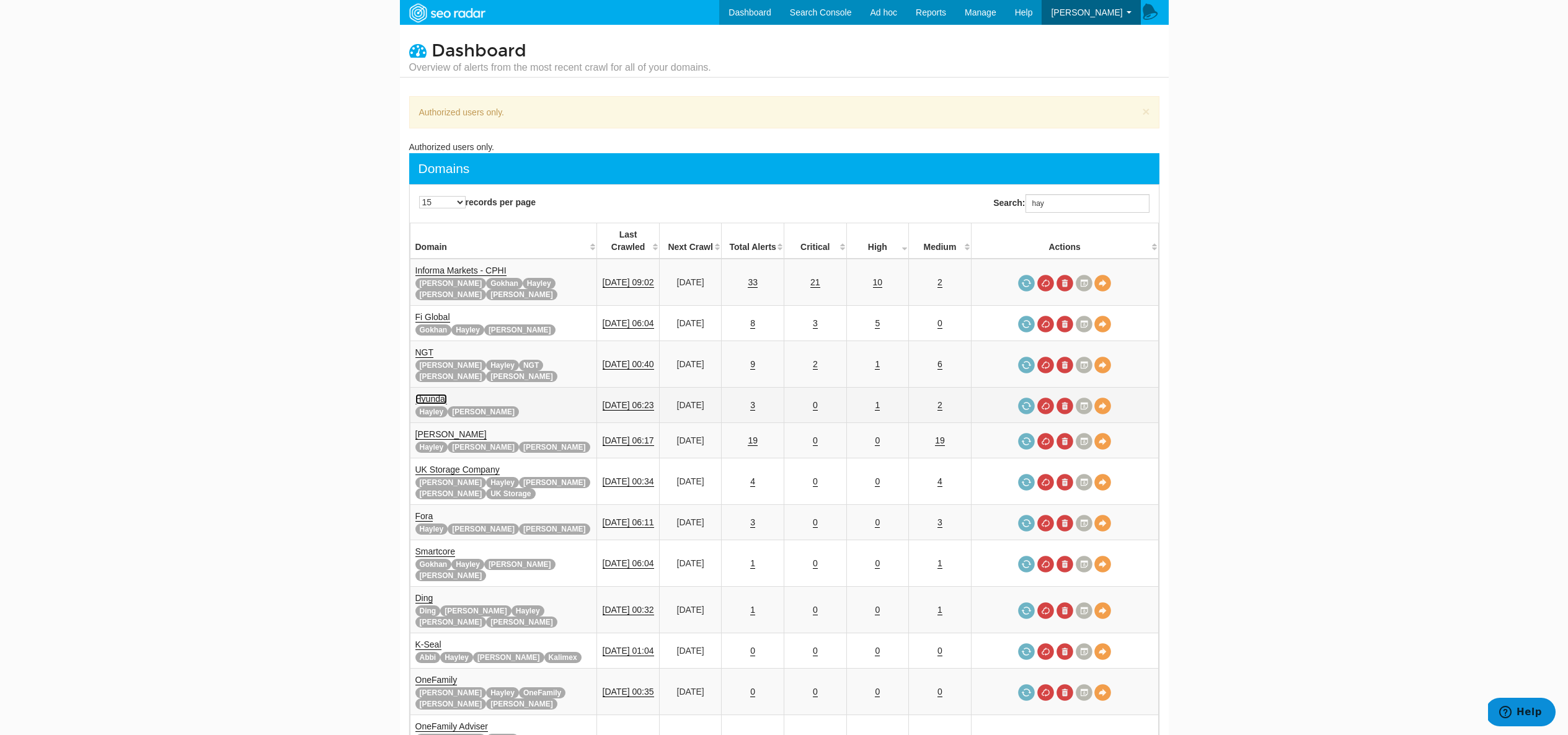
click at [443, 394] on link "Hyundai" at bounding box center [431, 399] width 32 height 11
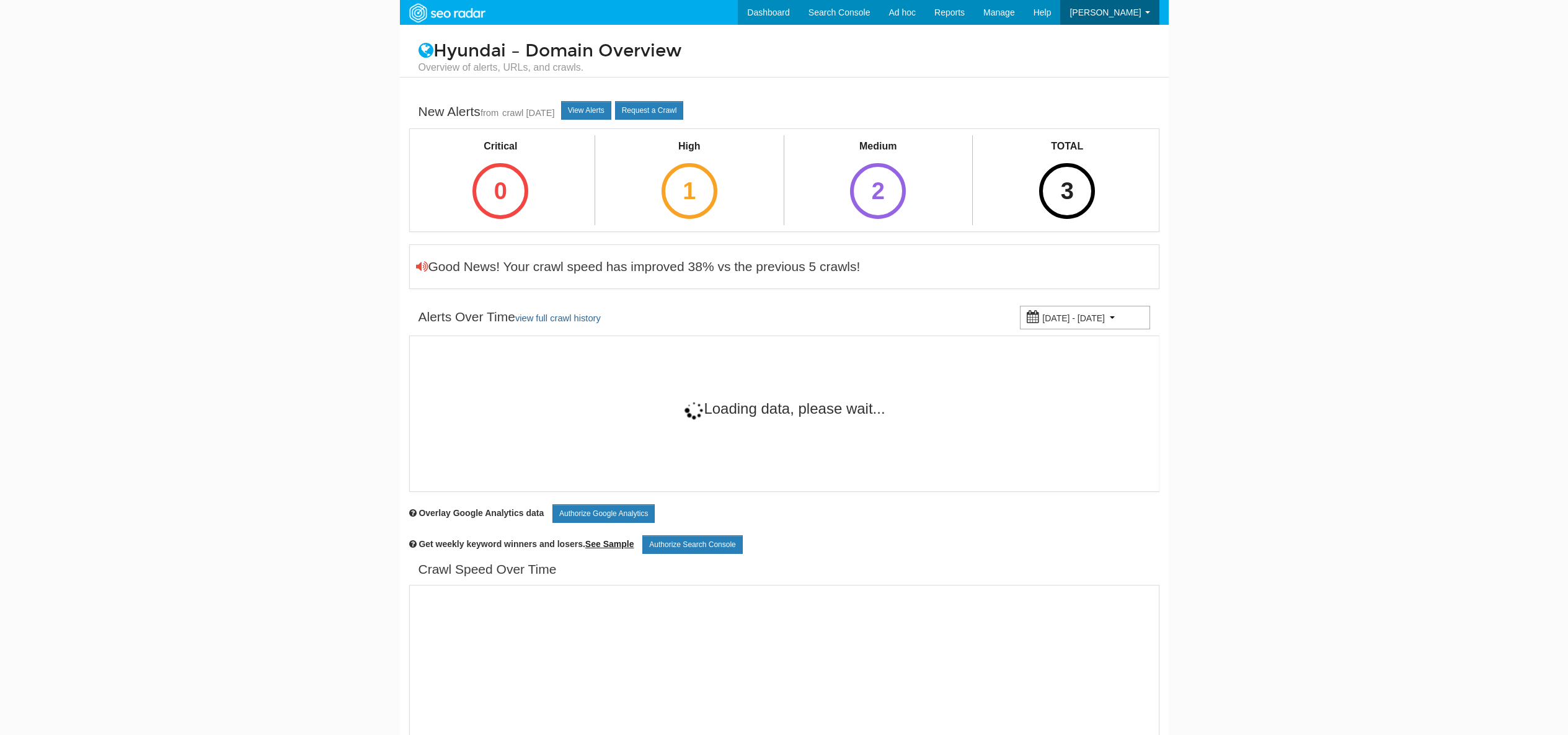
scroll to position [50, 0]
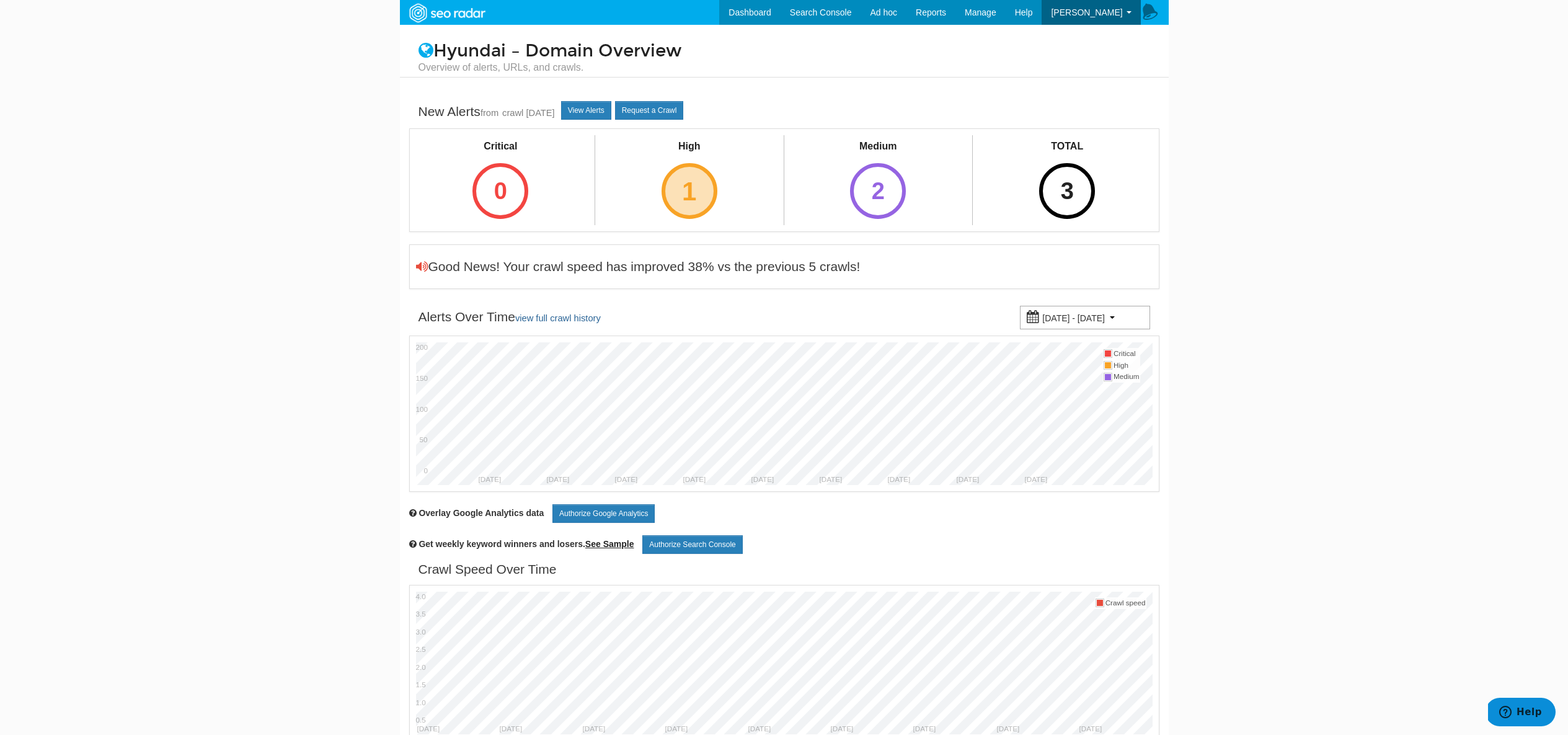
click at [685, 195] on div "1" at bounding box center [690, 191] width 56 height 56
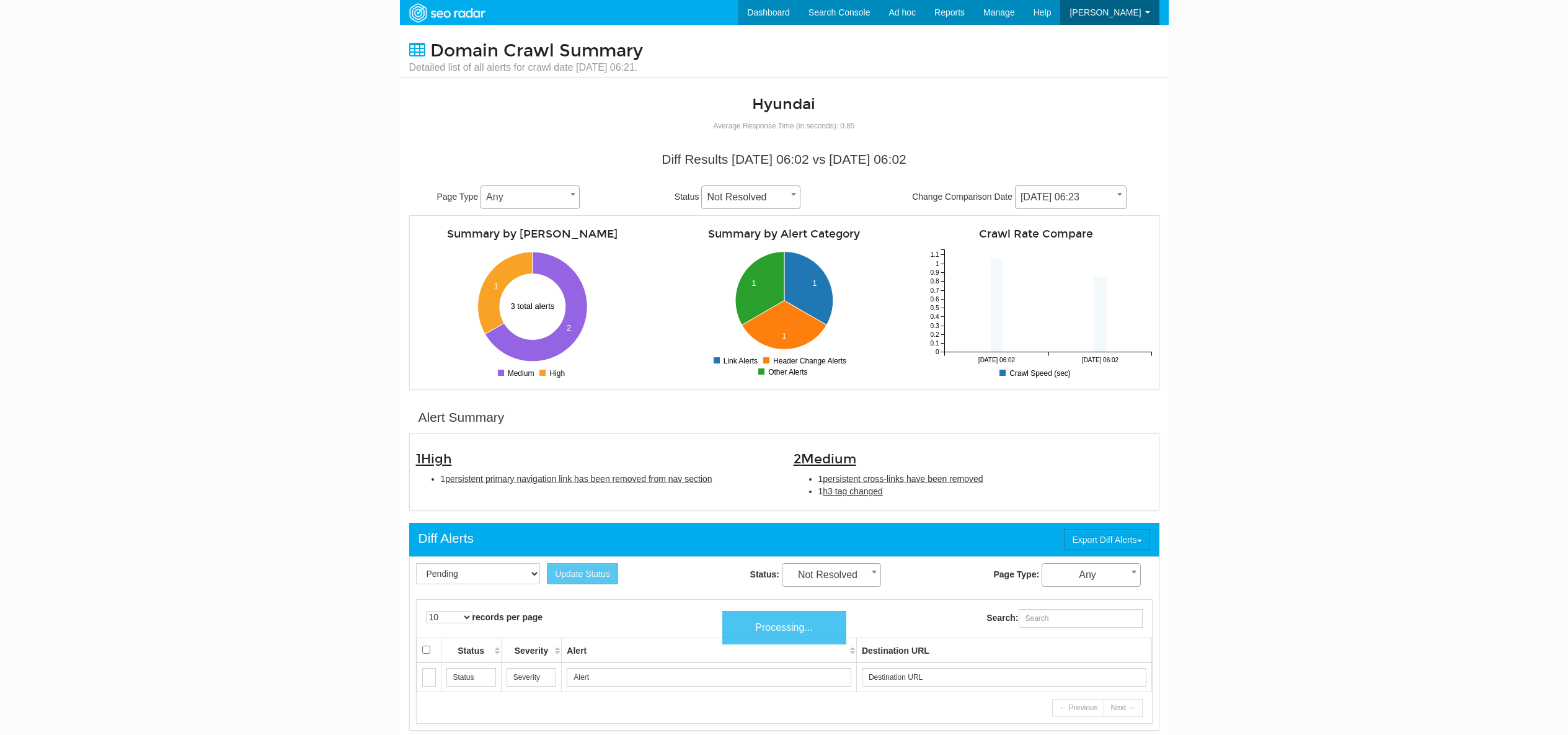
scroll to position [50, 0]
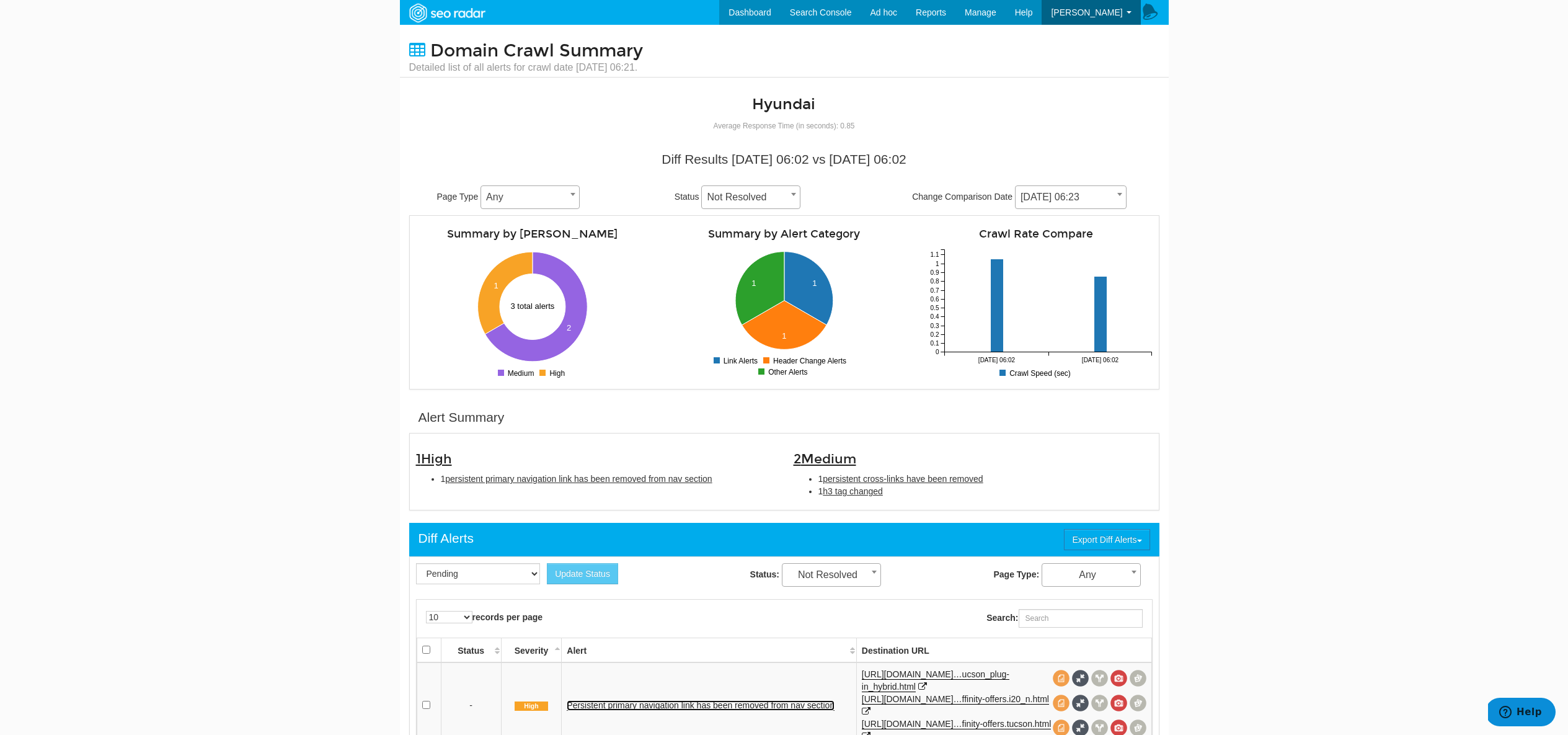
click at [715, 706] on link "Persistent primary navigation link has been removed from nav section" at bounding box center [700, 705] width 268 height 11
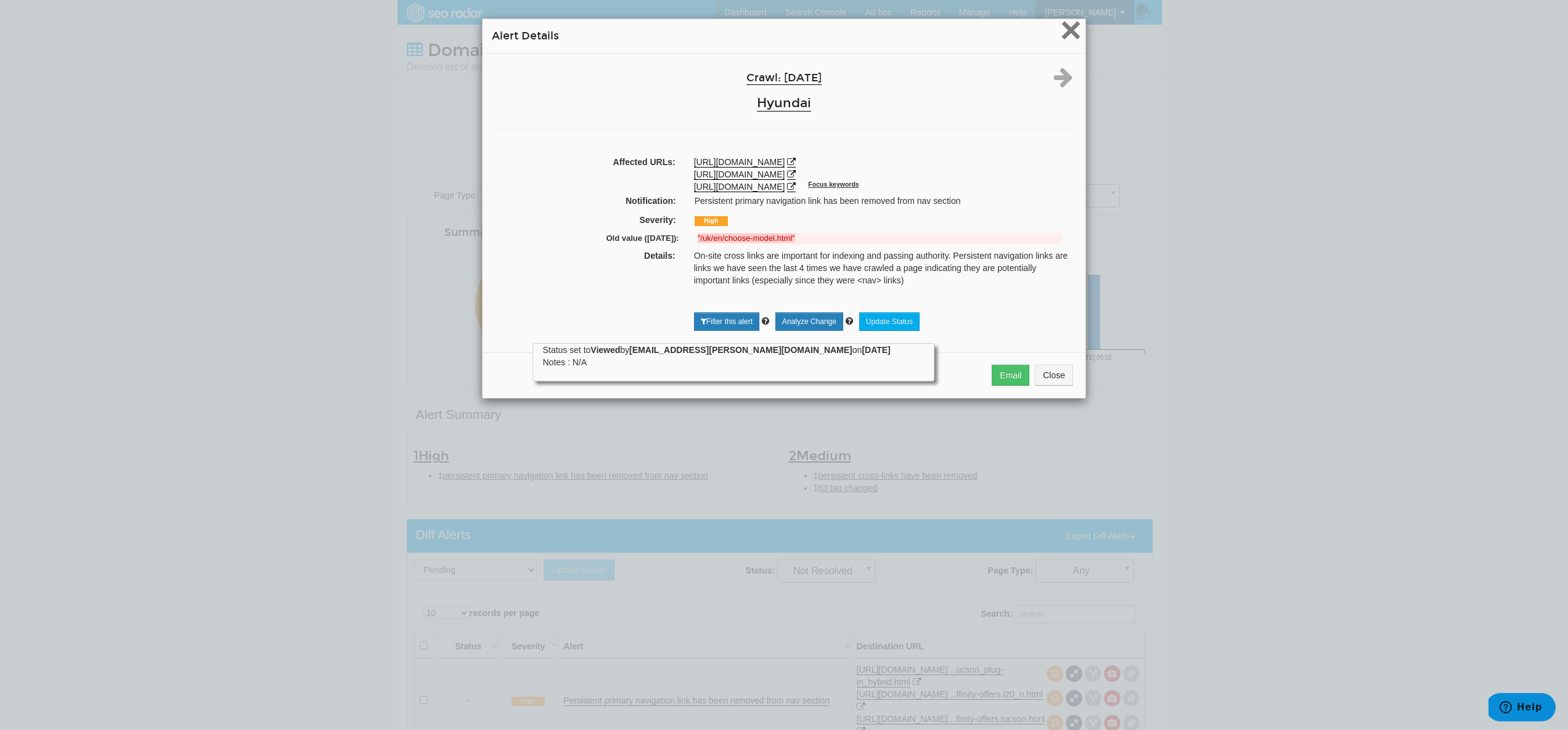
click at [1069, 27] on span "×" at bounding box center [1071, 30] width 21 height 41
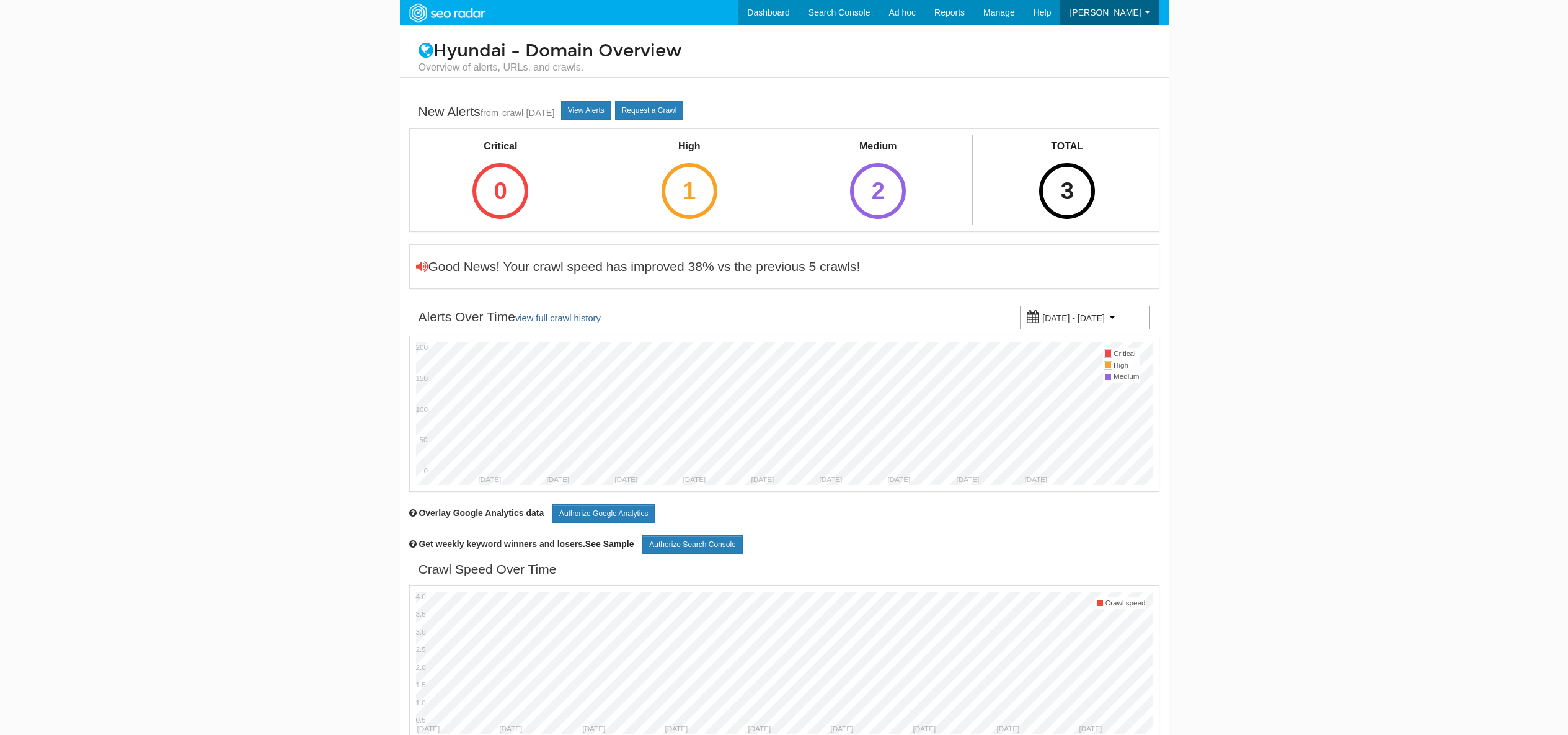
scroll to position [50, 0]
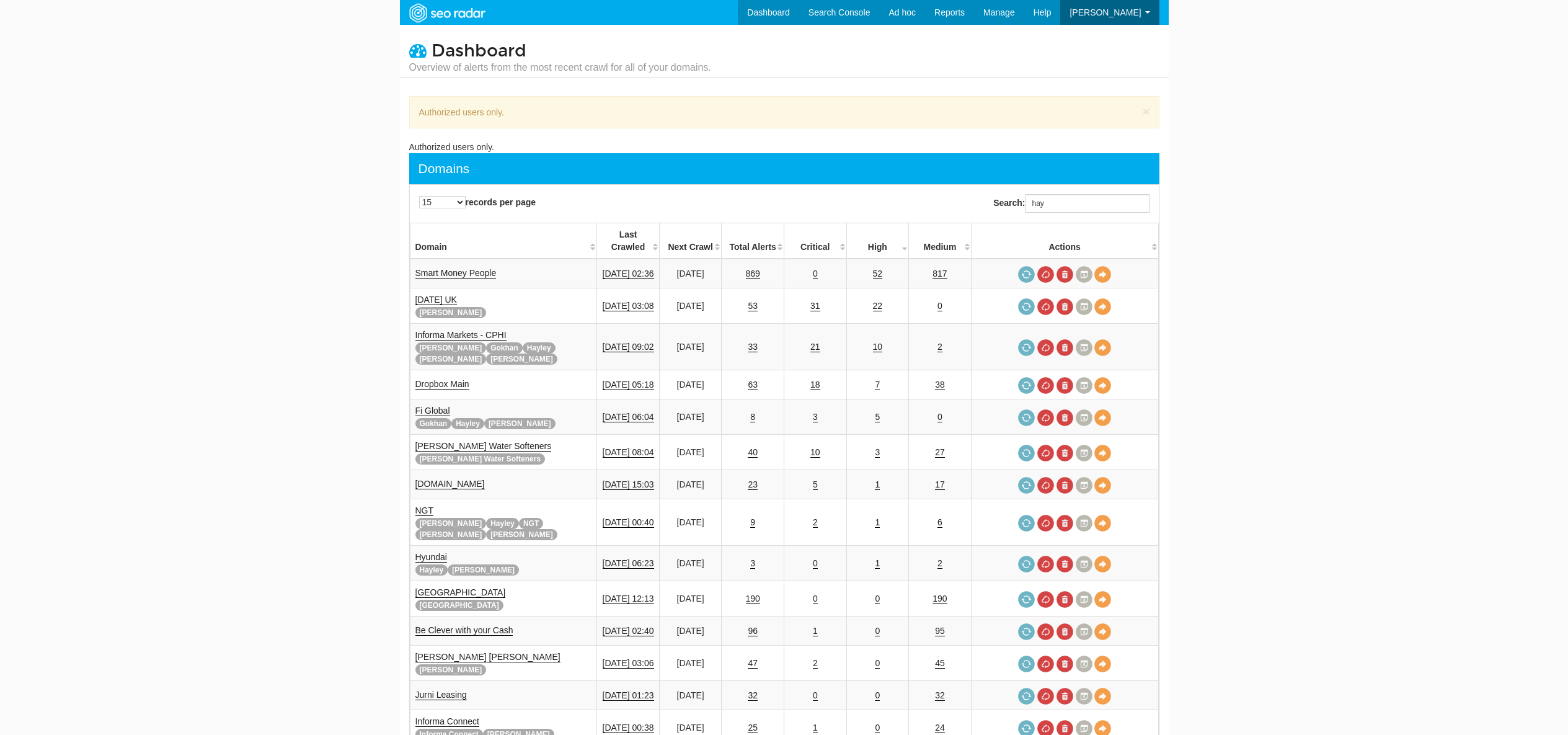
scroll to position [50, 0]
click at [1062, 205] on input "hay" at bounding box center [1087, 203] width 124 height 19
